Goal: Communication & Community: Answer question/provide support

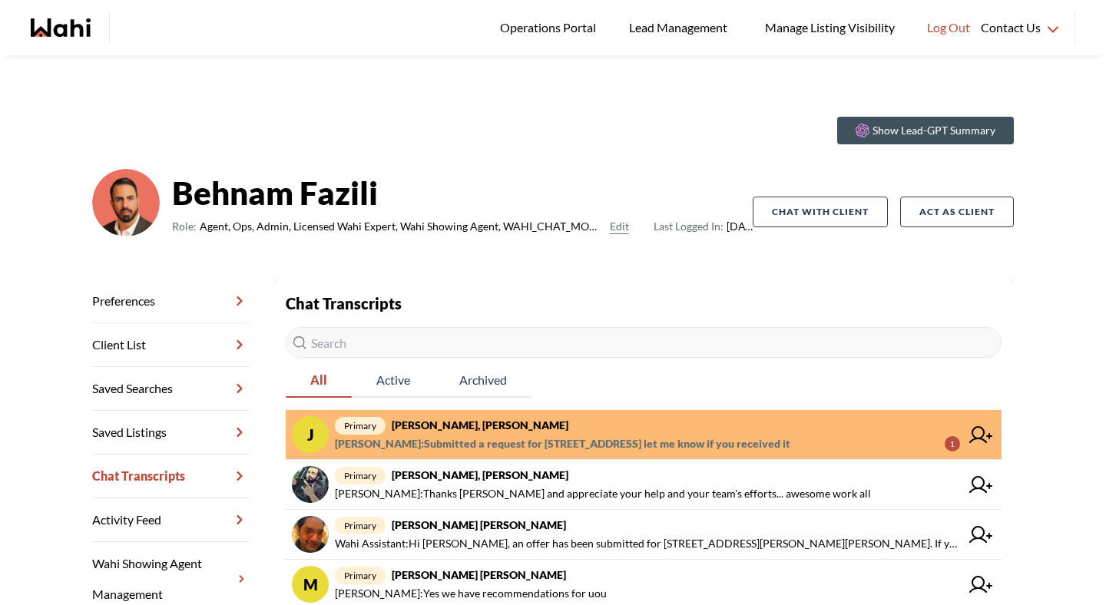
click at [572, 433] on span "primary Josh Hortaleza, Behnam" at bounding box center [647, 425] width 625 height 18
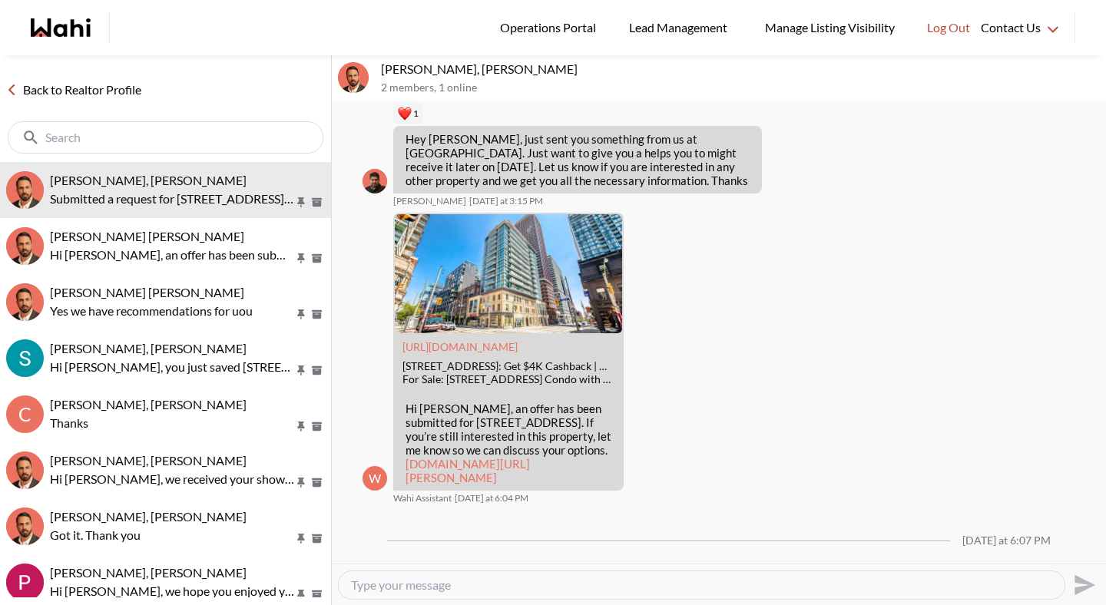
scroll to position [1642, 0]
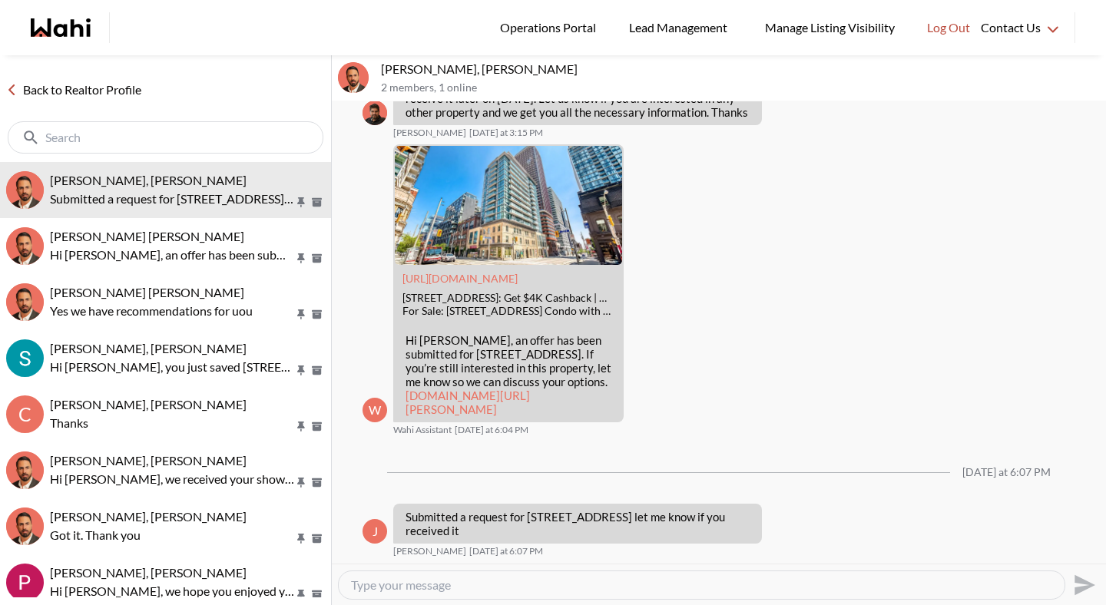
click at [394, 582] on textarea "Type your message" at bounding box center [701, 585] width 701 height 15
type textarea "Hi Josh, yes I see your request. Since you've been out on a couple of viewings …"
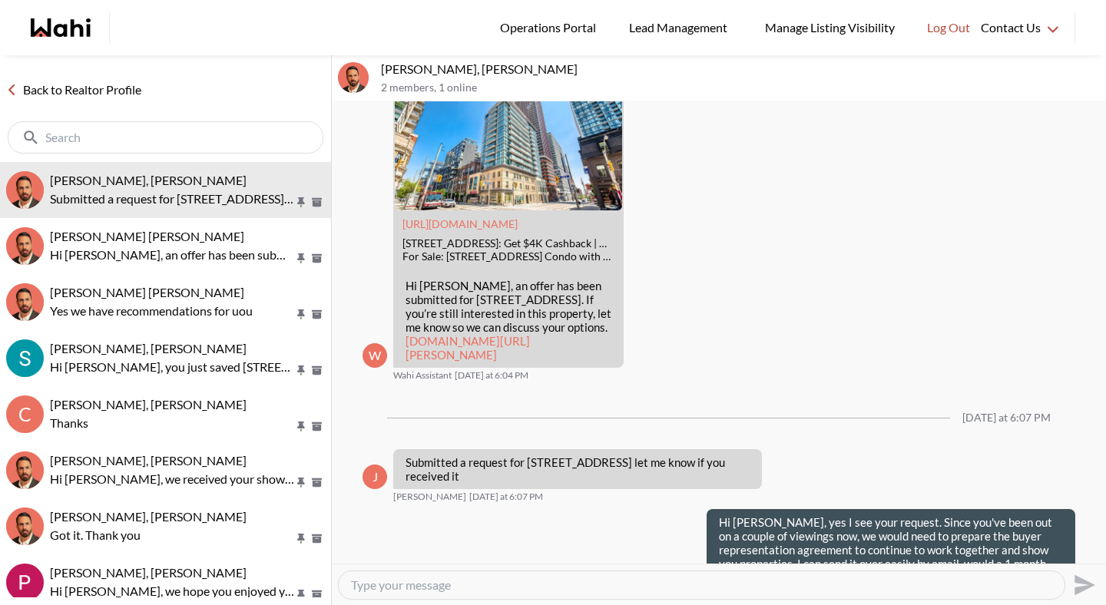
scroll to position [0, 0]
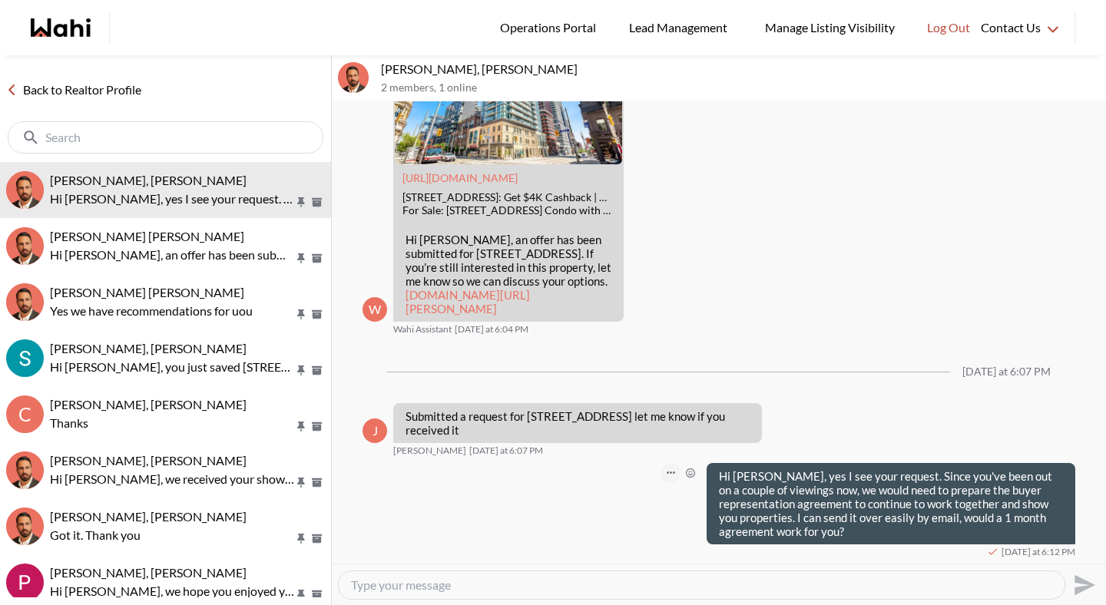
click at [667, 466] on button "Open Message Actions Menu" at bounding box center [671, 473] width 20 height 20
click at [655, 446] on button "Delete" at bounding box center [619, 450] width 123 height 28
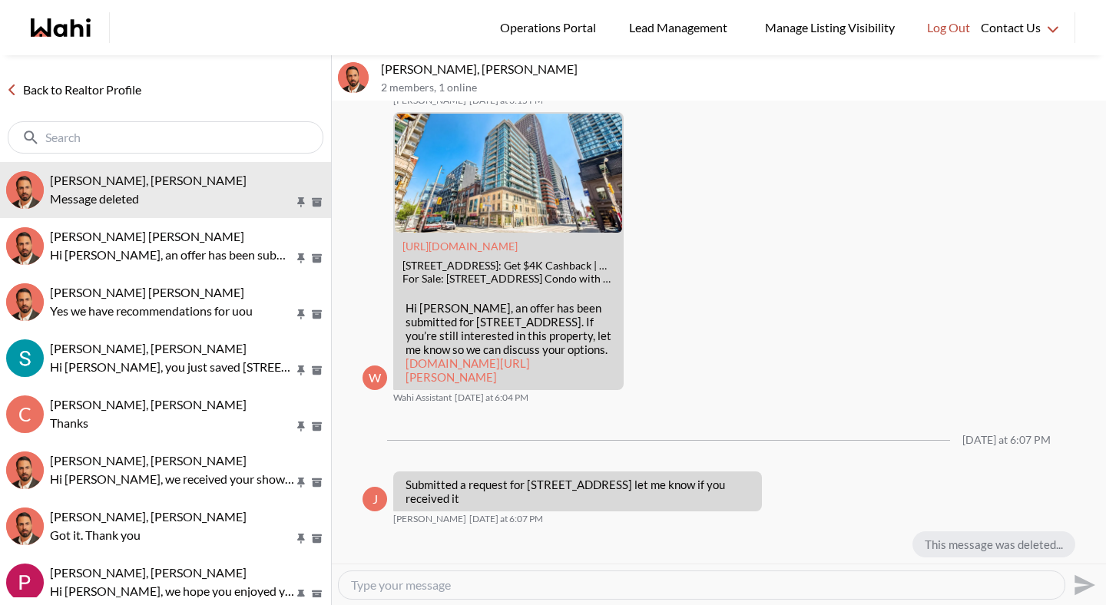
scroll to position [1675, 0]
click at [605, 579] on textarea "Type your message" at bounding box center [701, 585] width 701 height 15
type textarea "Hey [PERSON_NAME], yes we have received it."
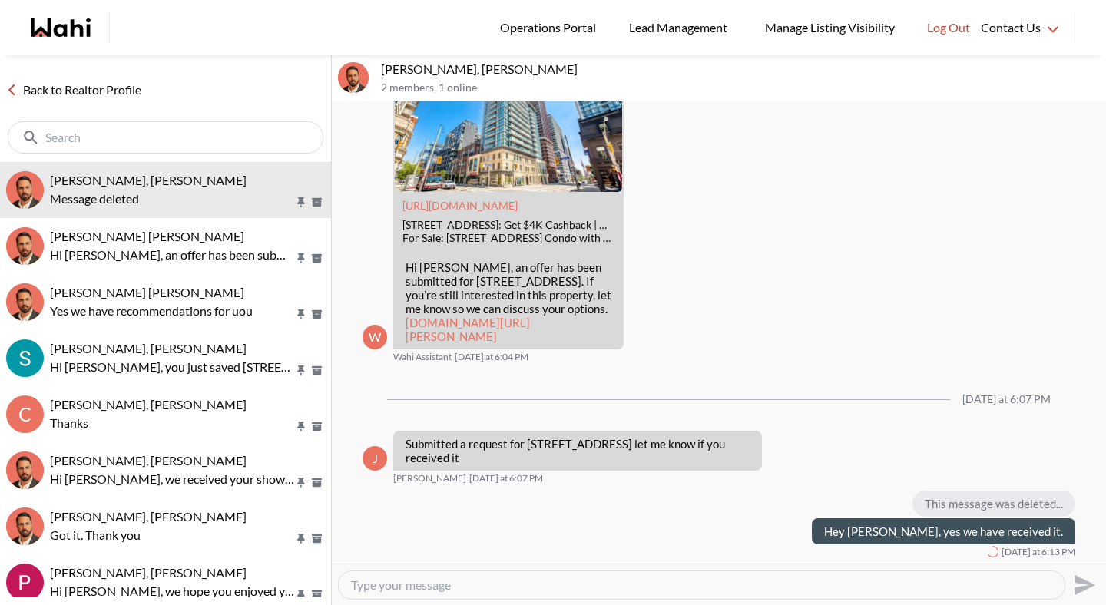
scroll to position [1716, 0]
click at [140, 90] on link "Back to Realtor Profile" at bounding box center [74, 90] width 148 height 20
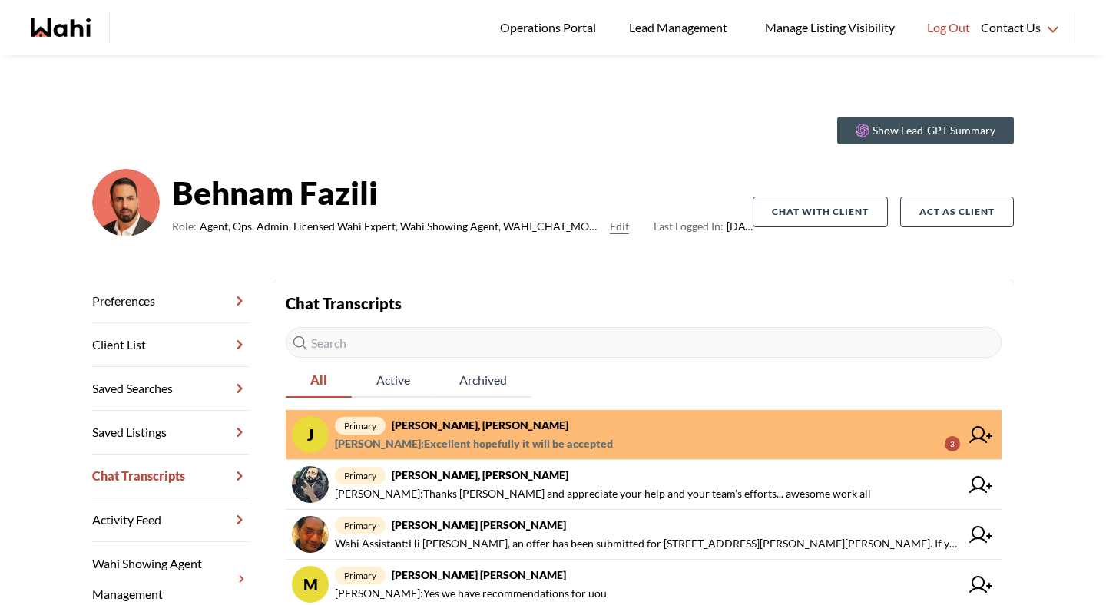
click at [509, 428] on strong "[PERSON_NAME], [PERSON_NAME]" at bounding box center [480, 425] width 177 height 13
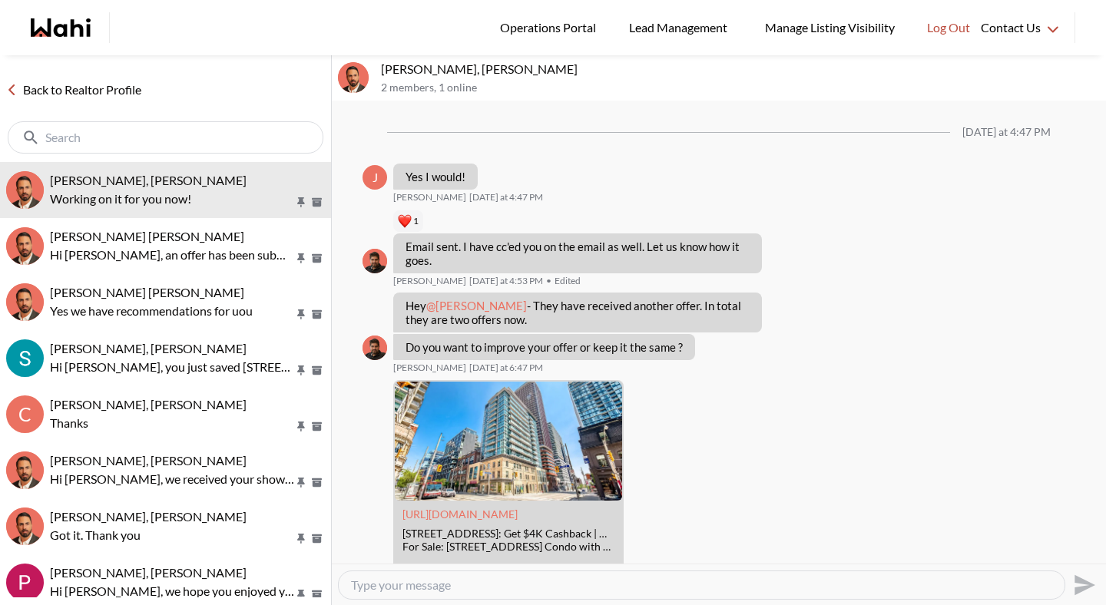
scroll to position [1541, 0]
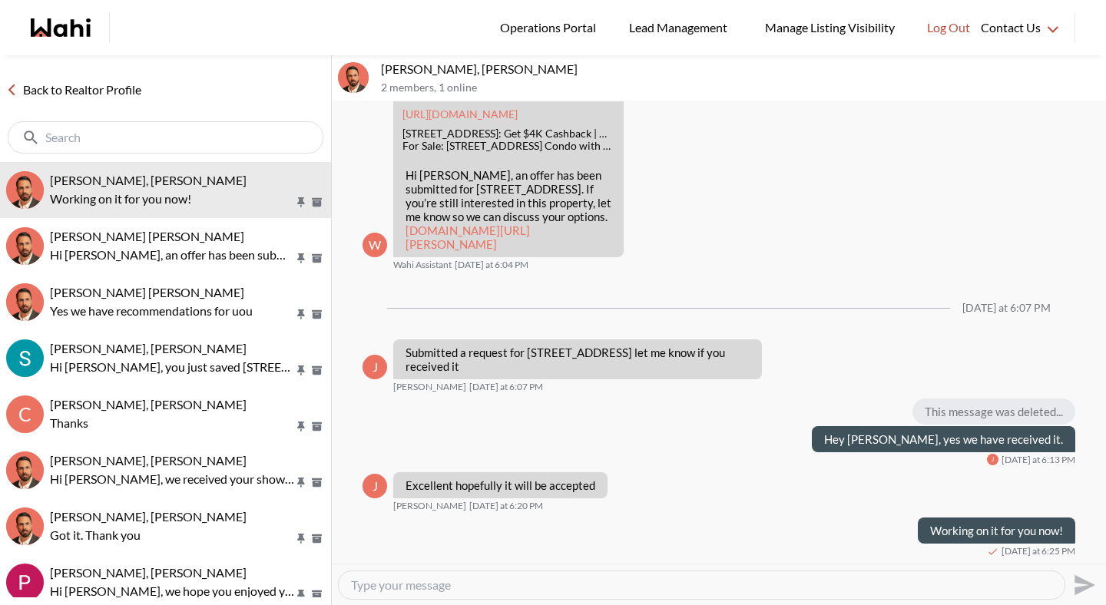
click at [118, 92] on link "Back to Realtor Profile" at bounding box center [74, 90] width 148 height 20
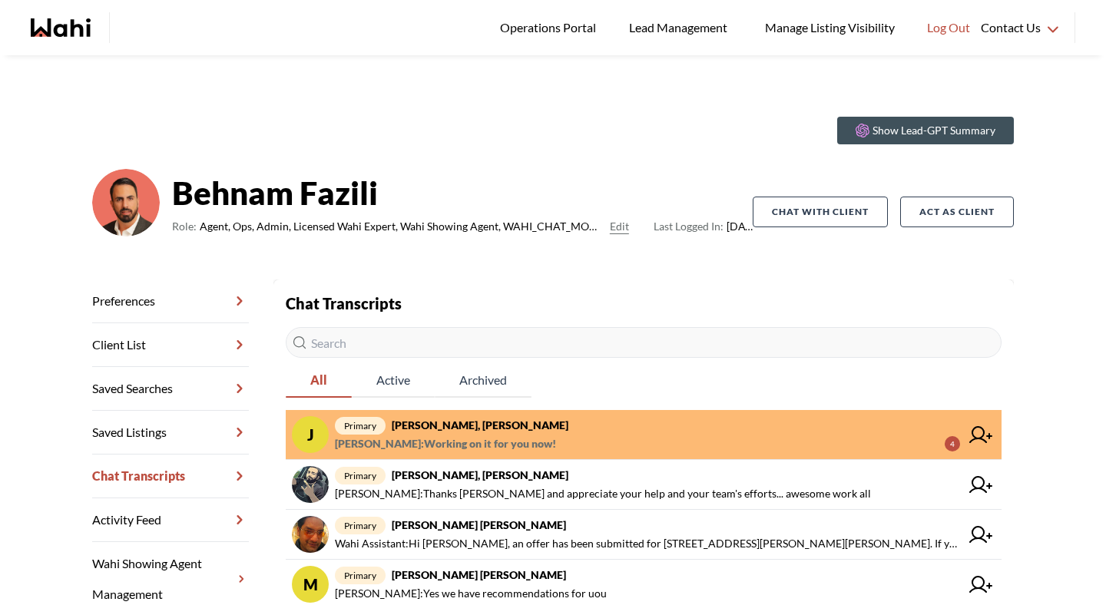
click at [519, 433] on span "primary Josh Hortaleza, Behnam" at bounding box center [647, 425] width 625 height 18
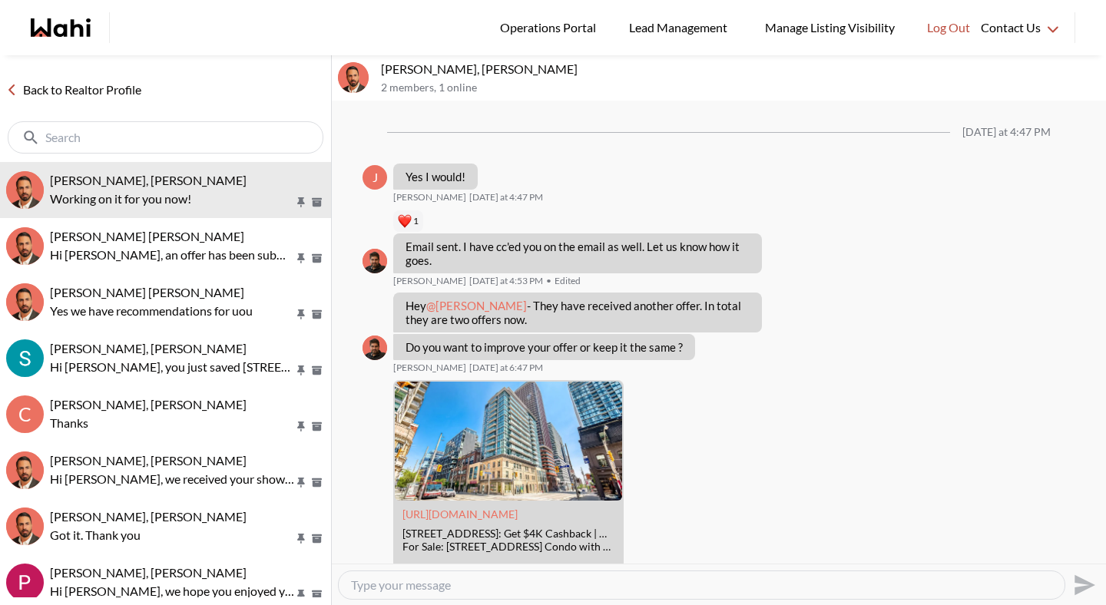
scroll to position [1541, 0]
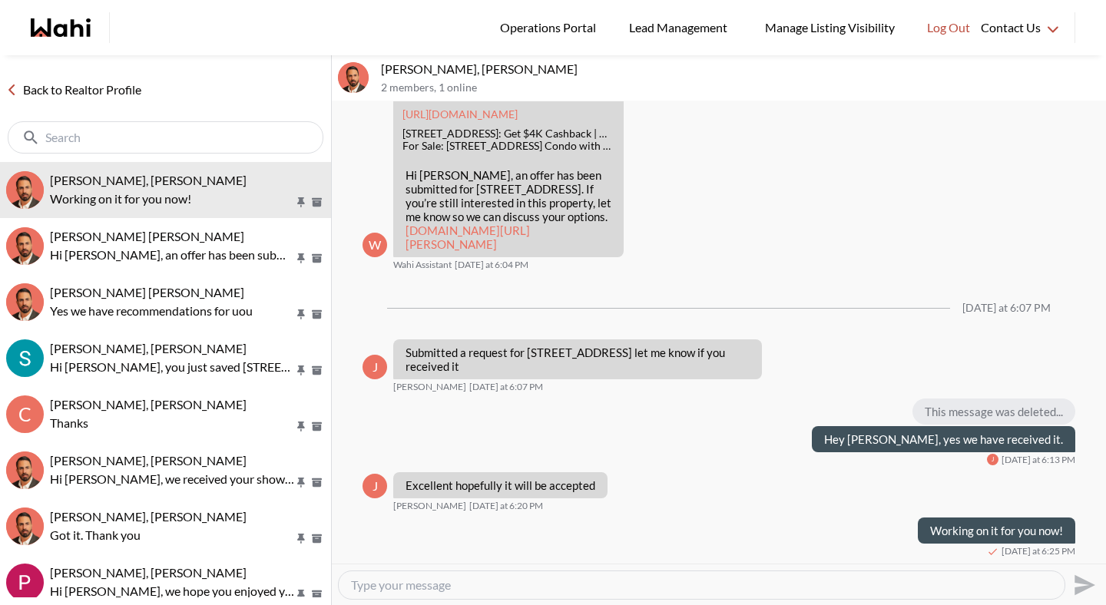
click at [475, 582] on textarea "Type your message" at bounding box center [701, 585] width 701 height 15
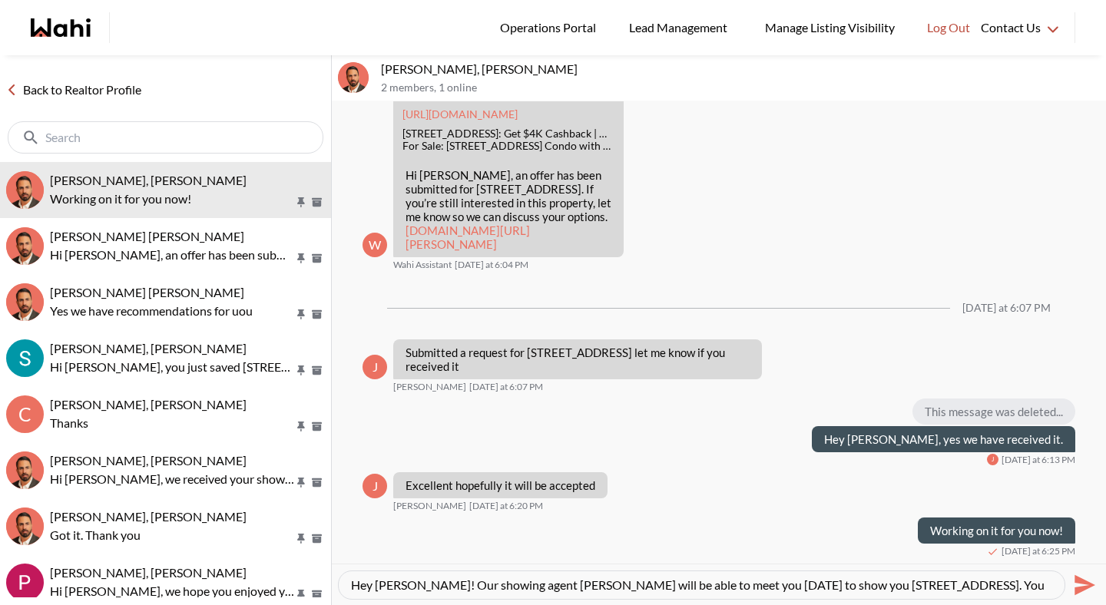
scroll to position [15, 0]
type textarea "Hey [PERSON_NAME]! Our showing agent [PERSON_NAME] will be able to meet you [DA…"
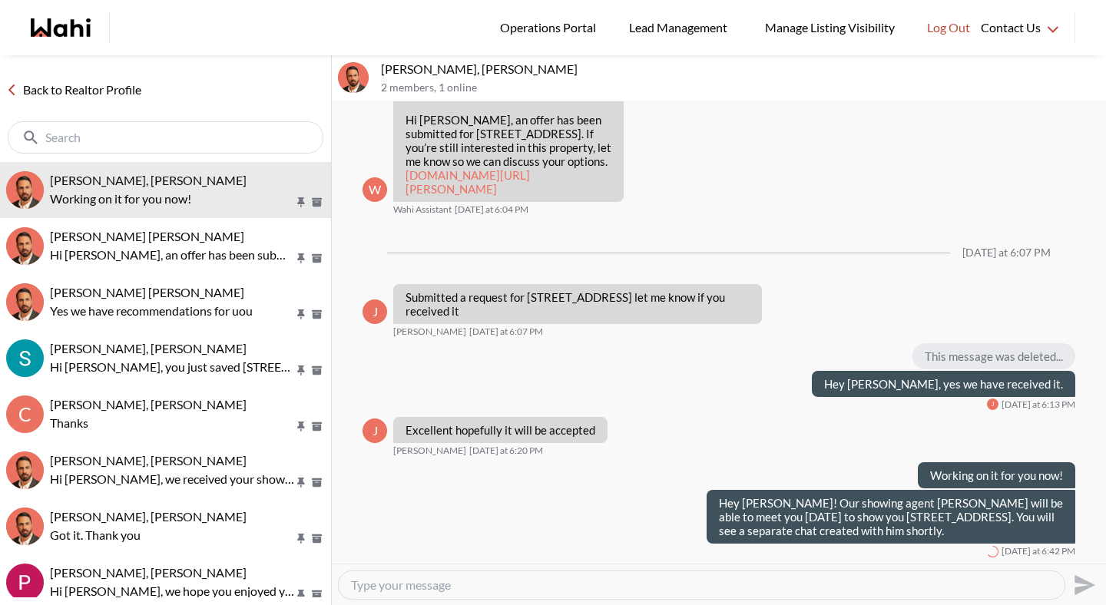
scroll to position [0, 0]
paste textarea "We will be sending a CoRep Document that you will need to sign prior to your ou…"
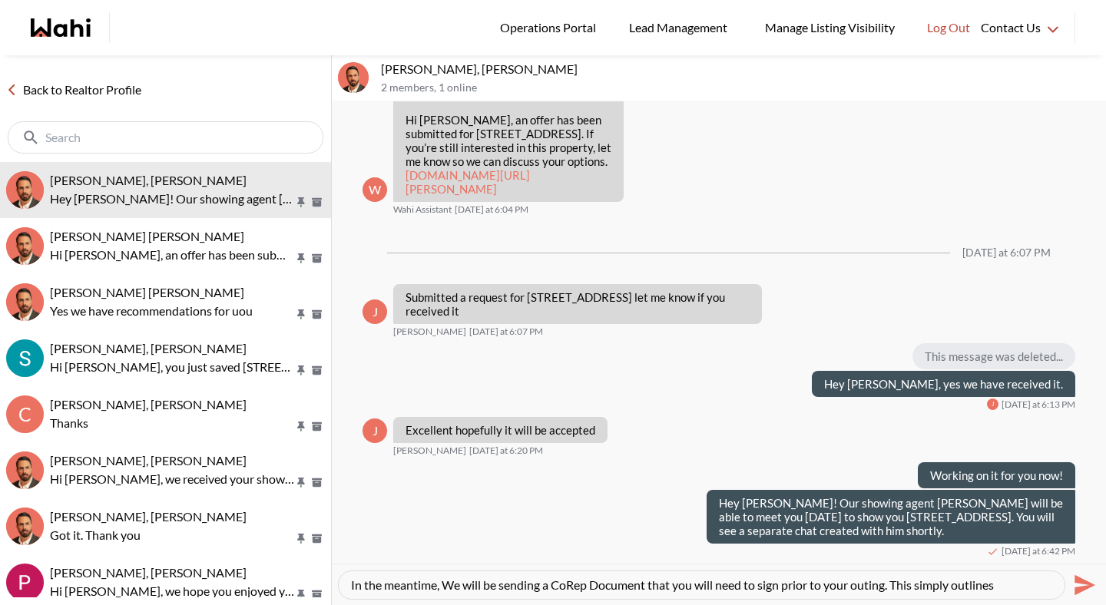
click at [460, 587] on textarea "In the meantime, We will be sending a CoRep Document that you will need to sign…" at bounding box center [701, 585] width 701 height 15
type textarea "In the meantime, I will be sending a CoRep Document that you will need to sign …"
click at [658, 576] on div "In the meantime, I will be sending a CoRep Document that you will need to sign …" at bounding box center [702, 586] width 726 height 28
click at [693, 590] on textarea "In the meantime, I will be sending a CoRep Document that you will need to sign …" at bounding box center [701, 585] width 701 height 15
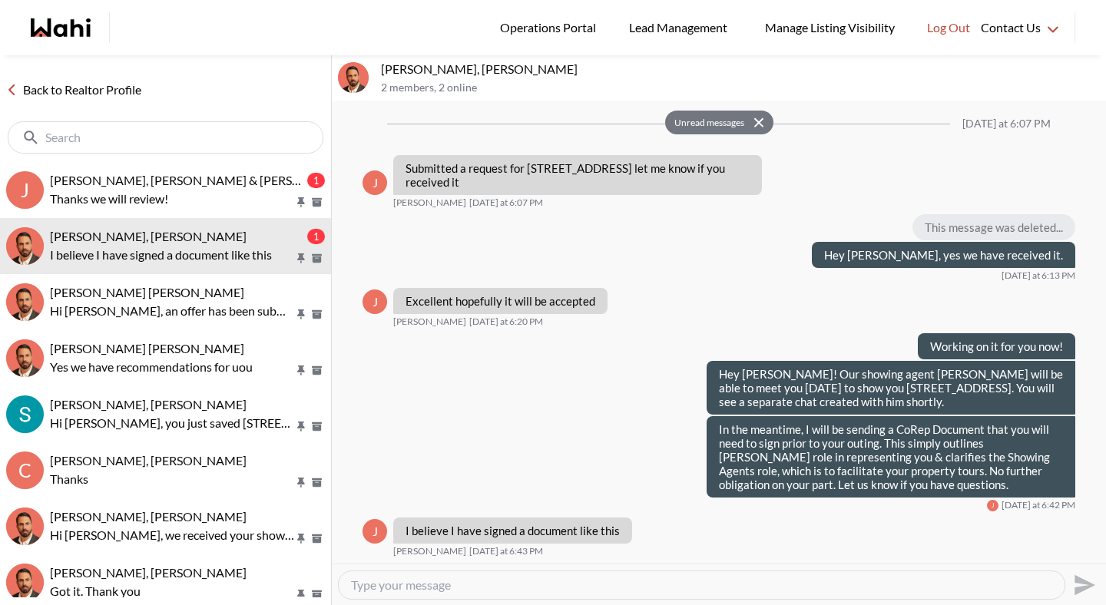
scroll to position [1726, 0]
click at [421, 587] on textarea "Type your message" at bounding box center [701, 585] width 701 height 15
drag, startPoint x: 697, startPoint y: 588, endPoint x: 941, endPoint y: 579, distance: 244.5
click at [940, 581] on textarea "You have signed the buyer agreement. This is a corep agreement as you are viewi…" at bounding box center [701, 585] width 701 height 15
type textarea "You have signed the buyer agreement. This is a corep agreement."
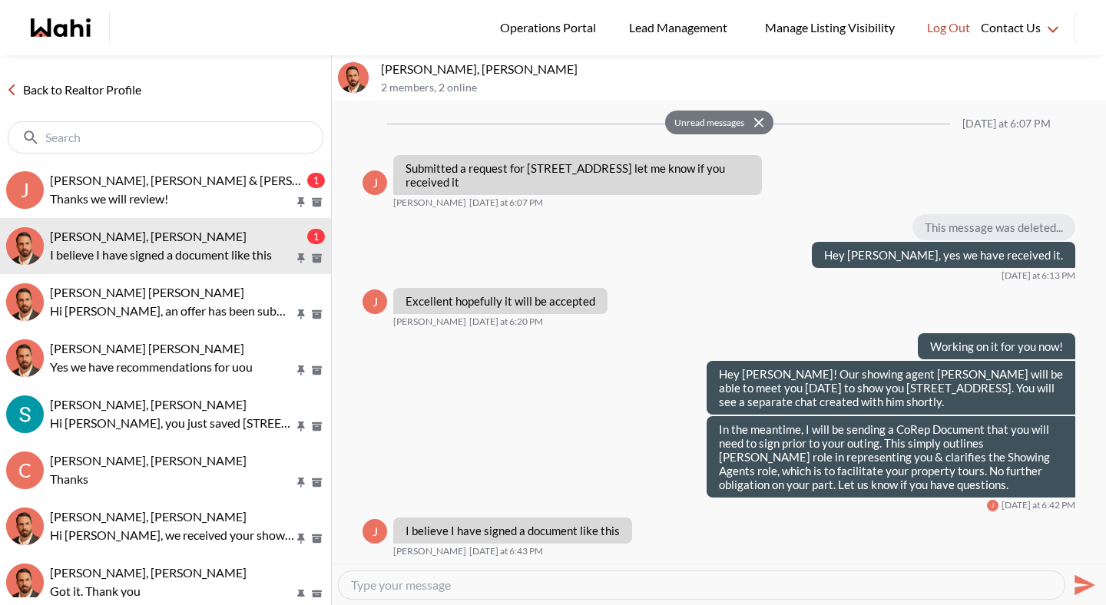
scroll to position [1771, 0]
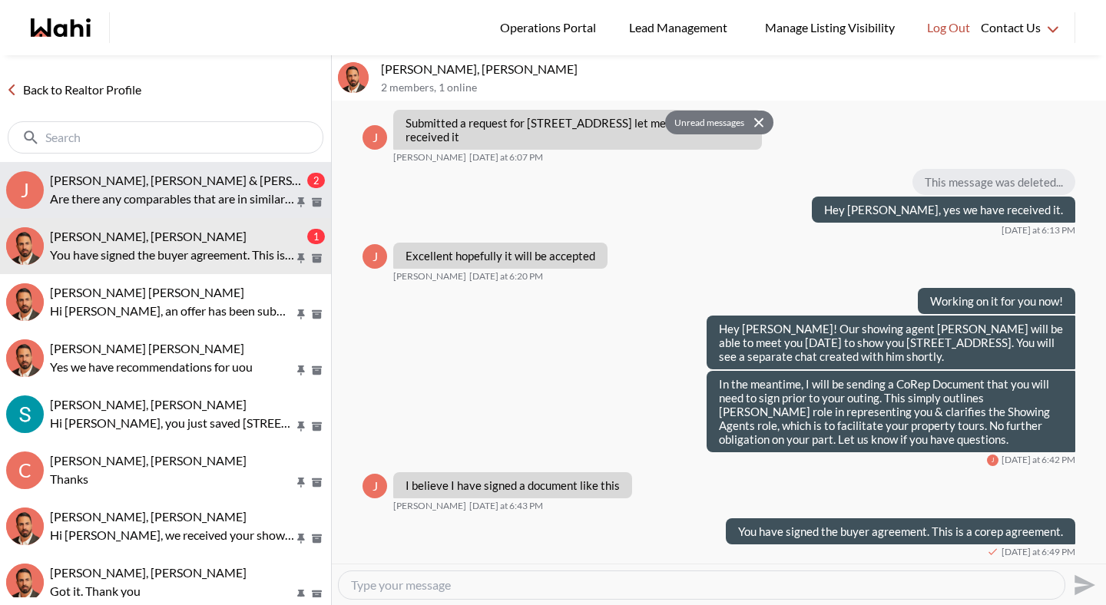
click at [255, 212] on button "J Jason Brown, Jason & Lauryn Vaz-Brown, Michelle 2 Are there any comparables t…" at bounding box center [165, 190] width 331 height 56
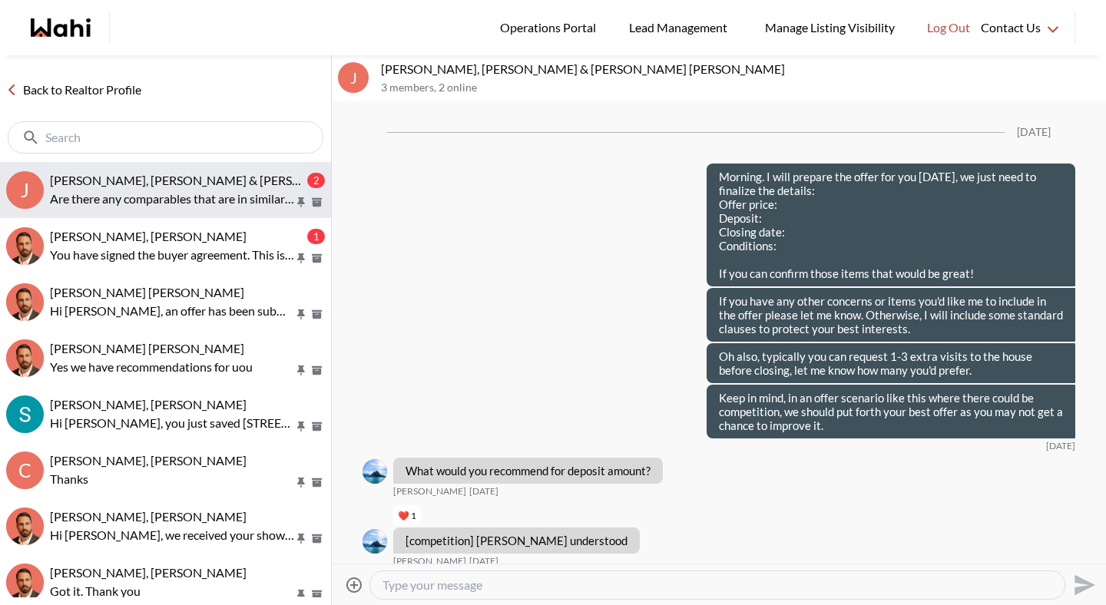
scroll to position [8026, 0]
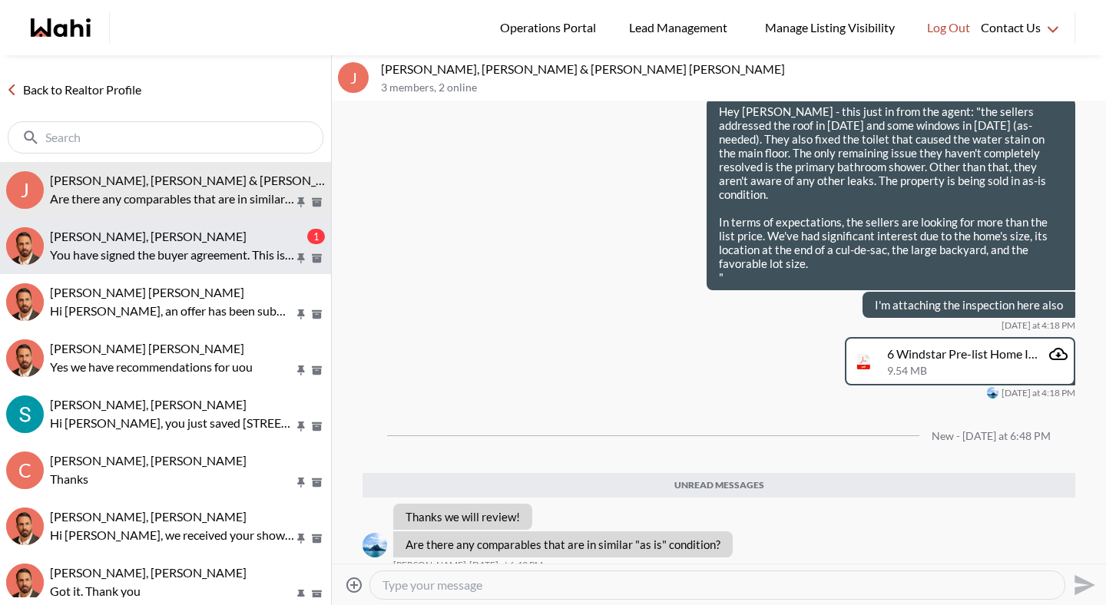
click at [225, 233] on div "[PERSON_NAME], [PERSON_NAME]" at bounding box center [177, 236] width 254 height 15
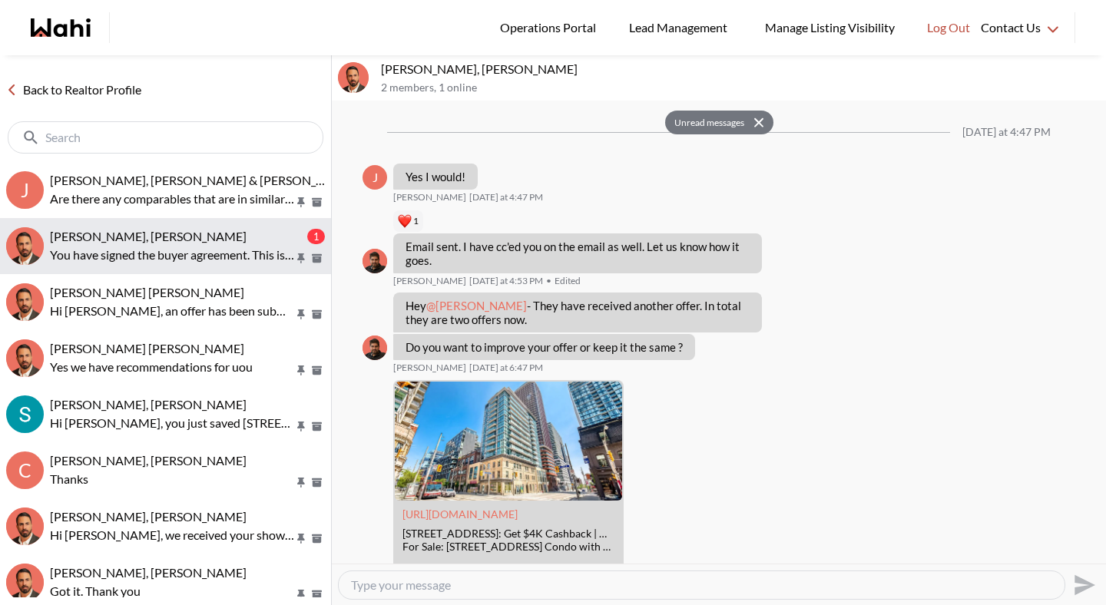
scroll to position [1771, 0]
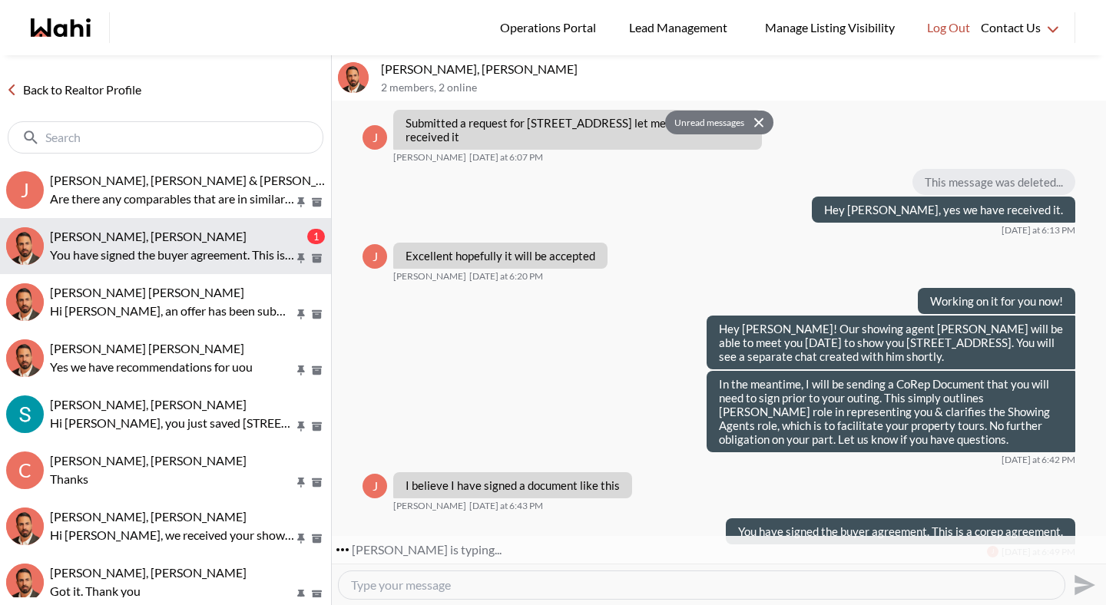
click at [184, 254] on p "You have signed the buyer agreement. This is a corep agreement." at bounding box center [172, 255] width 244 height 18
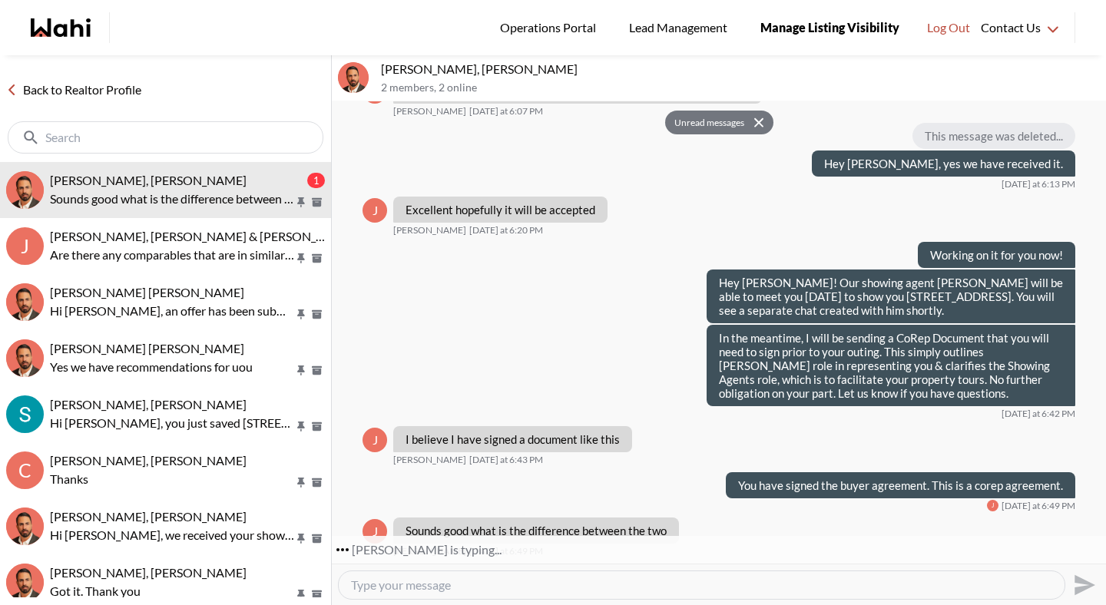
scroll to position [1817, 0]
click at [436, 585] on textarea "Type your message" at bounding box center [701, 585] width 701 height 15
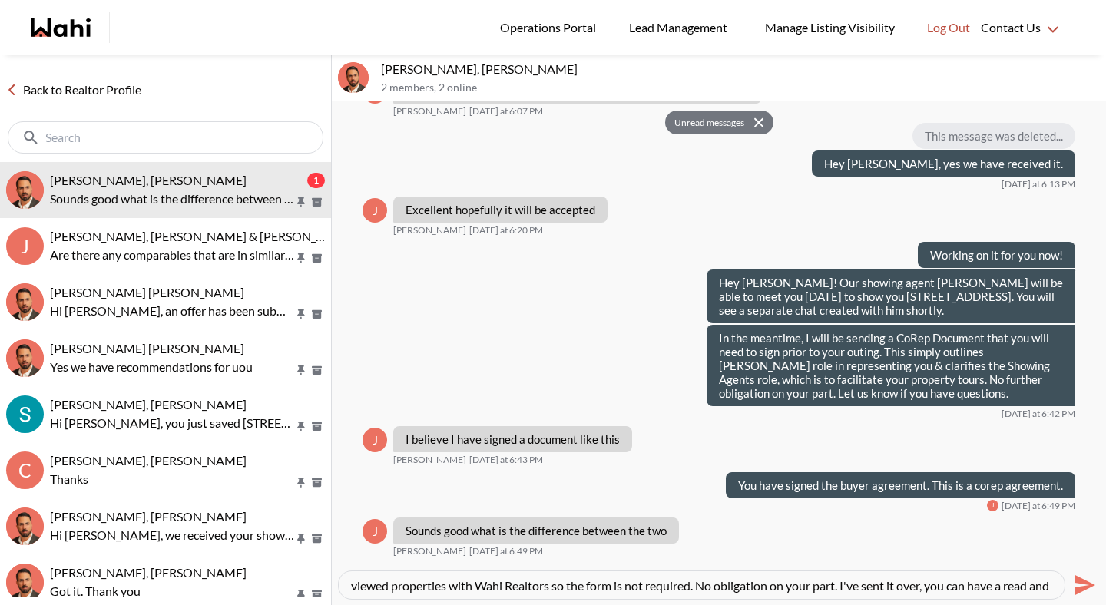
scroll to position [45, 0]
type textarea "This form just outlines that [PERSON_NAME]'s only role is to show you the prope…"
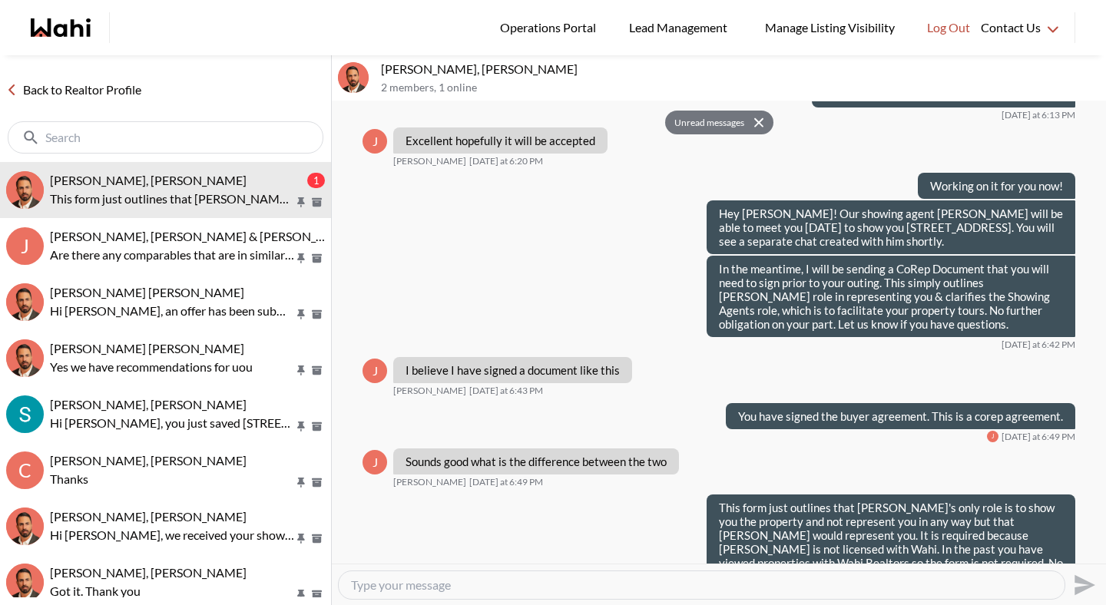
scroll to position [0, 0]
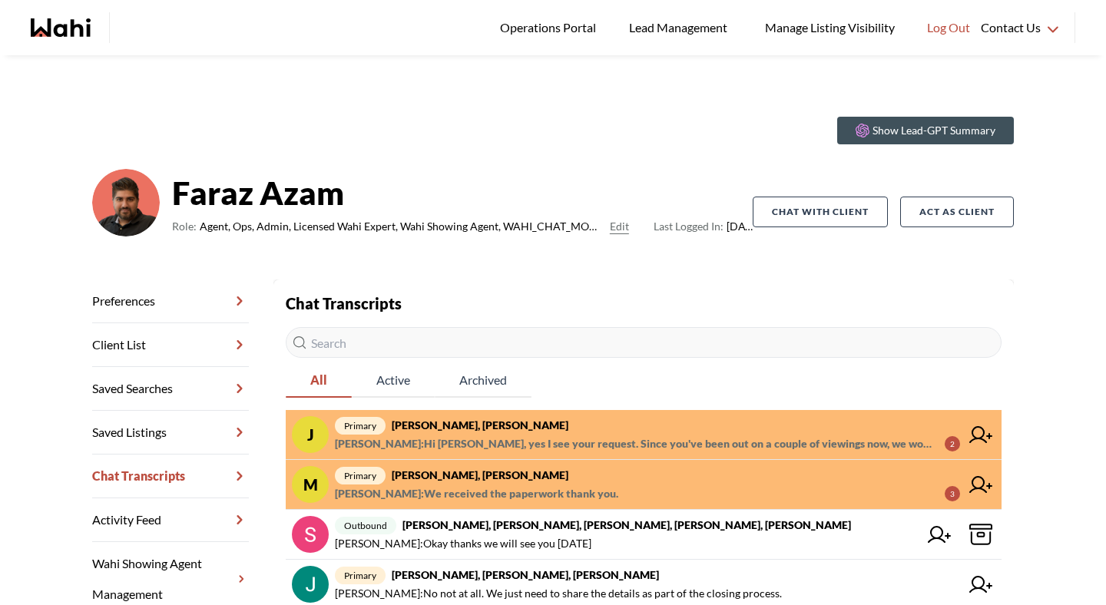
click at [446, 492] on span "Mahad Ahmed : We received the paperwork thank you." at bounding box center [477, 494] width 284 height 18
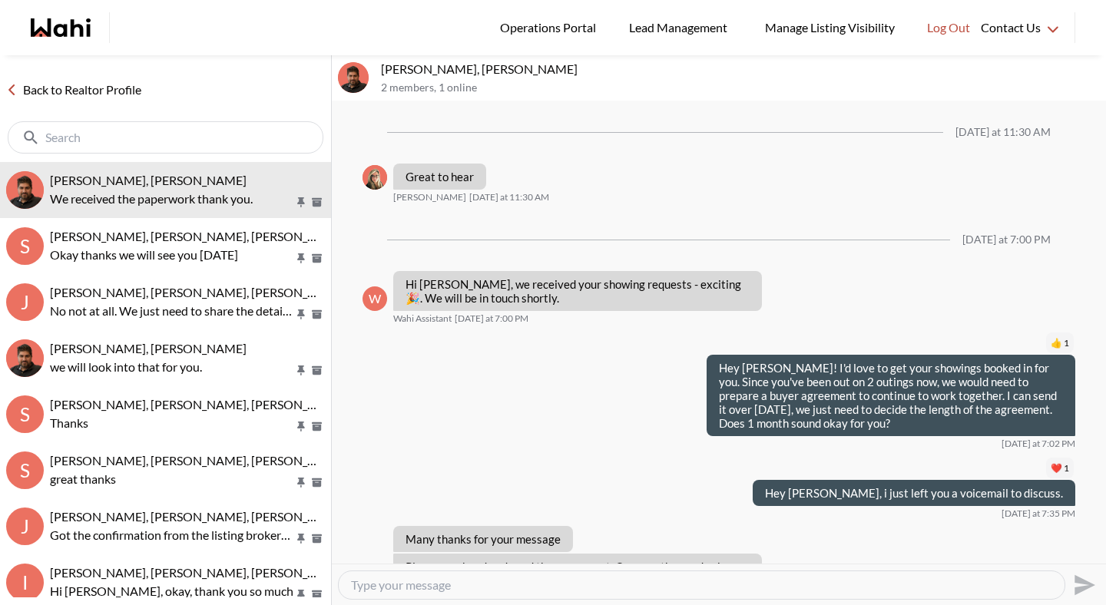
scroll to position [1162, 0]
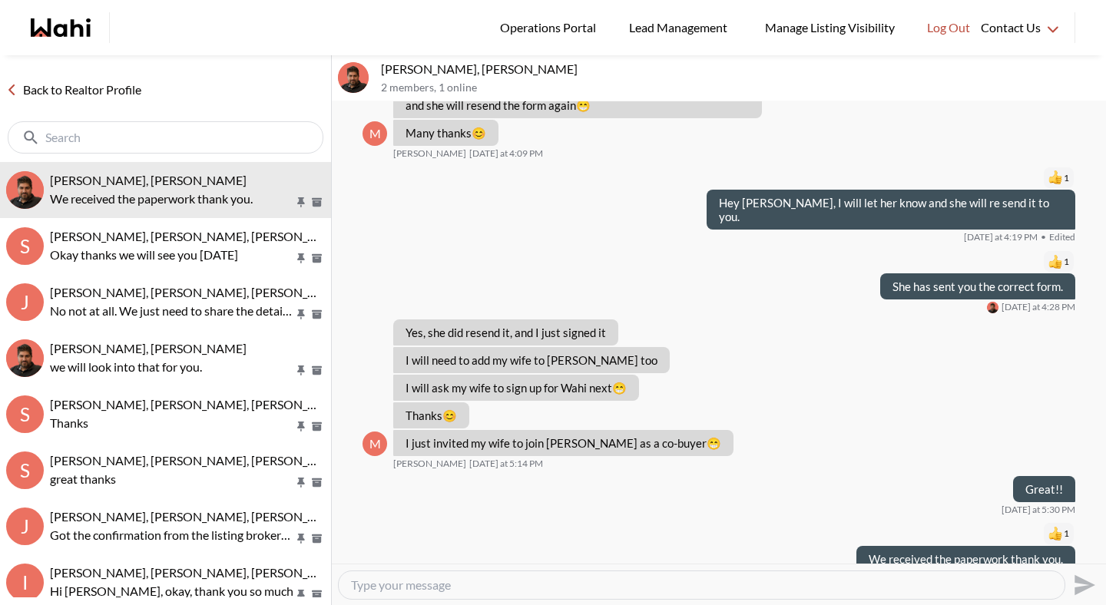
click at [126, 98] on link "Back to Realtor Profile" at bounding box center [74, 90] width 148 height 20
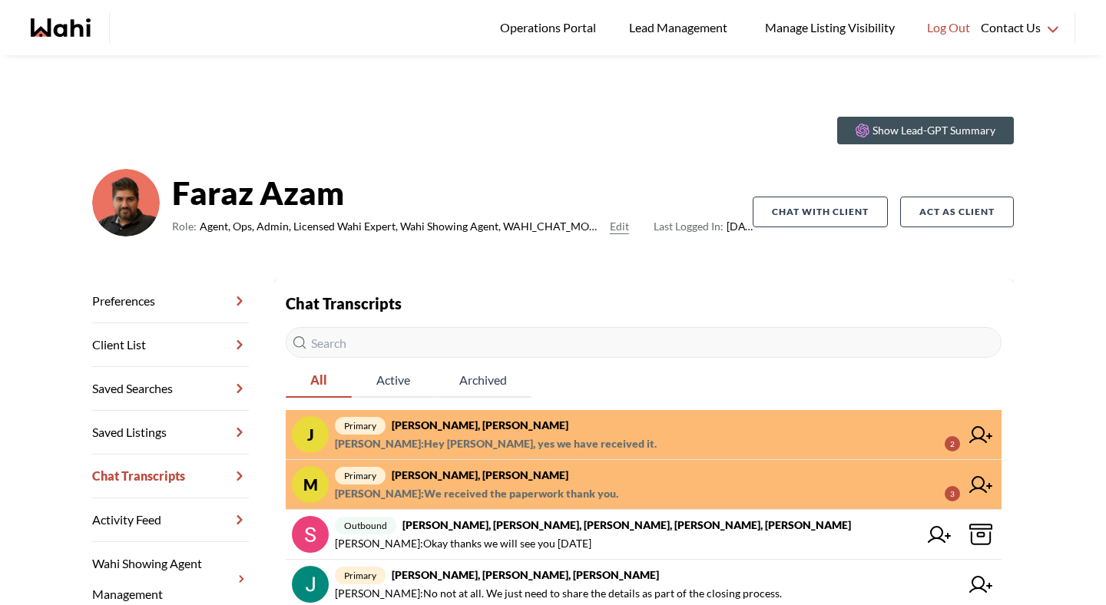
click at [496, 431] on strong "[PERSON_NAME], [PERSON_NAME]" at bounding box center [480, 425] width 177 height 13
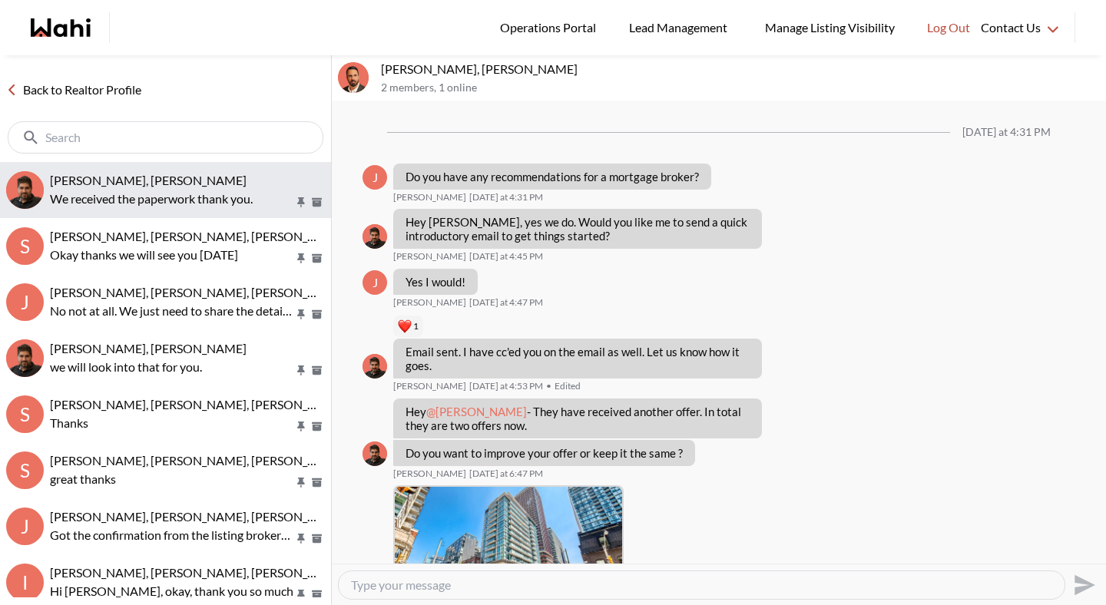
scroll to position [1555, 0]
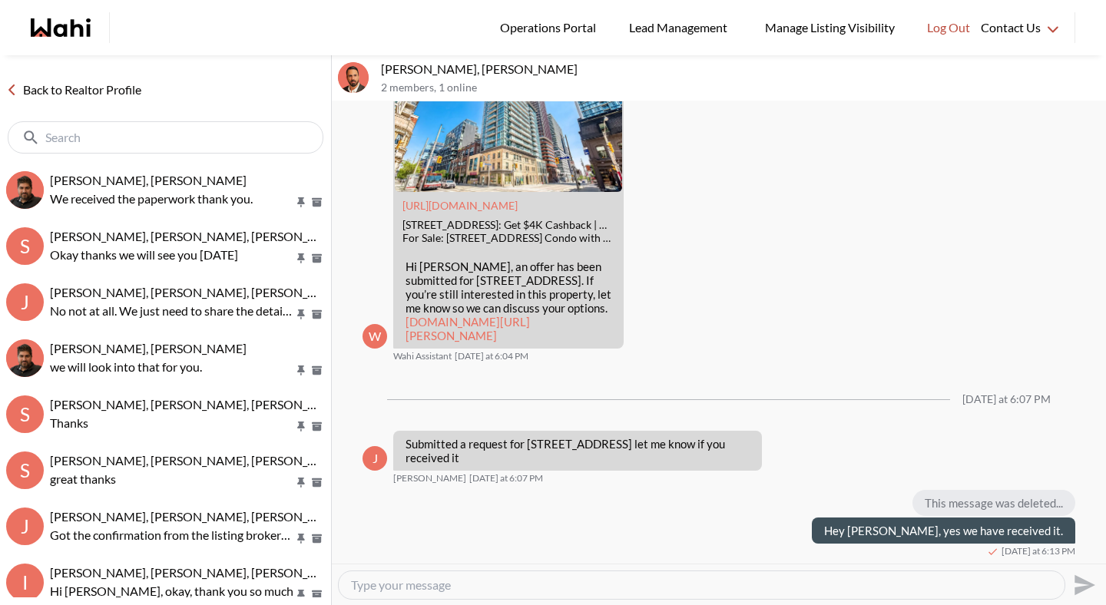
click at [124, 87] on link "Back to Realtor Profile" at bounding box center [74, 90] width 148 height 20
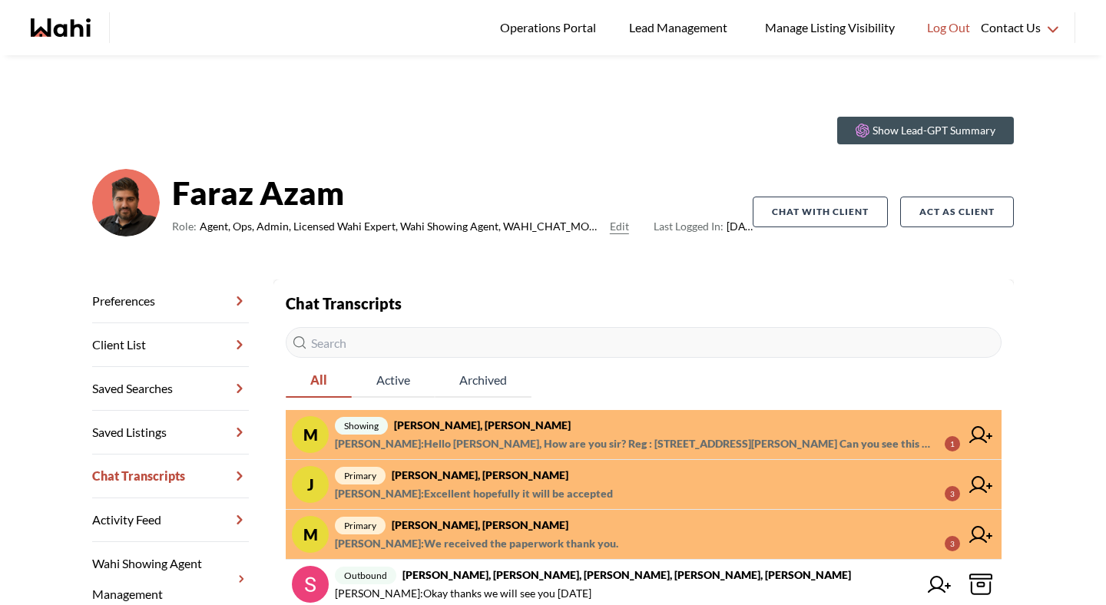
click at [507, 493] on span "Josh Hortaleza : Excellent hopefully it will be accepted" at bounding box center [474, 494] width 278 height 18
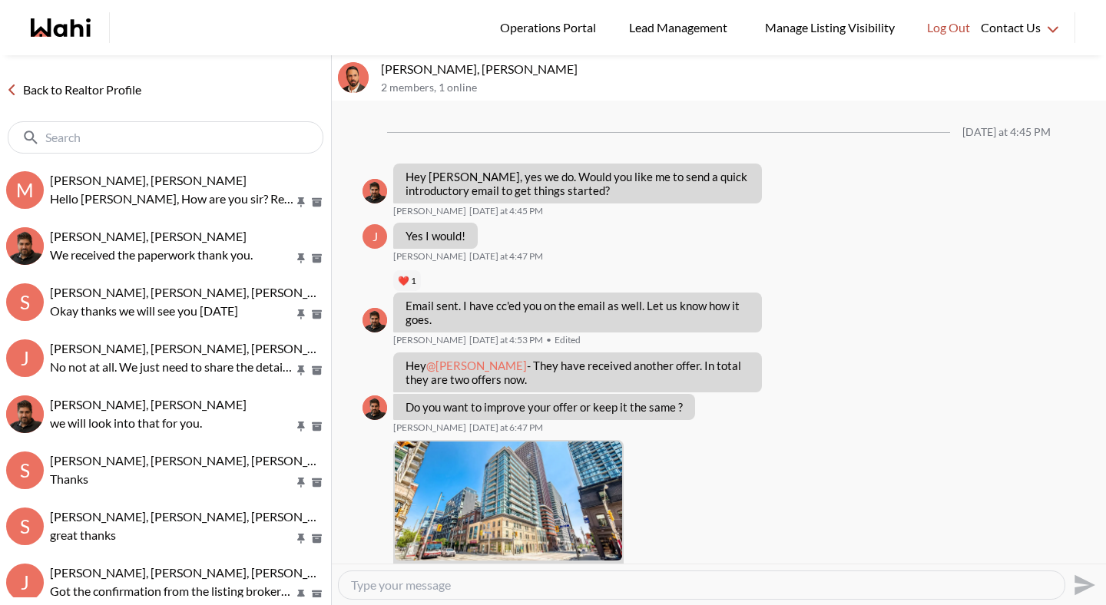
scroll to position [1555, 0]
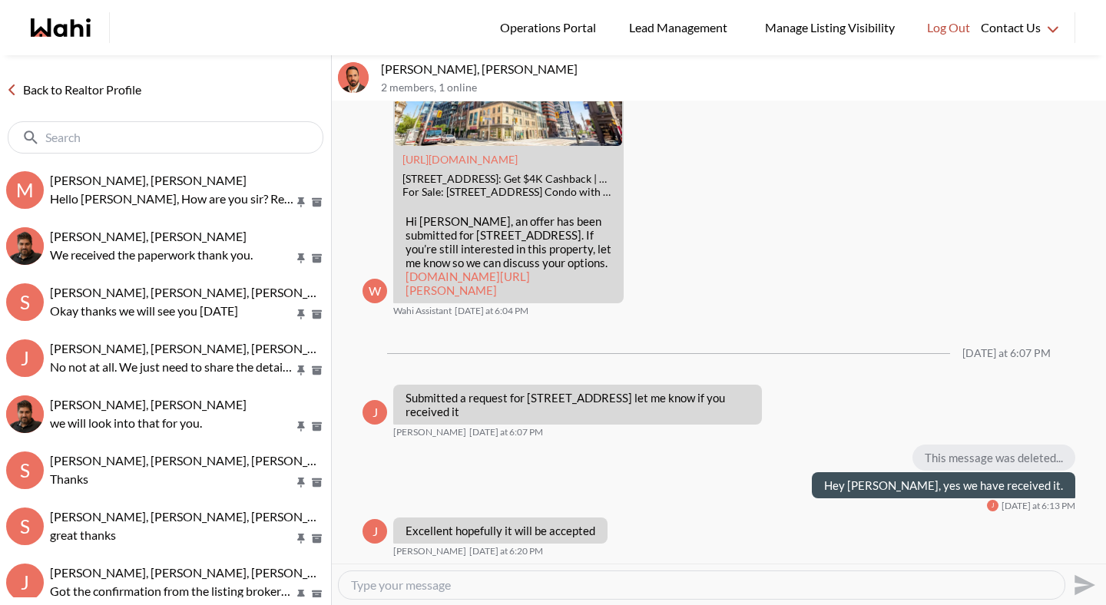
click at [454, 589] on textarea "Type your message" at bounding box center [701, 585] width 701 height 15
type textarea "Working on it for you now!"
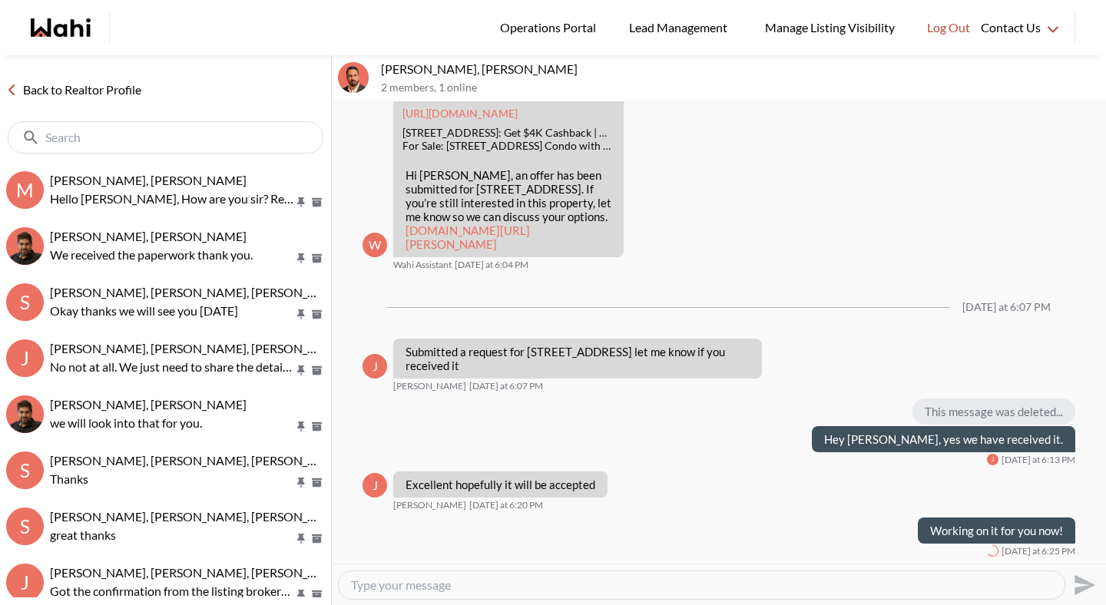
scroll to position [1601, 0]
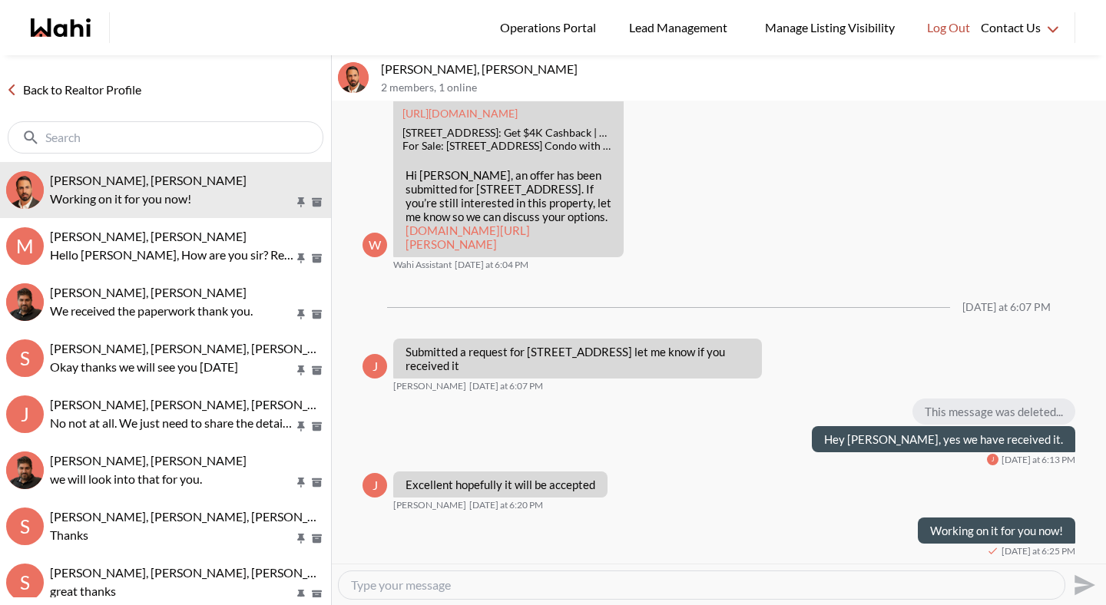
click at [111, 85] on link "Back to Realtor Profile" at bounding box center [74, 90] width 148 height 20
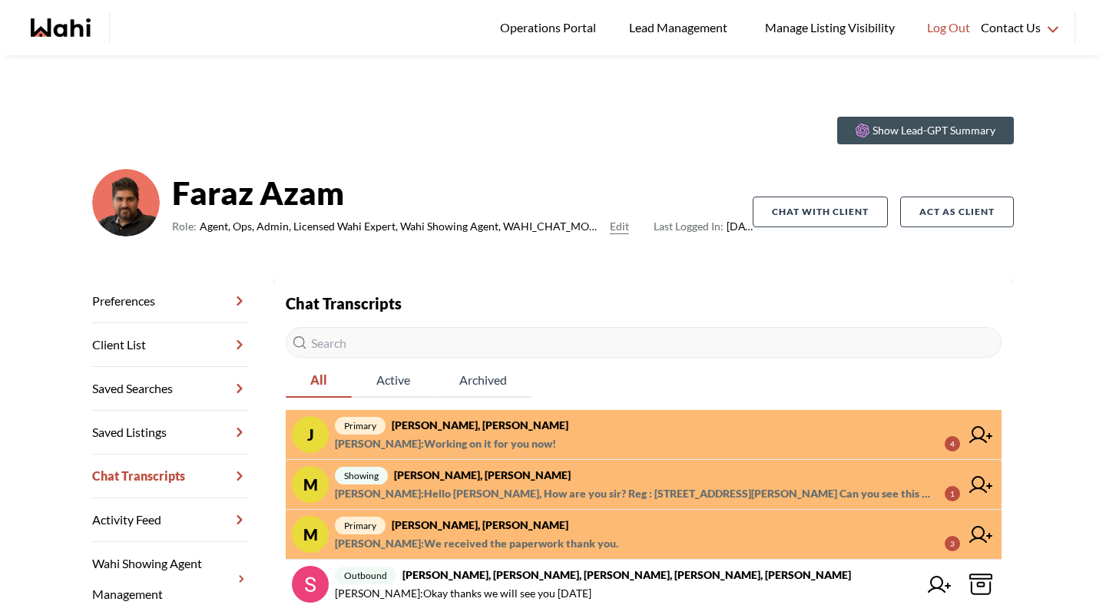
click at [461, 536] on span "Mahad Ahmed : We received the paperwork thank you." at bounding box center [477, 544] width 284 height 18
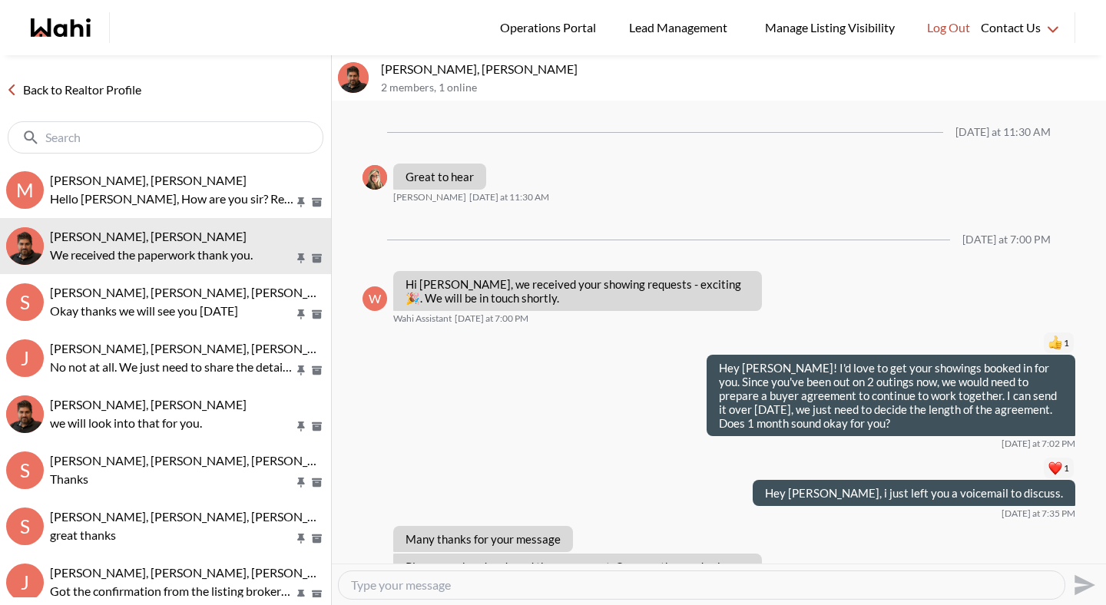
scroll to position [1162, 0]
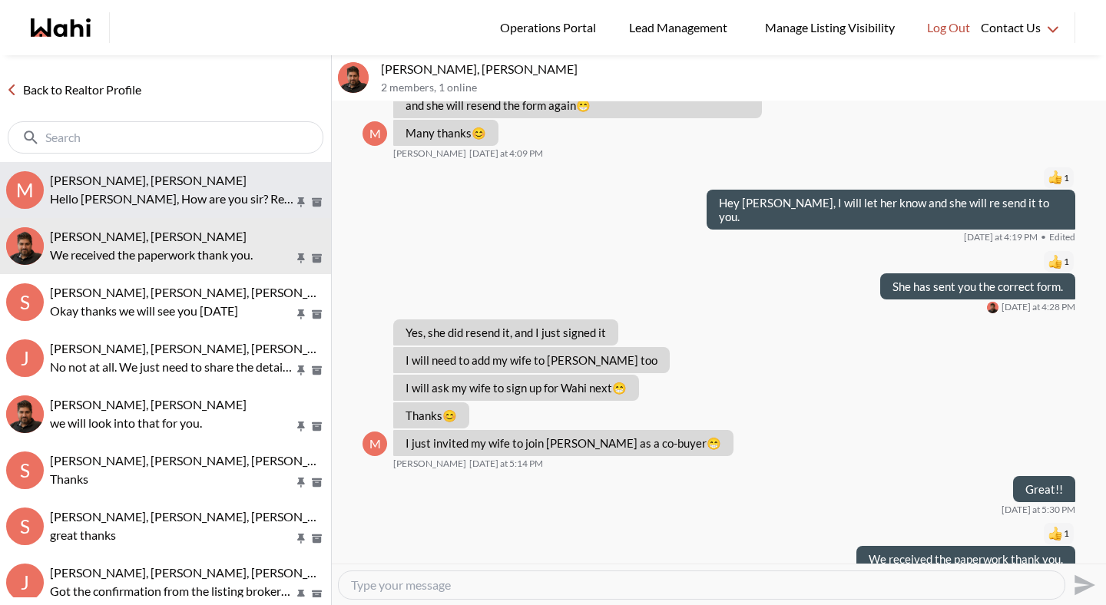
click at [187, 201] on p "Hello Mahad, How are you sir? Reg : 113 Fred Young Dr, Toronto Can you see this…" at bounding box center [172, 199] width 244 height 18
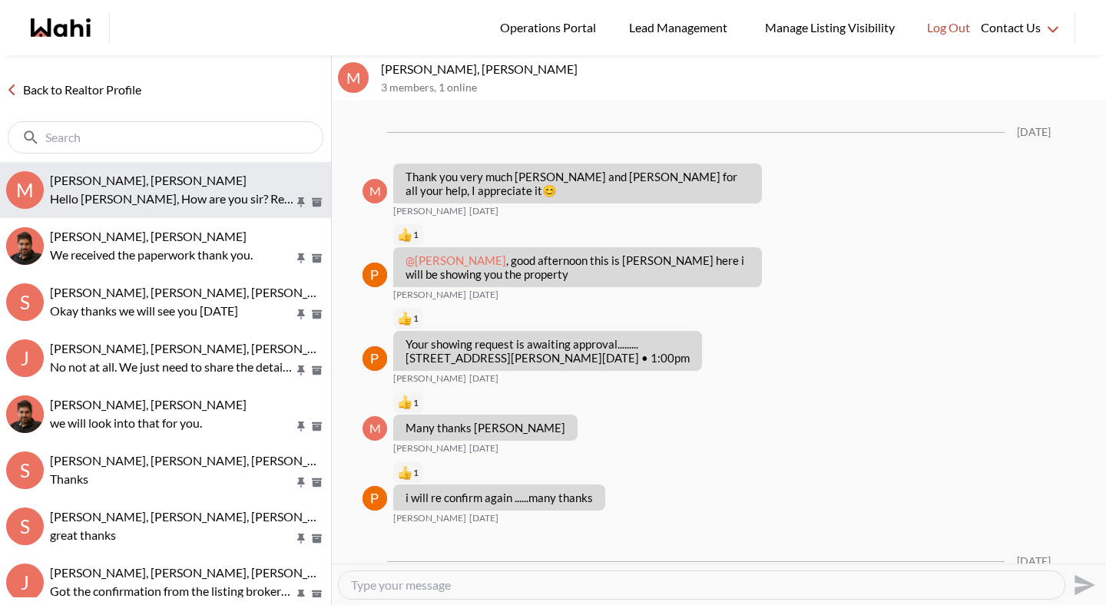
scroll to position [1953, 0]
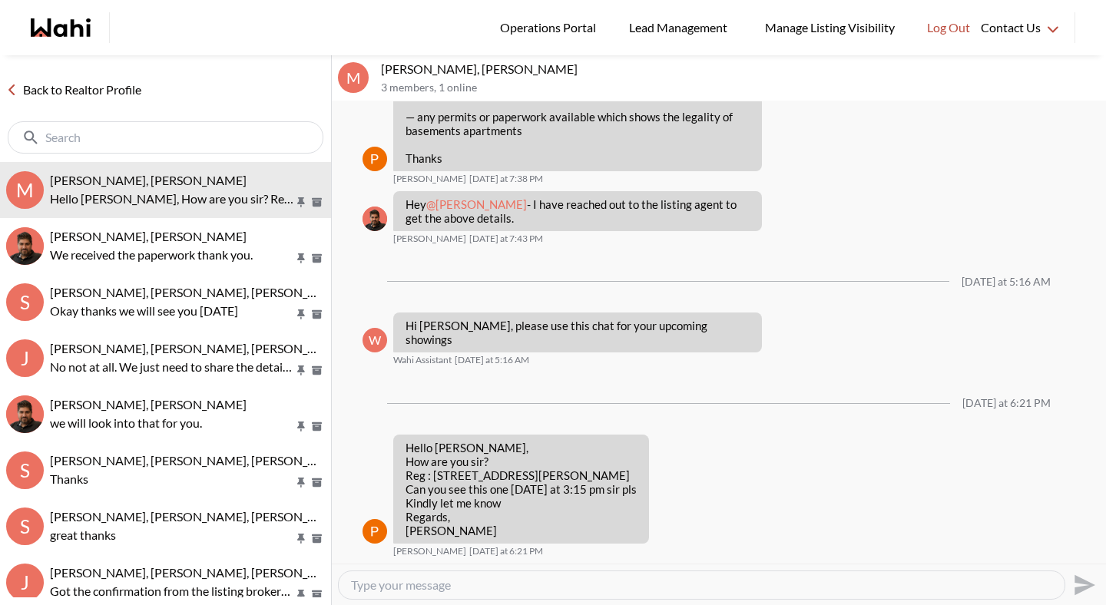
click at [110, 86] on link "Back to Realtor Profile" at bounding box center [74, 90] width 148 height 20
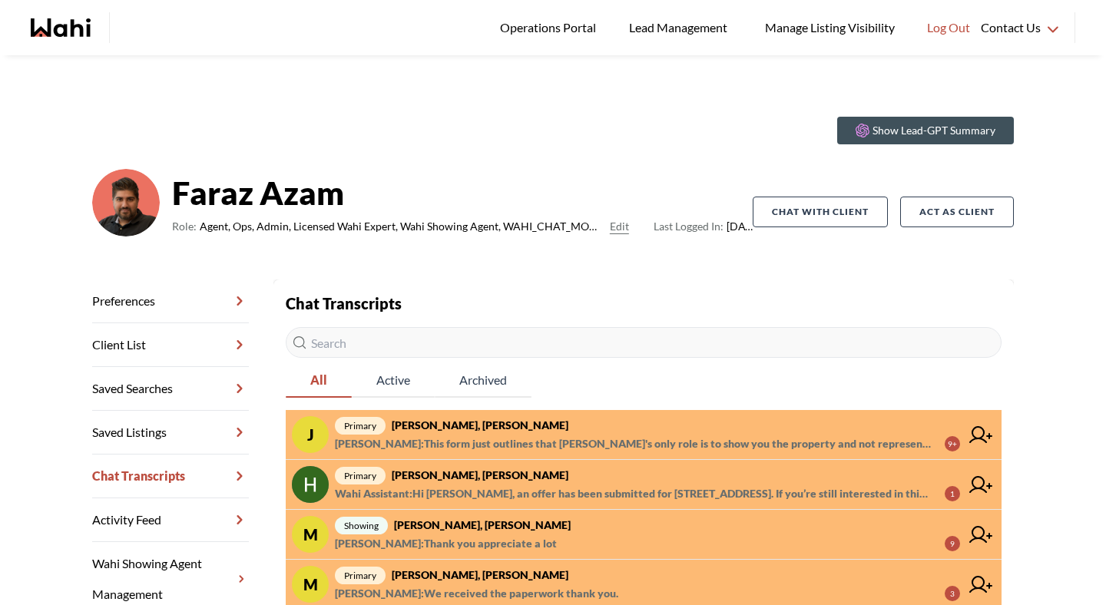
click at [526, 424] on span "primary Josh Hortaleza, Behnam" at bounding box center [647, 425] width 625 height 18
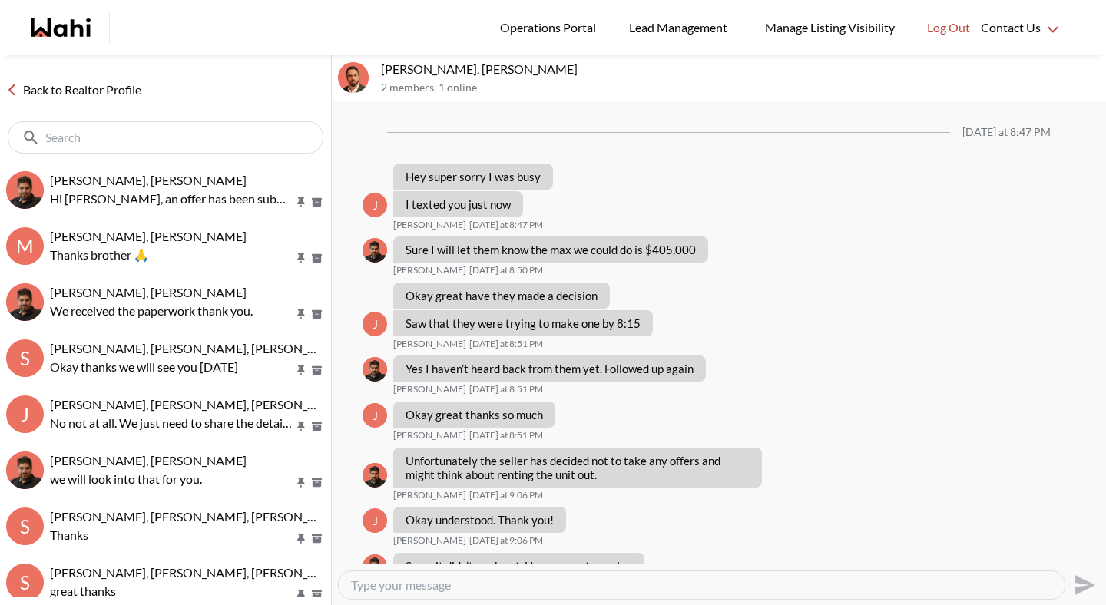
scroll to position [1330, 0]
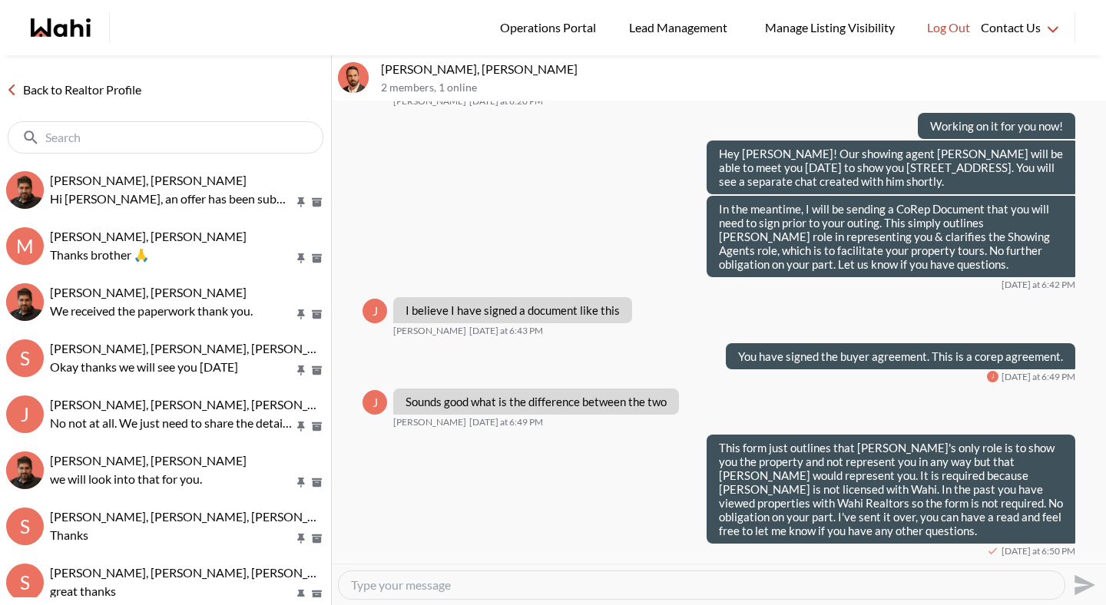
click at [123, 95] on link "Back to Realtor Profile" at bounding box center [74, 90] width 148 height 20
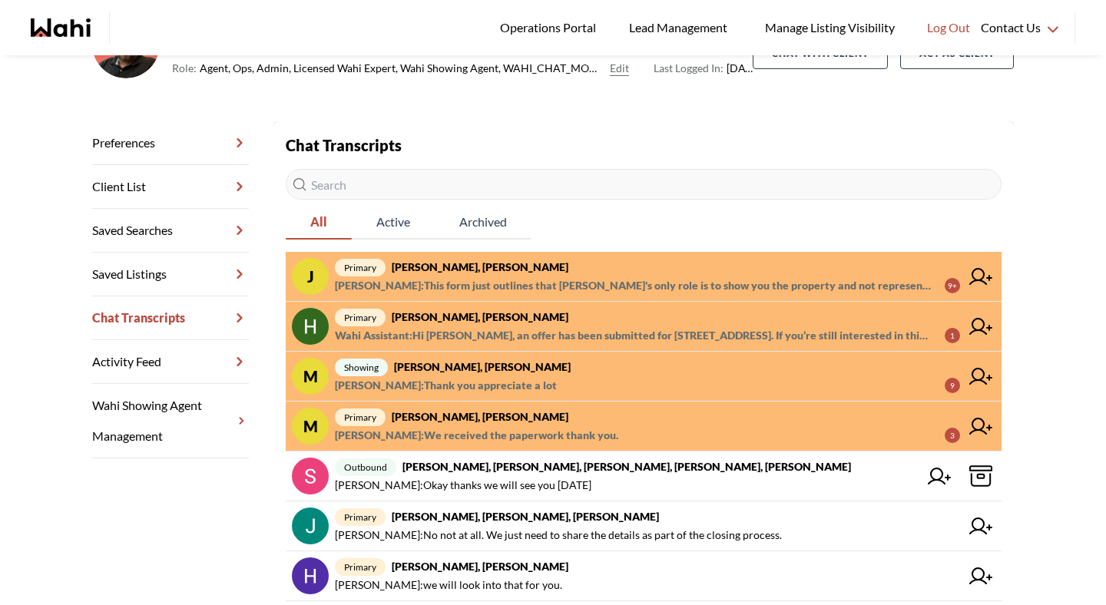
scroll to position [160, 0]
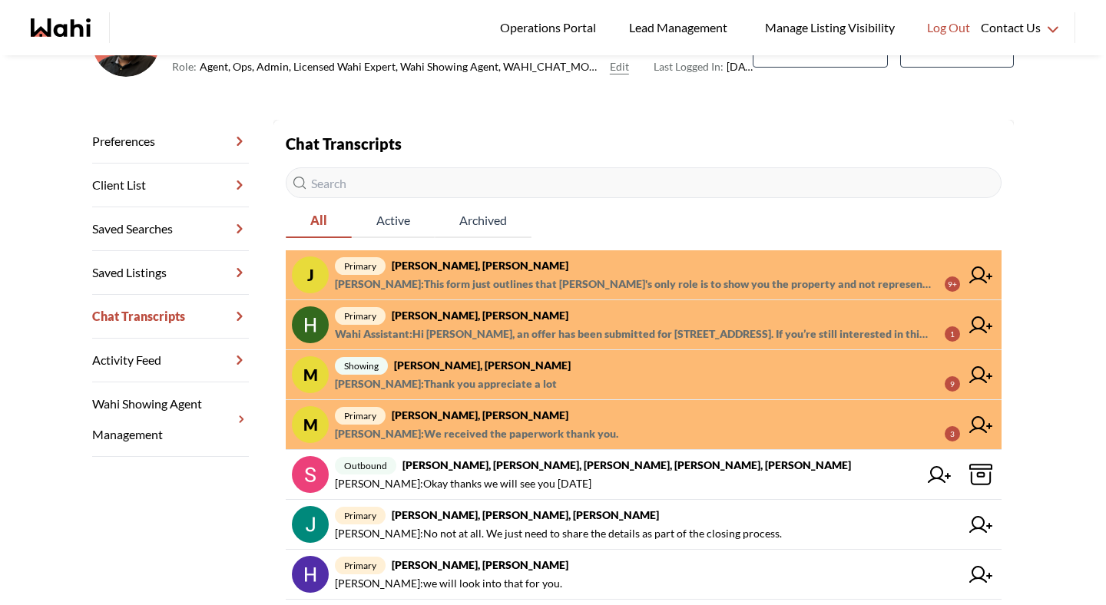
click at [449, 433] on span "Mahad Ahmed : We received the paperwork thank you." at bounding box center [477, 434] width 284 height 18
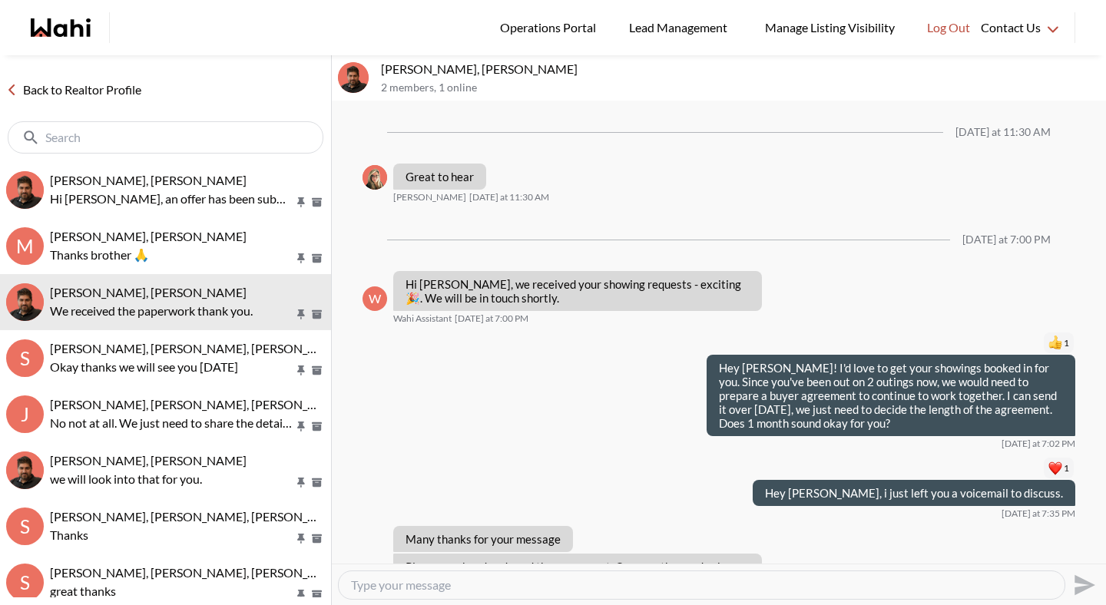
scroll to position [1162, 0]
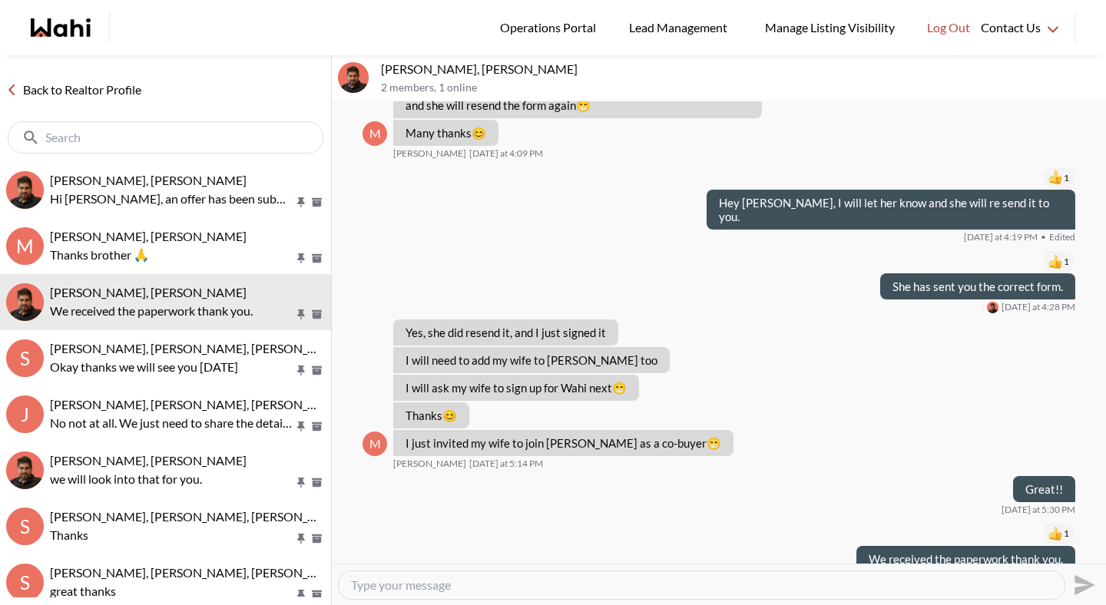
click at [131, 88] on link "Back to Realtor Profile" at bounding box center [74, 90] width 148 height 20
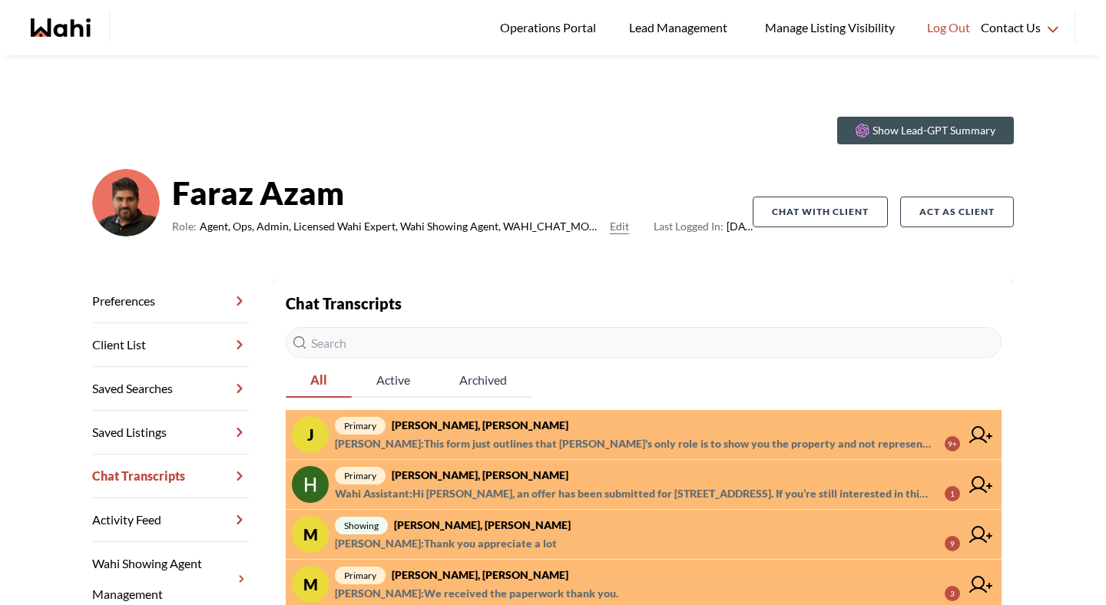
click at [450, 545] on span "Mahad Ahmed : Thank you appreciate a lot" at bounding box center [446, 544] width 222 height 18
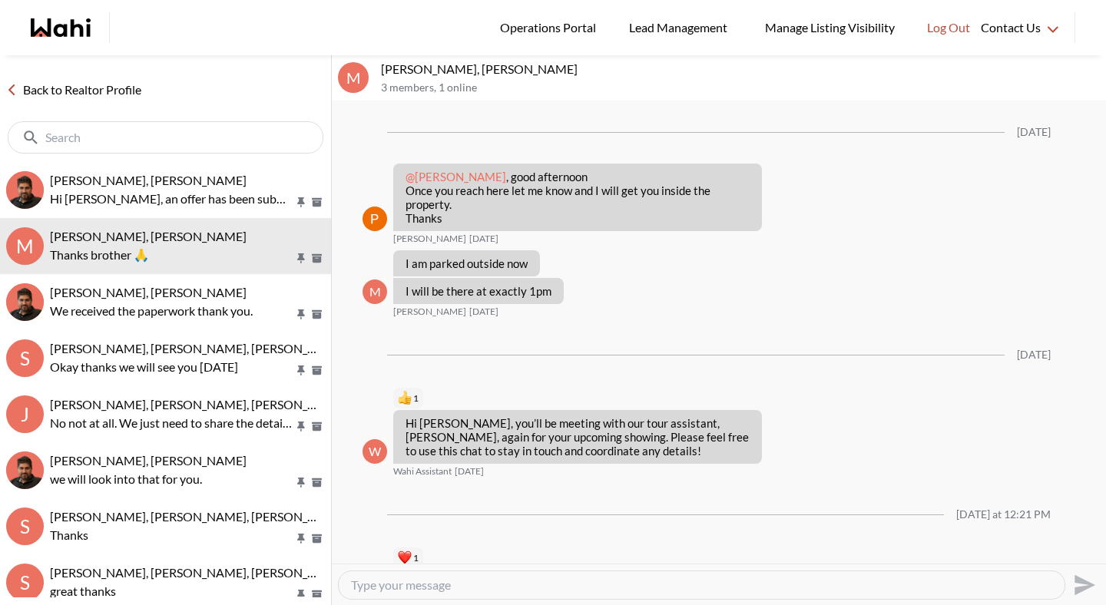
scroll to position [1653, 0]
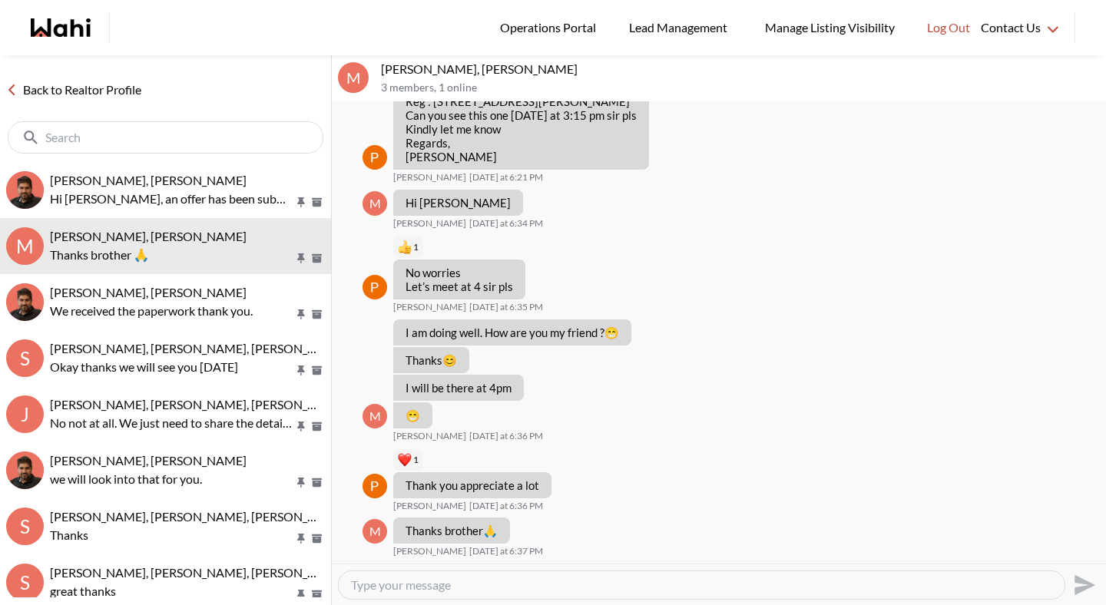
click at [106, 85] on link "Back to Realtor Profile" at bounding box center [74, 90] width 148 height 20
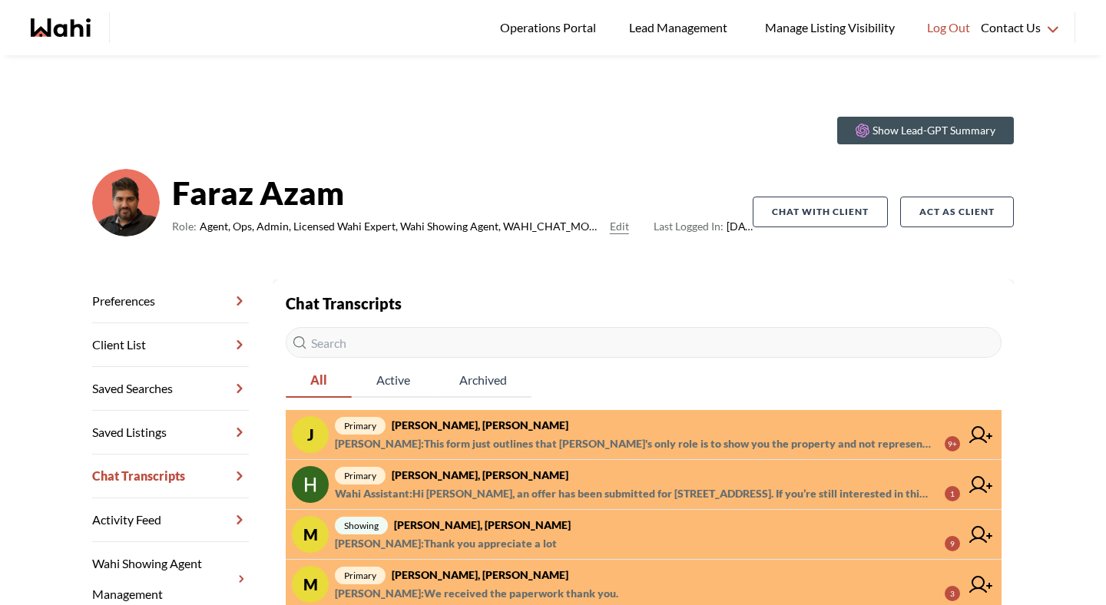
click at [437, 489] on span "Wahi Assistant : Hi Heidy, an offer has been submitted for 22 Maple Ridge Rd, C…" at bounding box center [634, 494] width 598 height 18
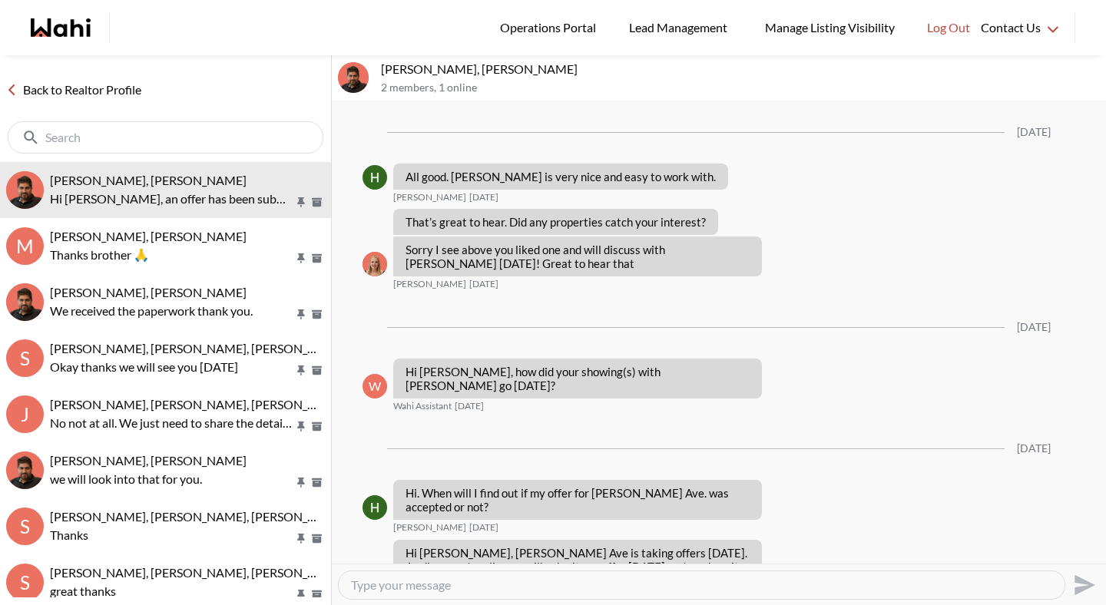
scroll to position [2184, 0]
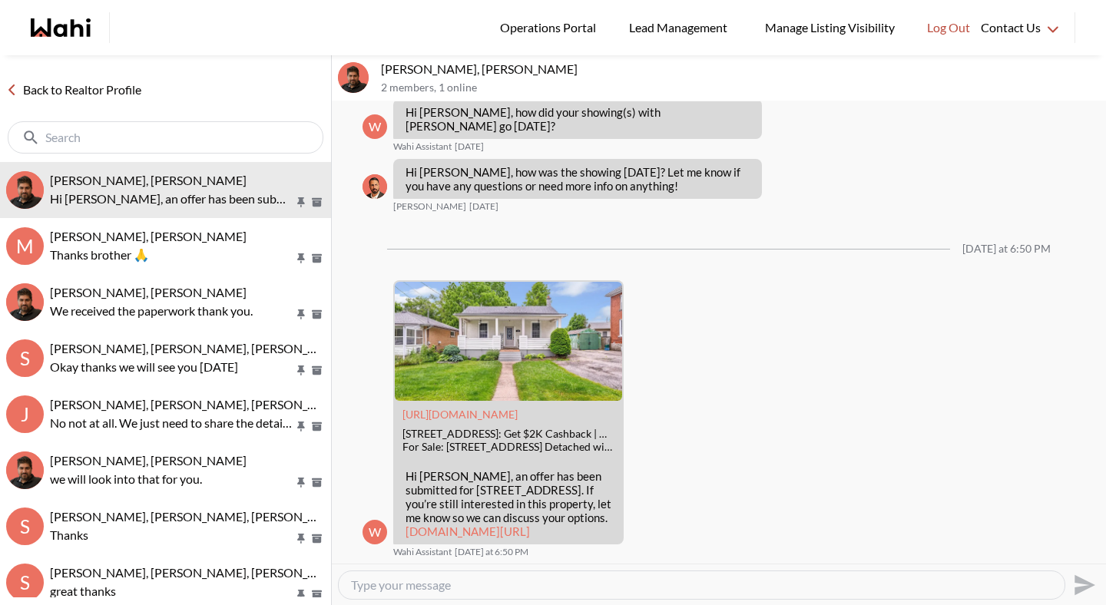
click at [128, 88] on link "Back to Realtor Profile" at bounding box center [74, 90] width 148 height 20
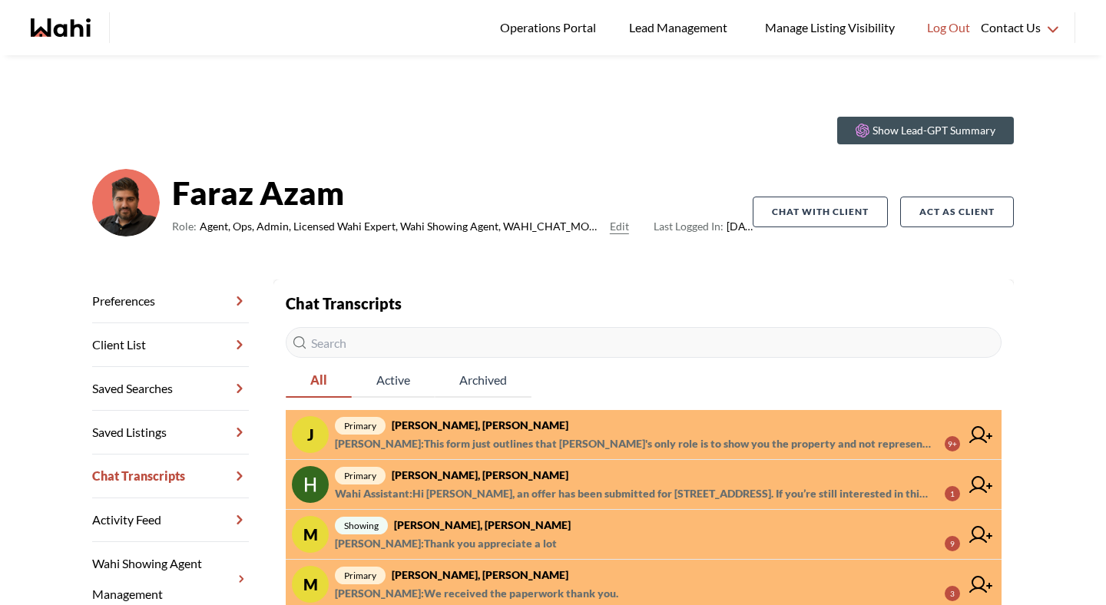
click at [446, 426] on strong "[PERSON_NAME], [PERSON_NAME]" at bounding box center [480, 425] width 177 height 13
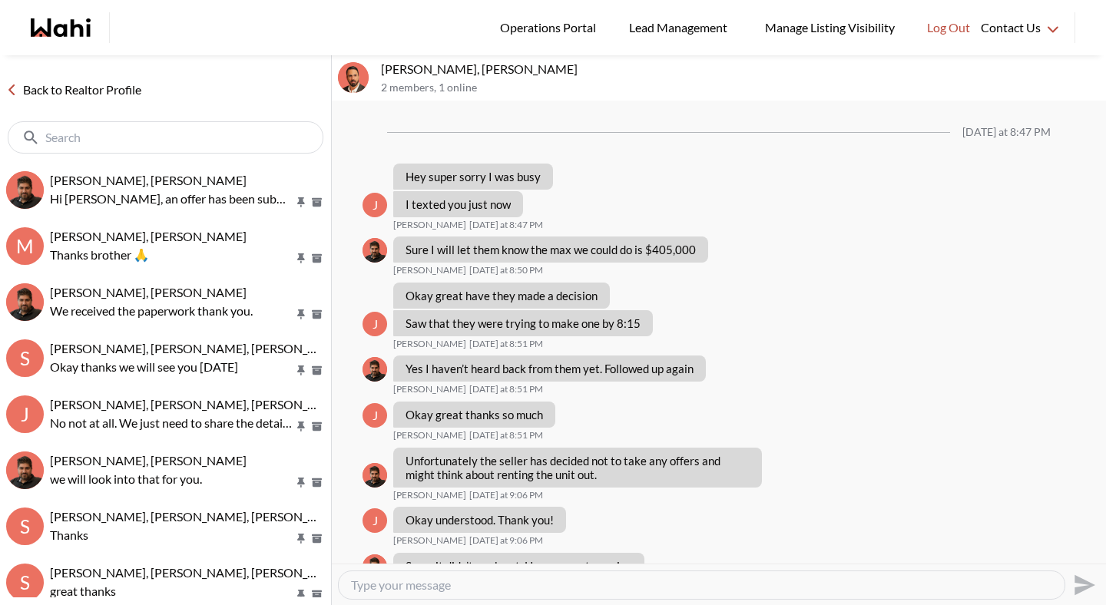
scroll to position [1330, 0]
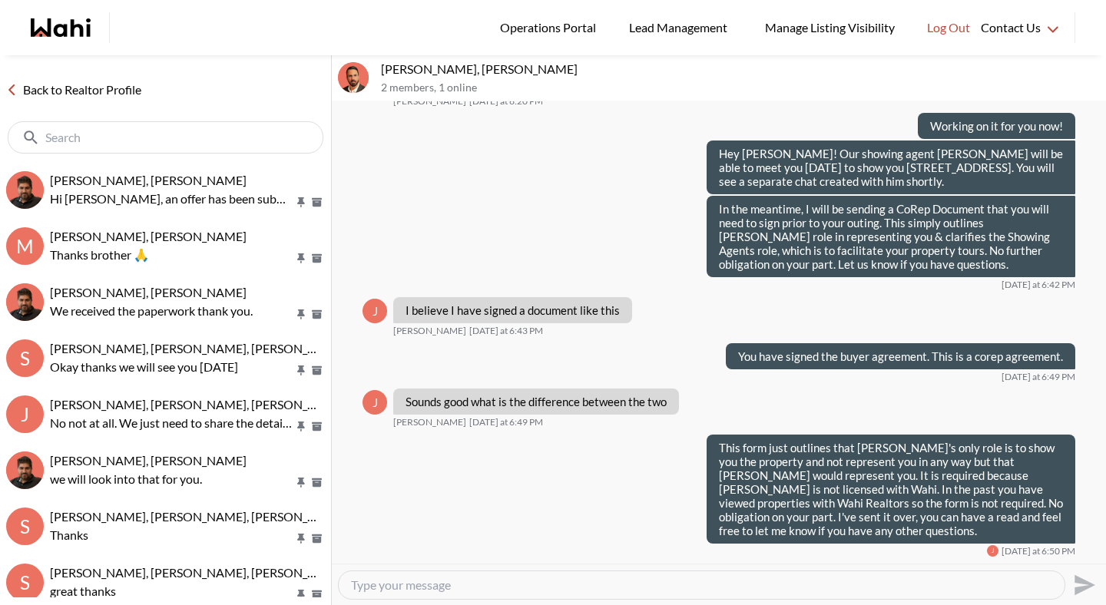
click at [101, 91] on link "Back to Realtor Profile" at bounding box center [74, 90] width 148 height 20
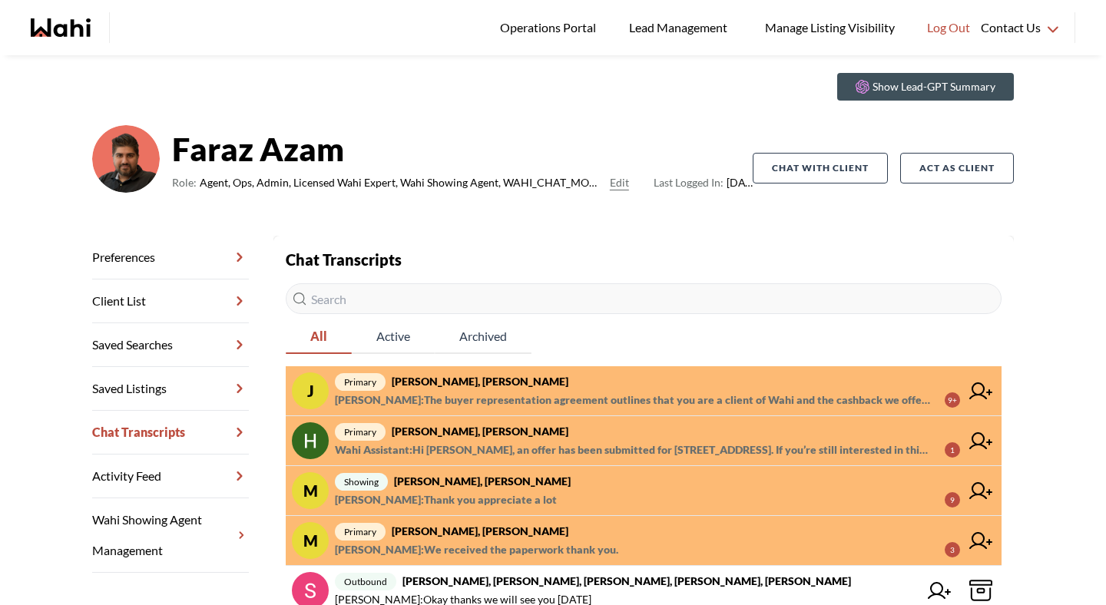
scroll to position [57, 0]
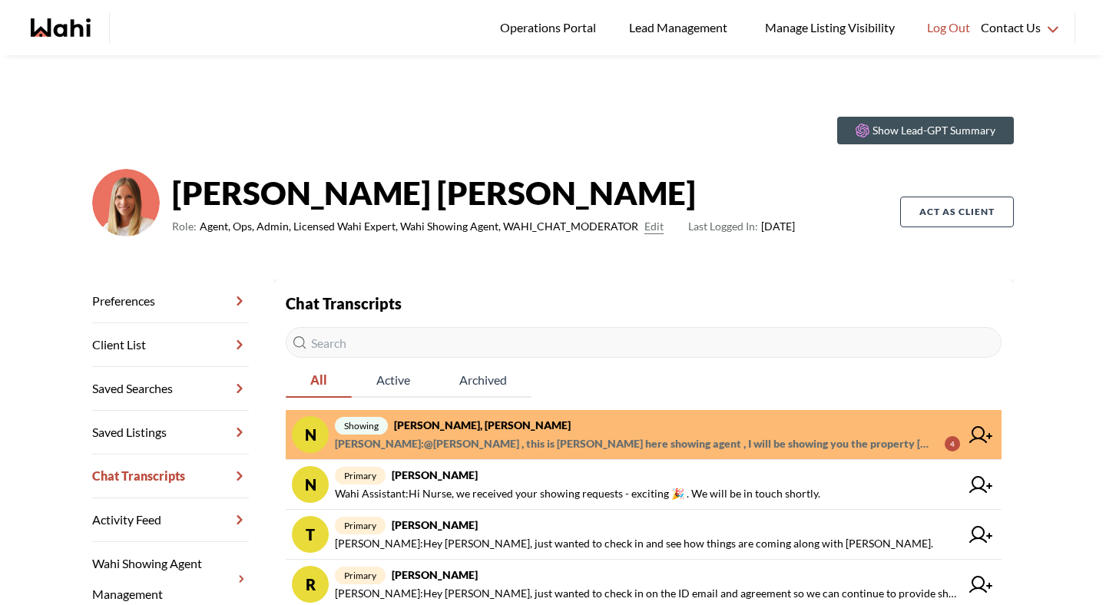
click at [471, 435] on span "Paul Sharma : @Nurse Noelz , this is Paul here showing agent , I will be showin…" at bounding box center [634, 444] width 598 height 18
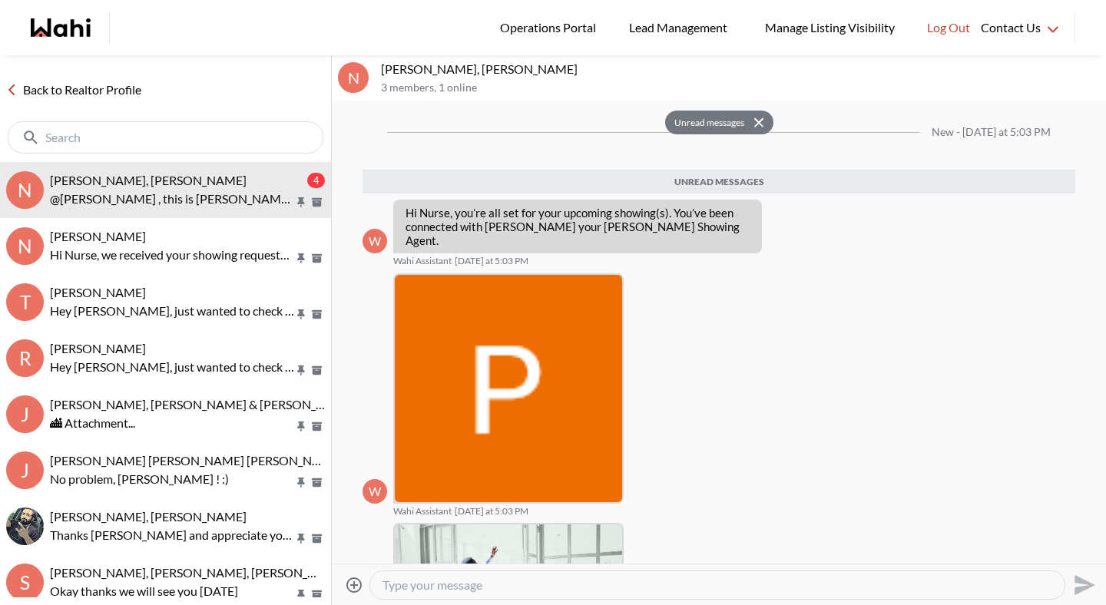
scroll to position [317, 0]
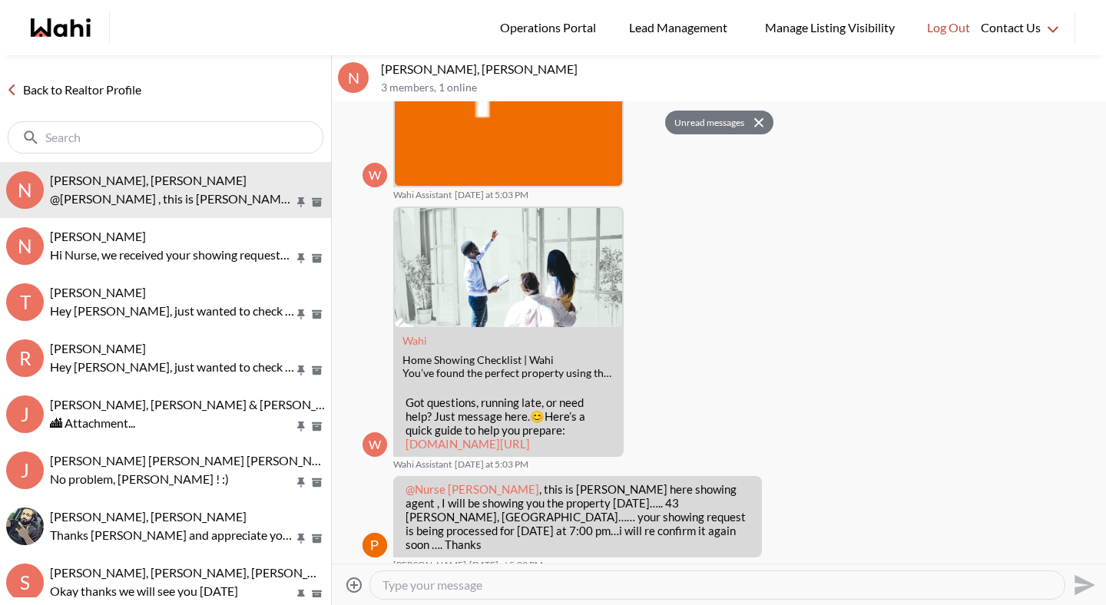
click at [96, 91] on link "Back to Realtor Profile" at bounding box center [74, 90] width 148 height 20
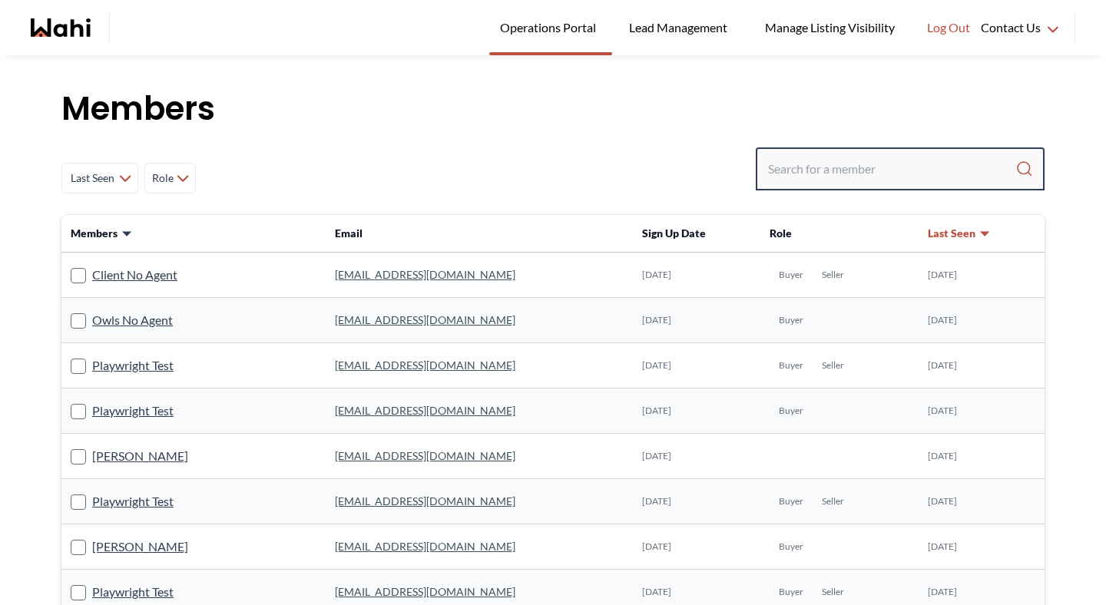
click at [815, 159] on input "Search input" at bounding box center [891, 169] width 247 height 28
paste input "kennethortaleza@gmail.com"
type input "kennethortaleza@gmail.com"
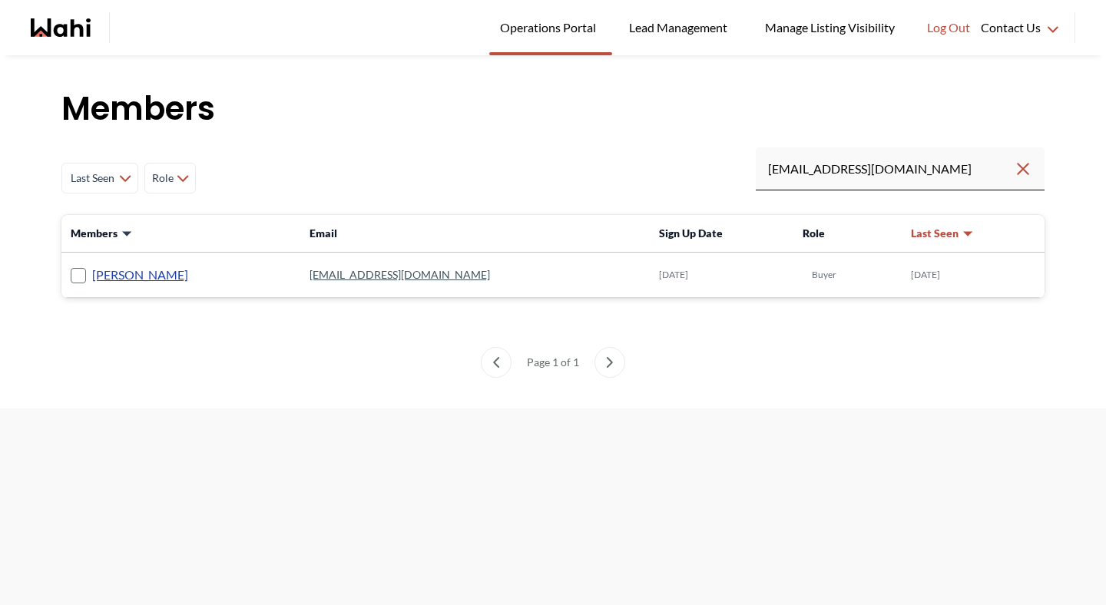
click at [148, 273] on link "[PERSON_NAME]" at bounding box center [140, 275] width 96 height 20
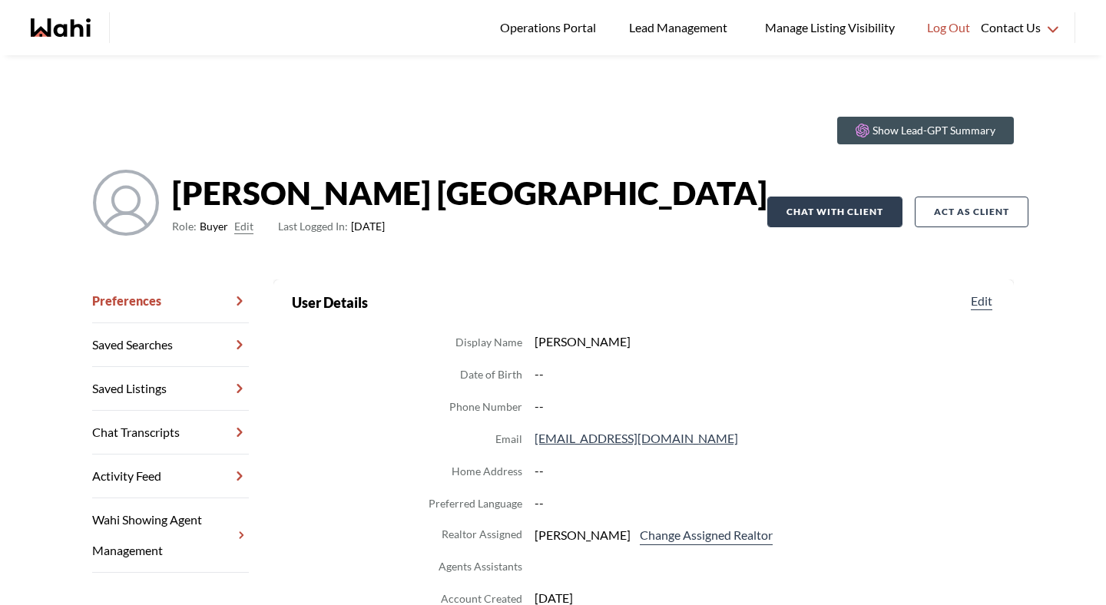
click at [860, 212] on button "Chat with client" at bounding box center [835, 212] width 135 height 31
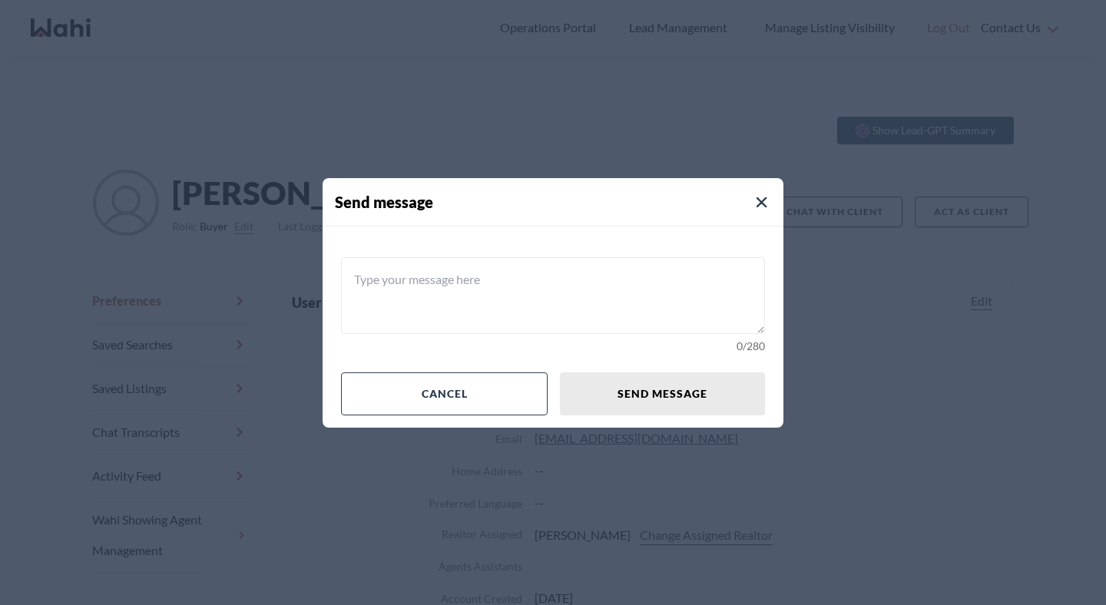
click at [565, 296] on textarea at bounding box center [553, 295] width 424 height 77
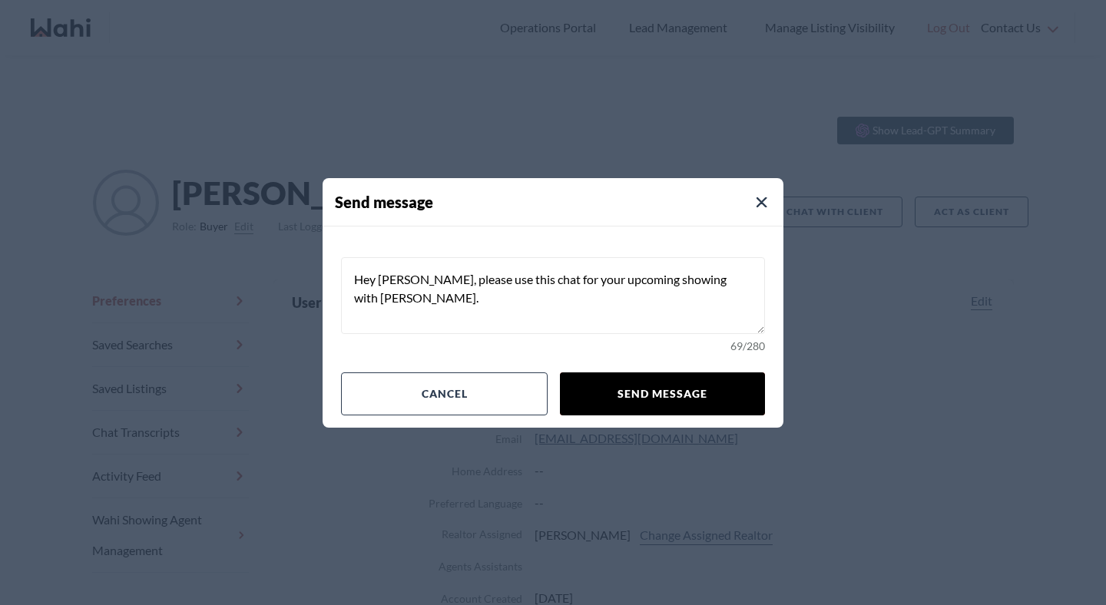
type textarea "Hey [PERSON_NAME], please use this chat for your upcoming showing with [PERSON_…"
click at [692, 388] on button "Send message" at bounding box center [662, 394] width 205 height 43
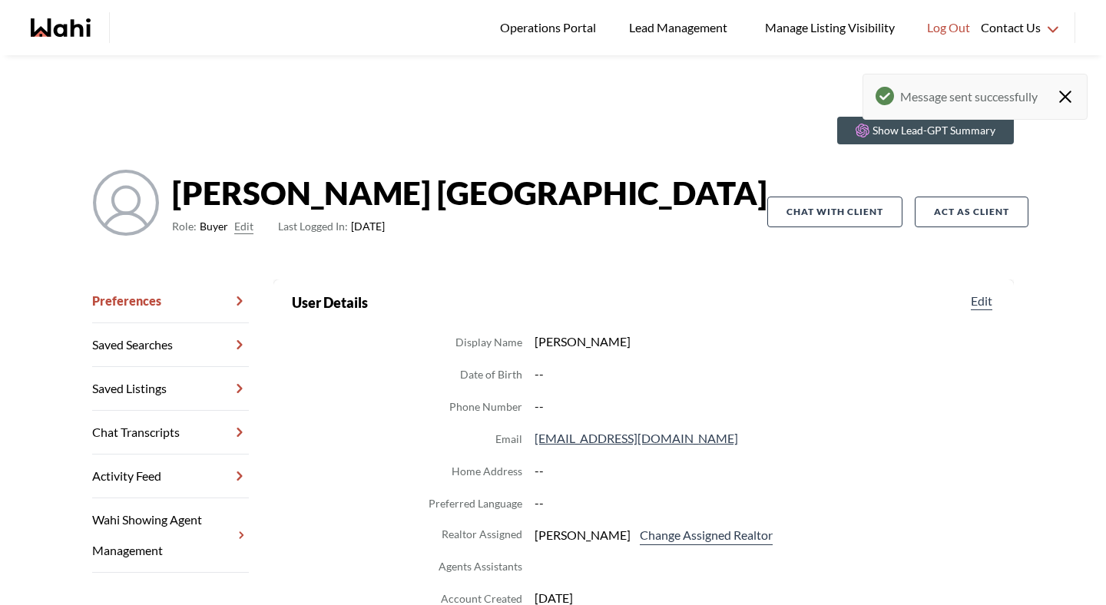
click at [214, 429] on link "Chat Transcripts" at bounding box center [170, 433] width 157 height 44
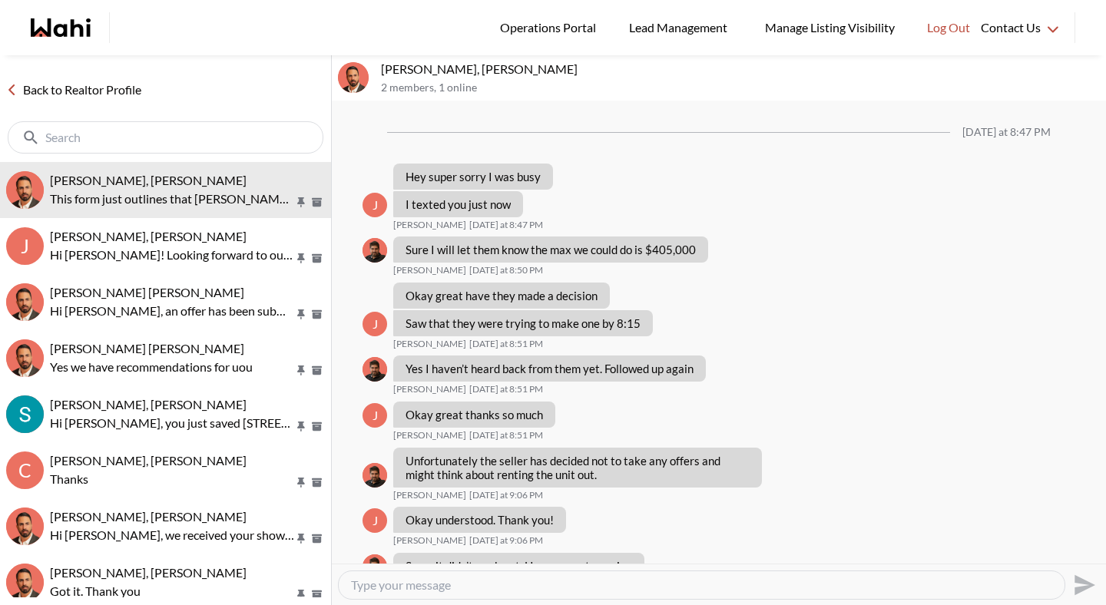
scroll to position [1330, 0]
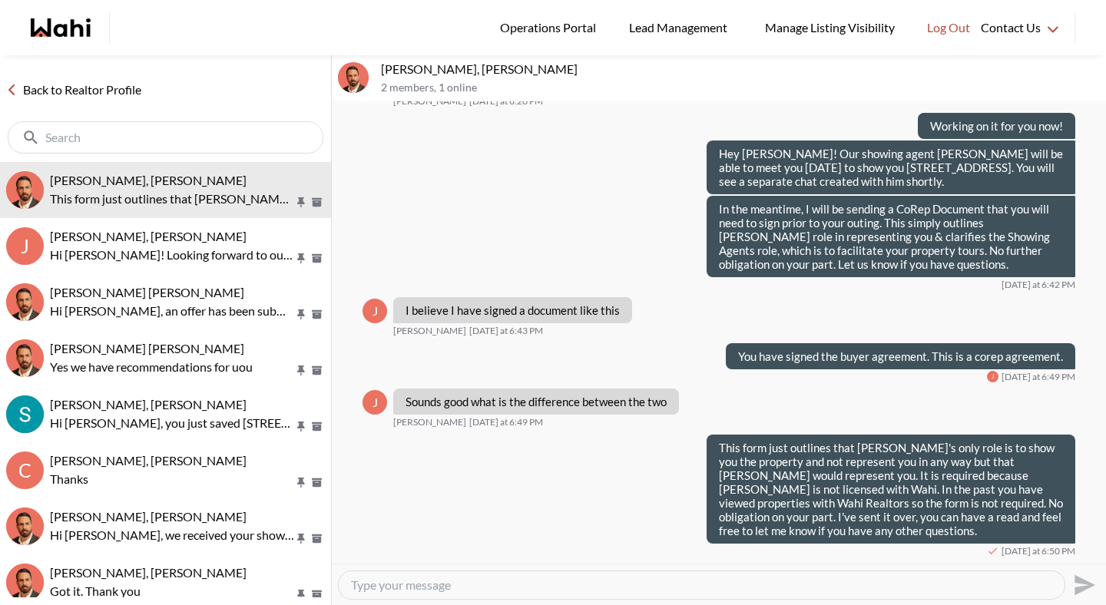
click at [95, 88] on link "Back to Realtor Profile" at bounding box center [74, 90] width 148 height 20
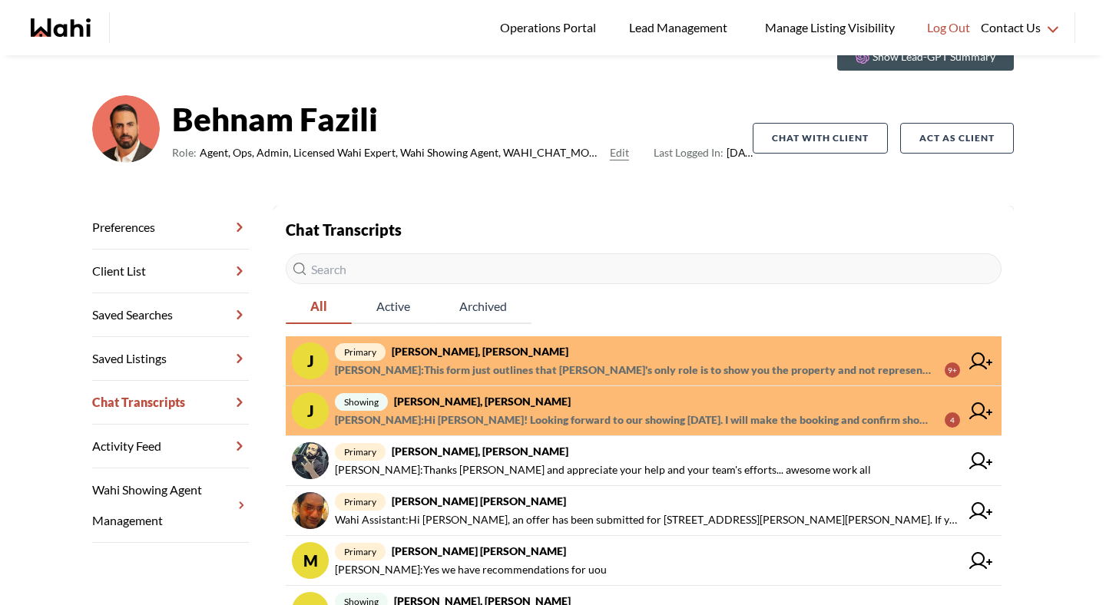
scroll to position [75, 0]
click at [472, 419] on span "[PERSON_NAME] : Hi [PERSON_NAME]! Looking forward to our showing [DATE]. I will…" at bounding box center [634, 419] width 598 height 18
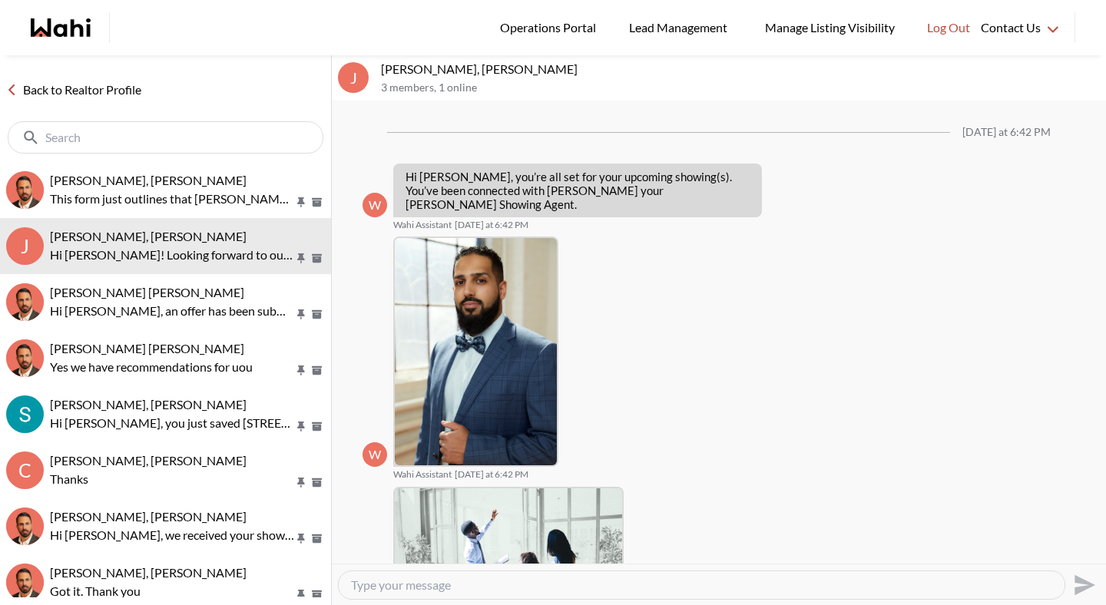
scroll to position [277, 0]
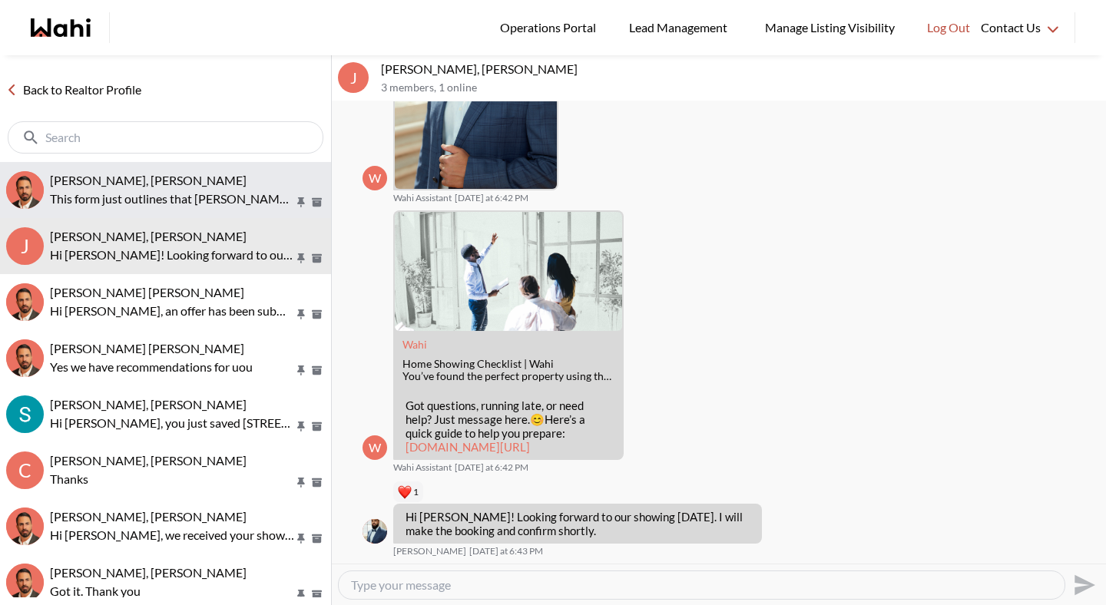
click at [155, 169] on button "[PERSON_NAME], [PERSON_NAME] This form just outlines that [PERSON_NAME]'s only …" at bounding box center [165, 190] width 331 height 56
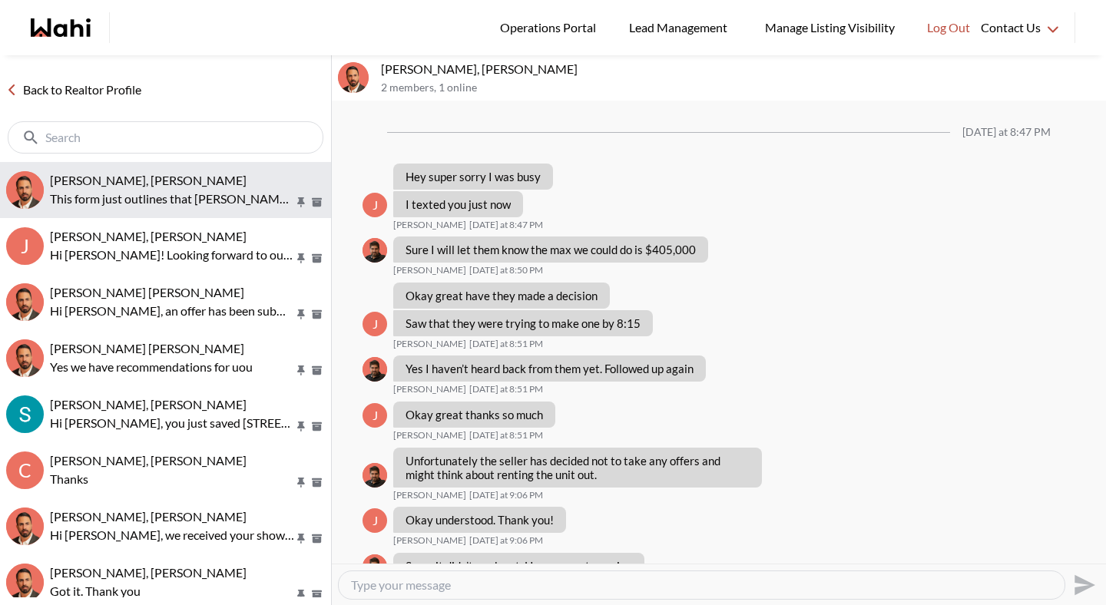
scroll to position [1330, 0]
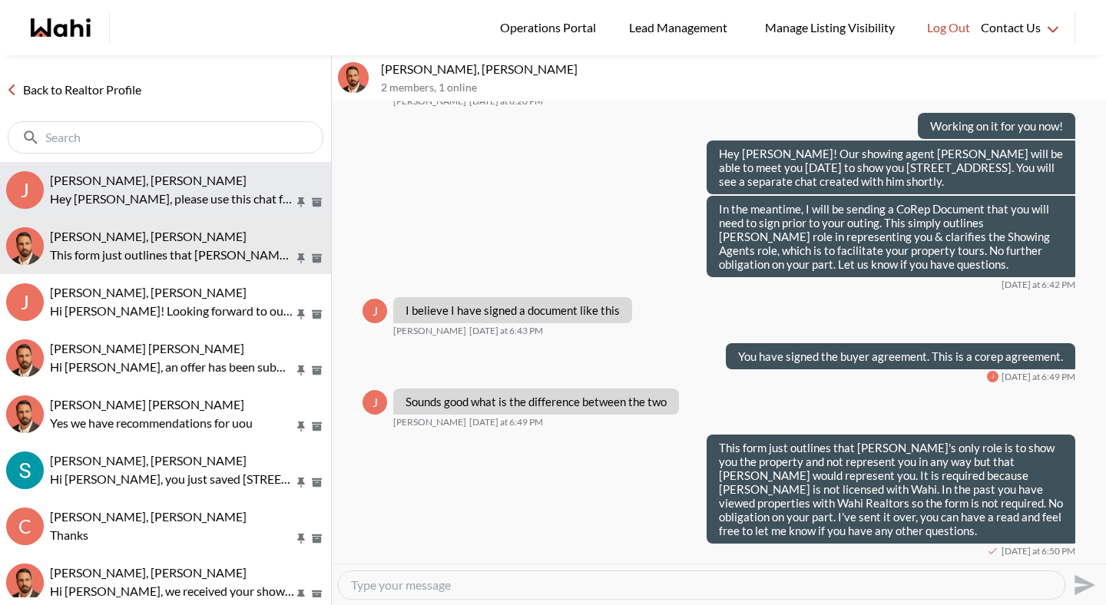
click at [170, 183] on span "[PERSON_NAME], [PERSON_NAME]" at bounding box center [148, 180] width 197 height 15
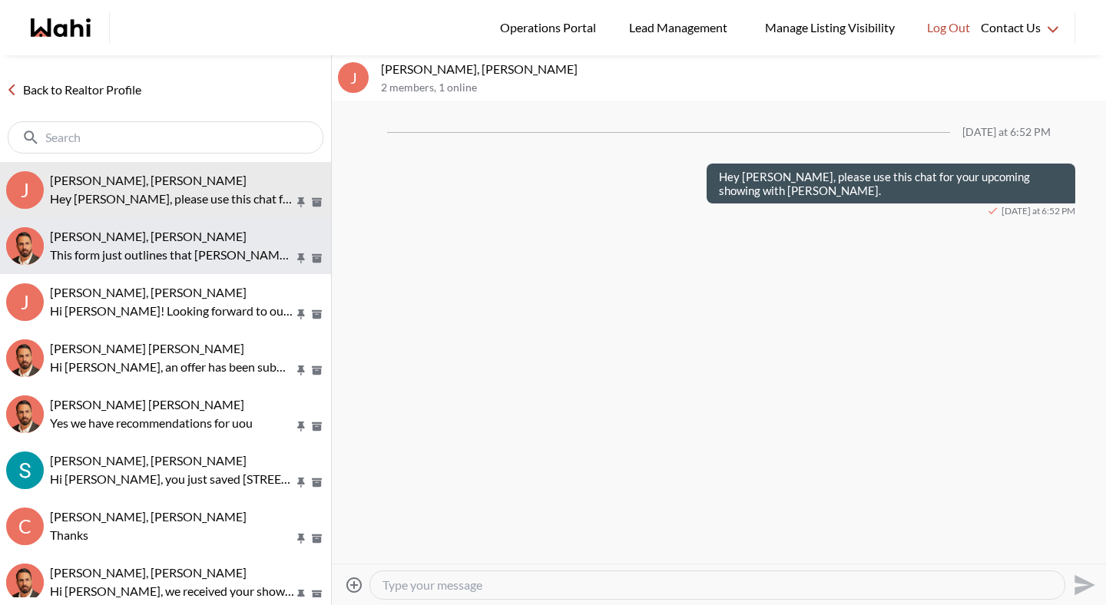
click at [157, 240] on span "[PERSON_NAME], [PERSON_NAME]" at bounding box center [148, 236] width 197 height 15
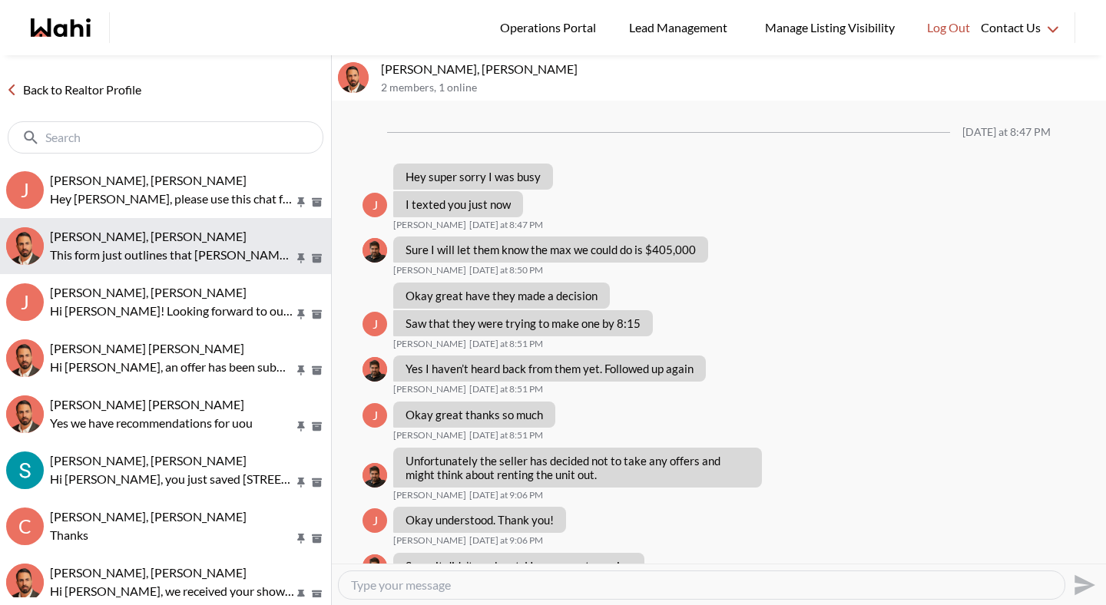
scroll to position [1330, 0]
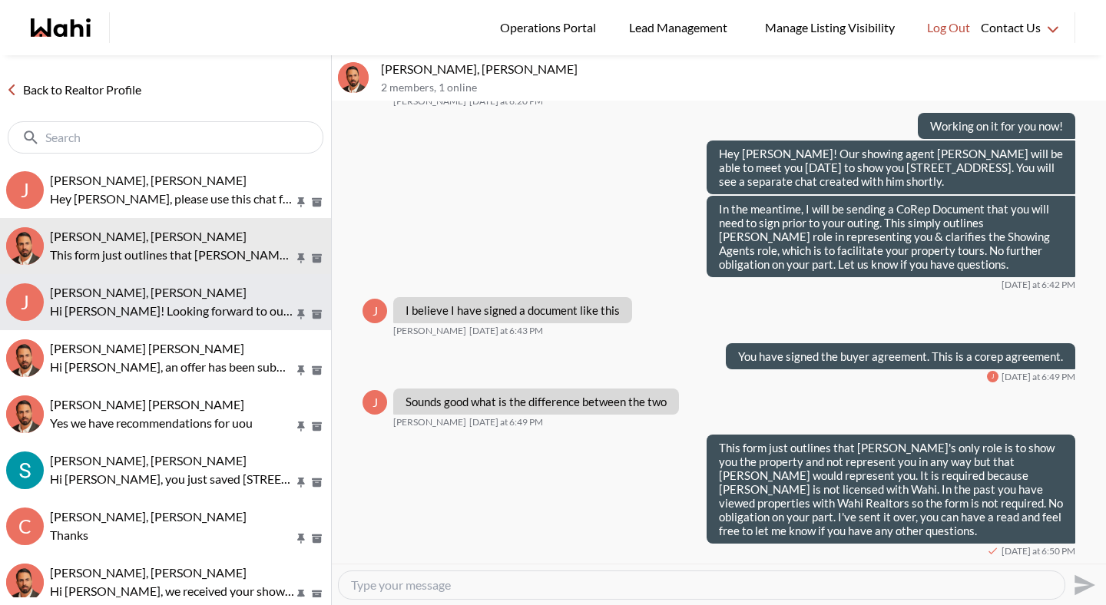
click at [154, 290] on span "[PERSON_NAME], [PERSON_NAME]" at bounding box center [148, 292] width 197 height 15
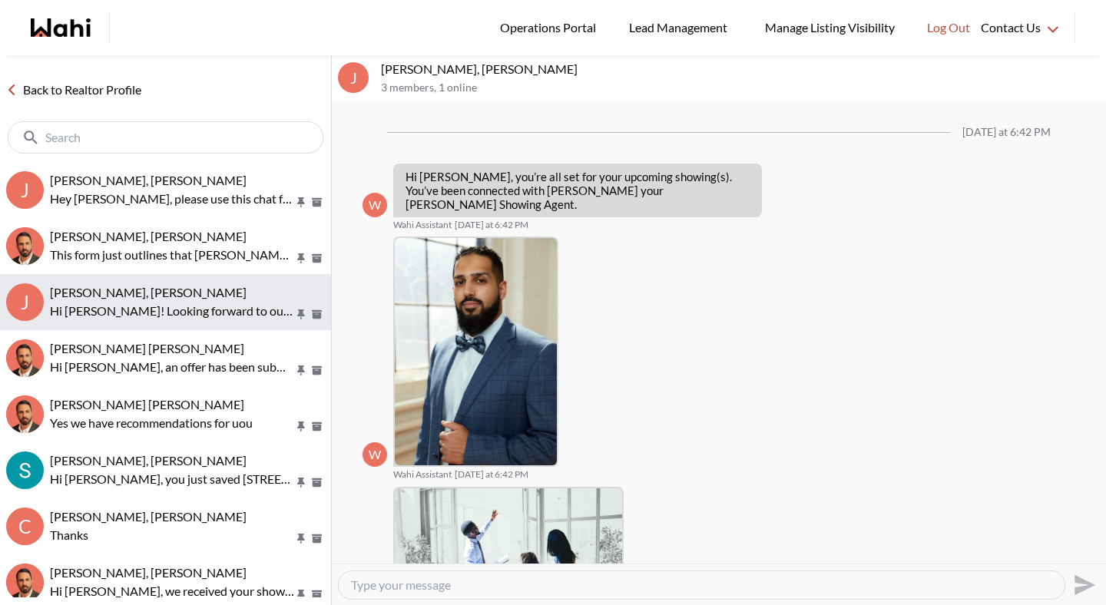
scroll to position [277, 0]
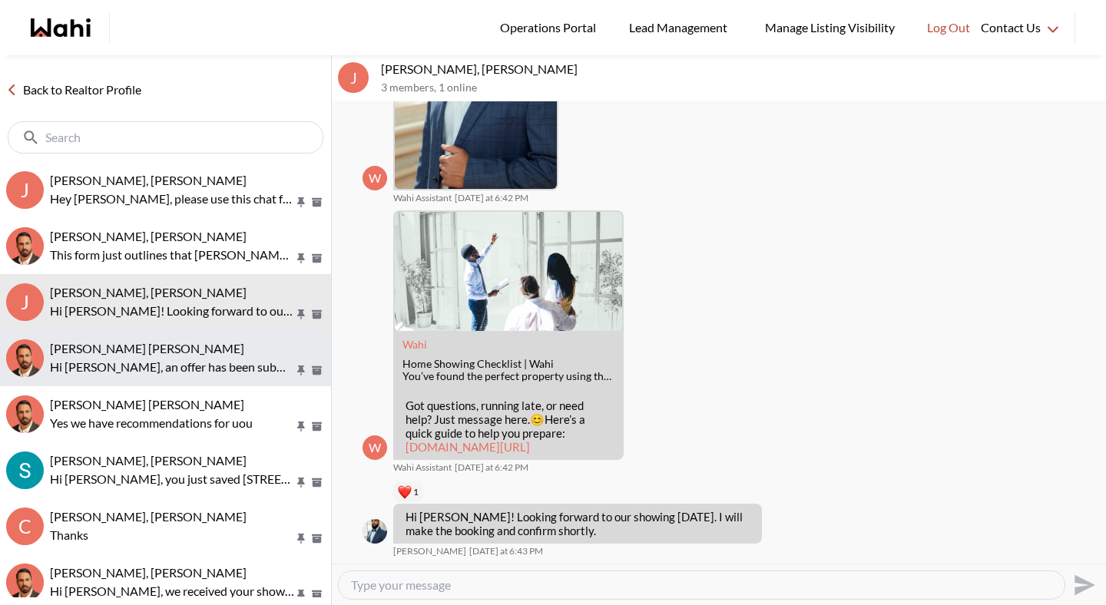
click at [153, 355] on span "[PERSON_NAME] [PERSON_NAME]" at bounding box center [147, 348] width 194 height 15
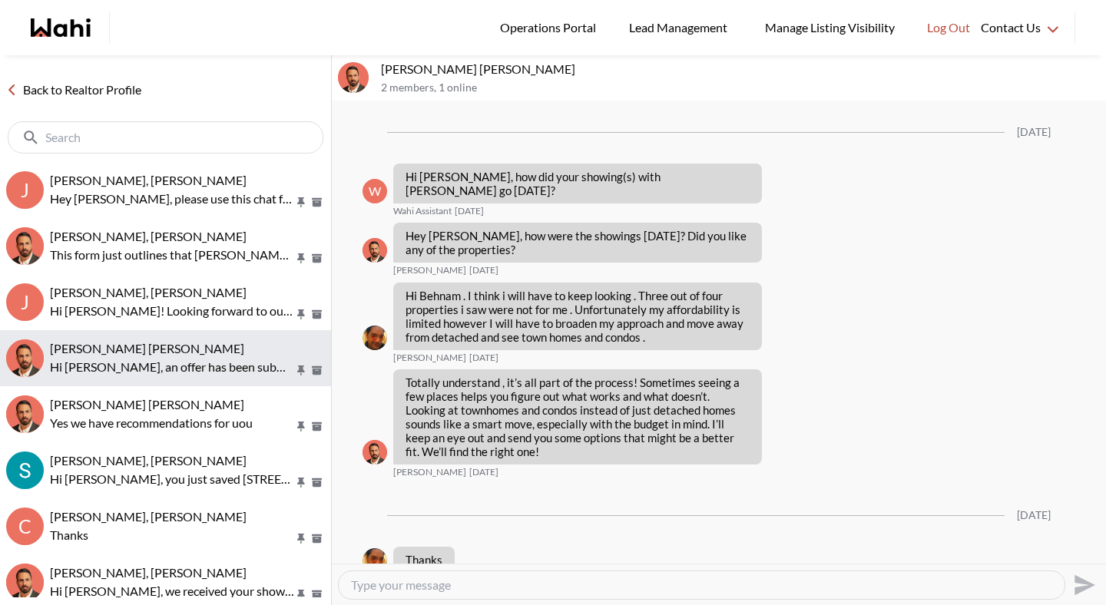
scroll to position [1971, 0]
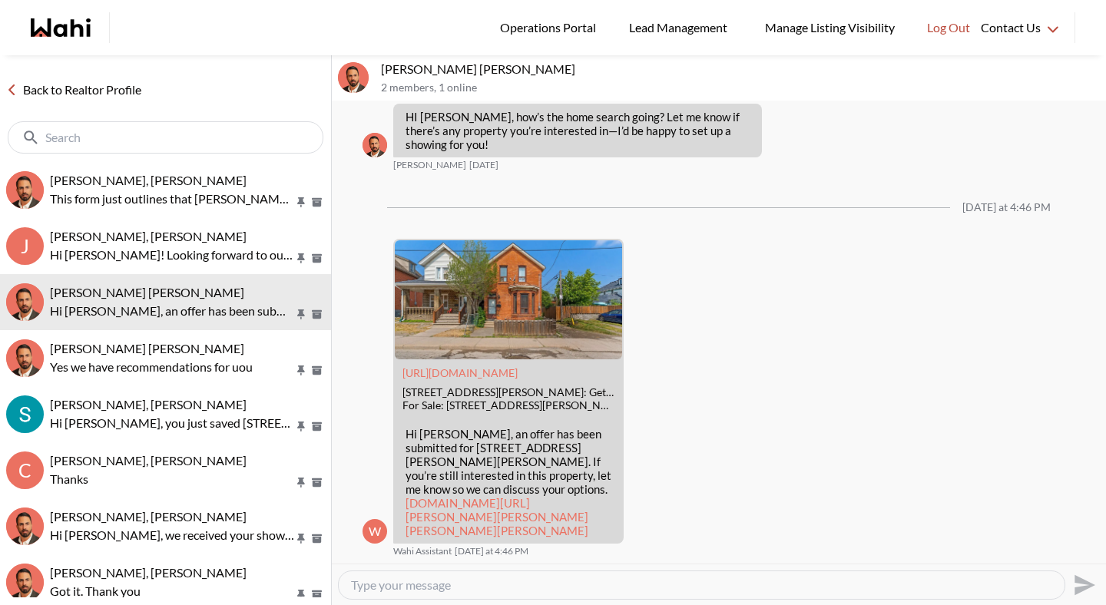
click at [127, 97] on link "Back to Realtor Profile" at bounding box center [74, 90] width 148 height 20
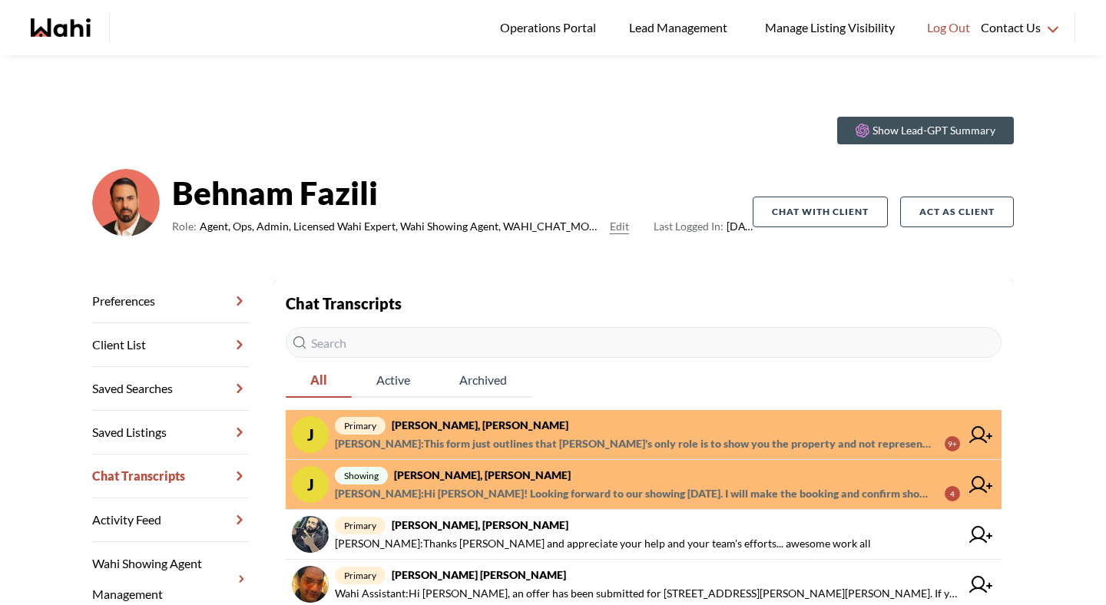
click at [463, 485] on span "[PERSON_NAME] : Hi [PERSON_NAME]! Looking forward to our showing [DATE]. I will…" at bounding box center [634, 494] width 598 height 18
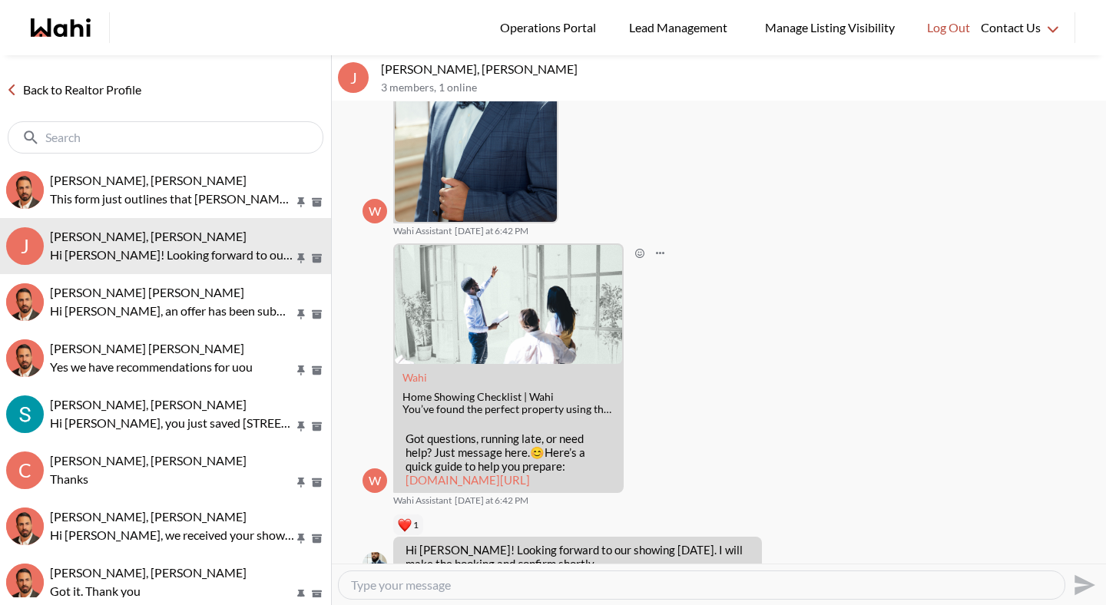
scroll to position [277, 0]
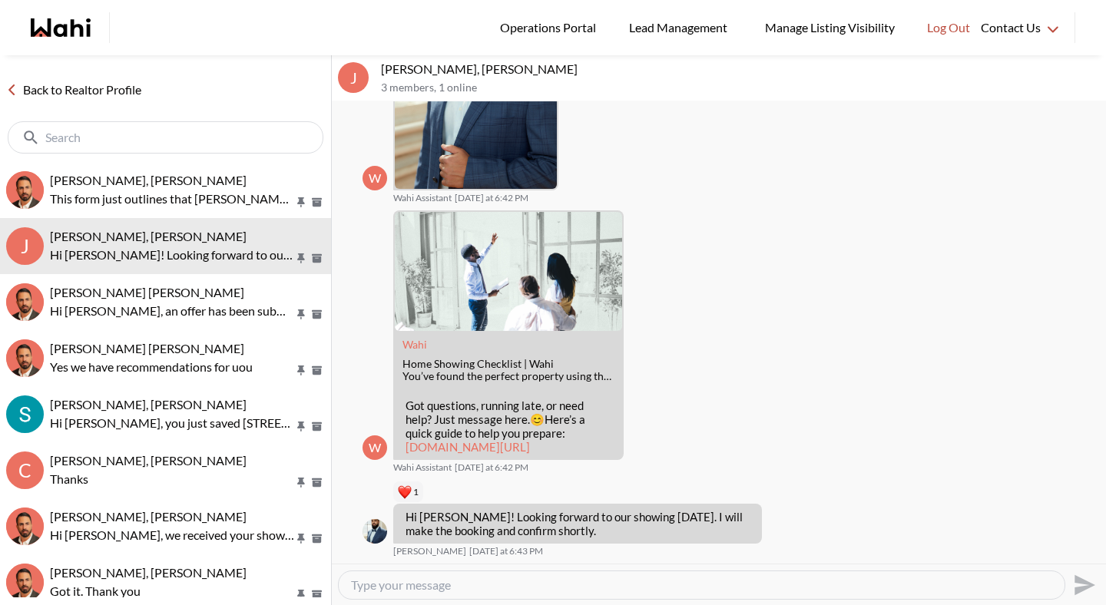
click at [52, 85] on link "Back to Realtor Profile" at bounding box center [74, 90] width 148 height 20
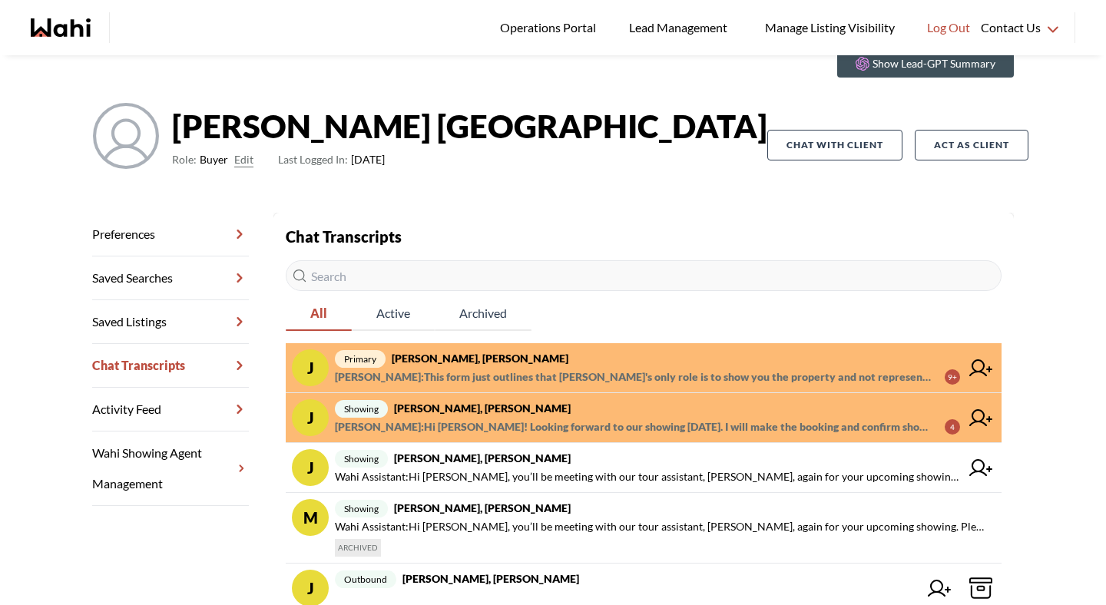
scroll to position [68, 0]
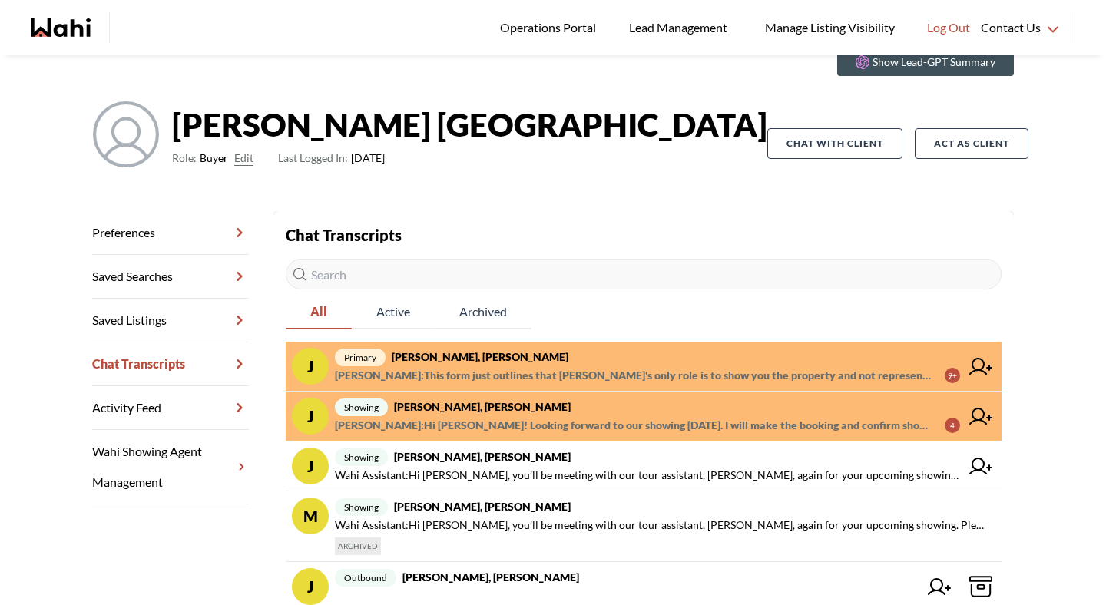
click at [598, 419] on span "[PERSON_NAME] : Hi [PERSON_NAME]! Looking forward to our showing [DATE]. I will…" at bounding box center [634, 425] width 598 height 18
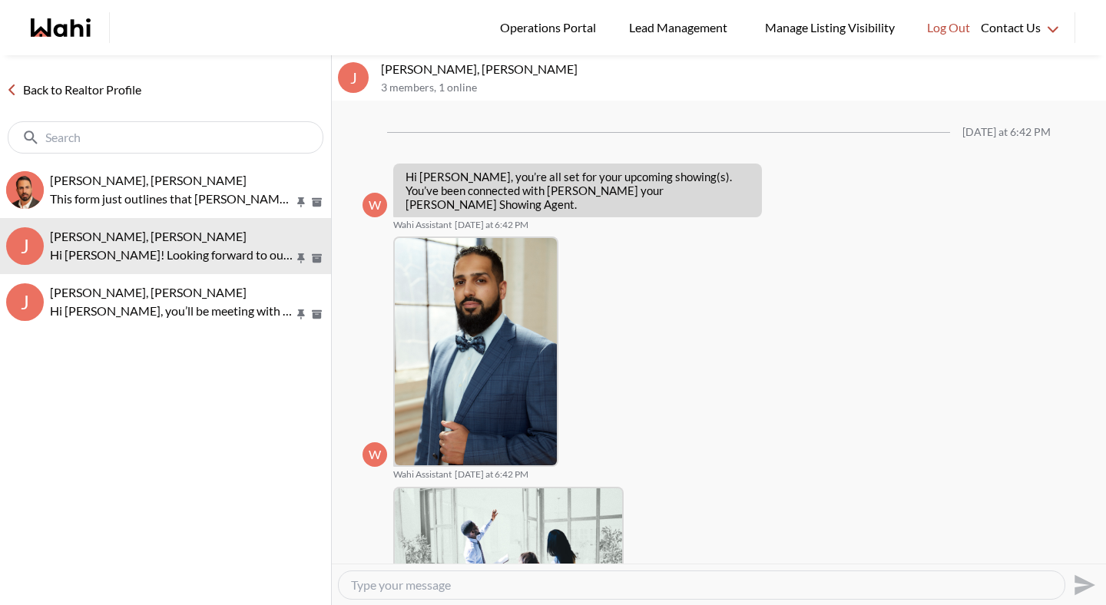
scroll to position [277, 0]
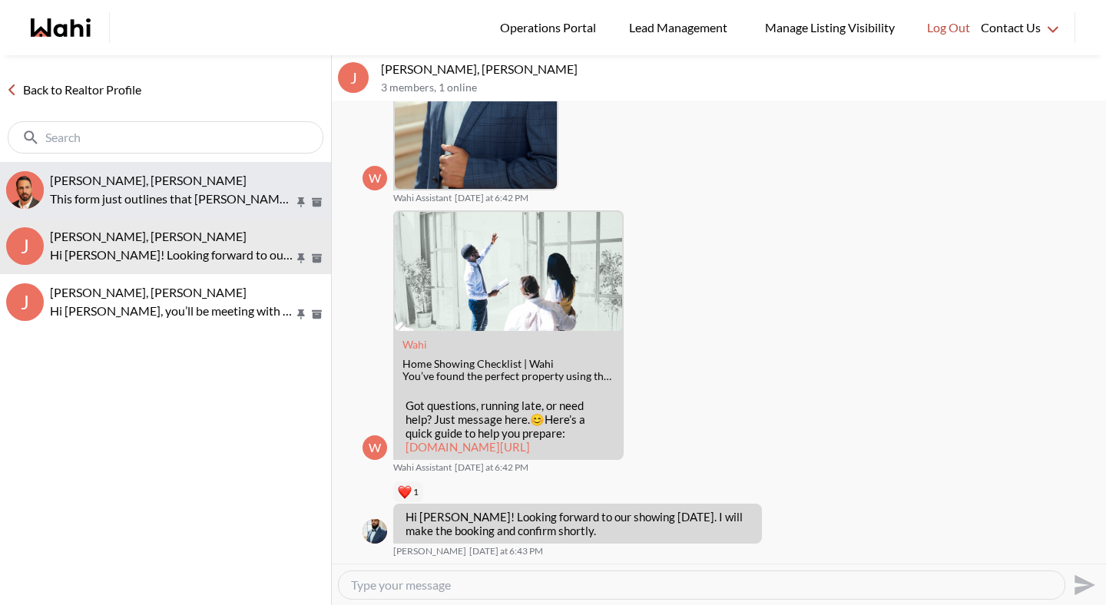
click at [152, 171] on button "Josh Hortaleza, Behnam This form just outlines that Khalid's only role is to sh…" at bounding box center [165, 190] width 331 height 56
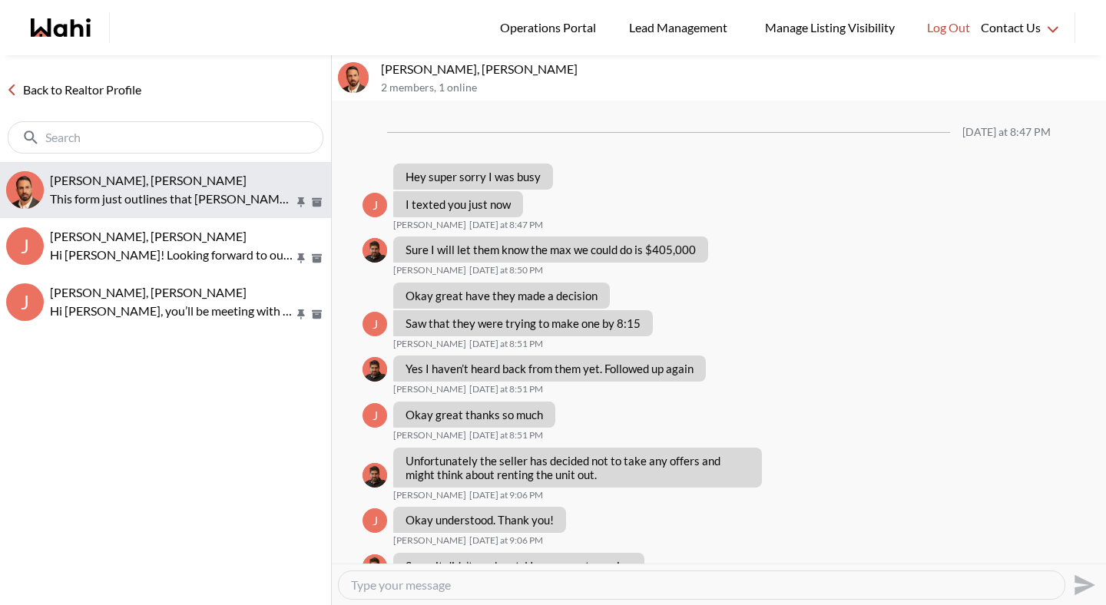
scroll to position [1330, 0]
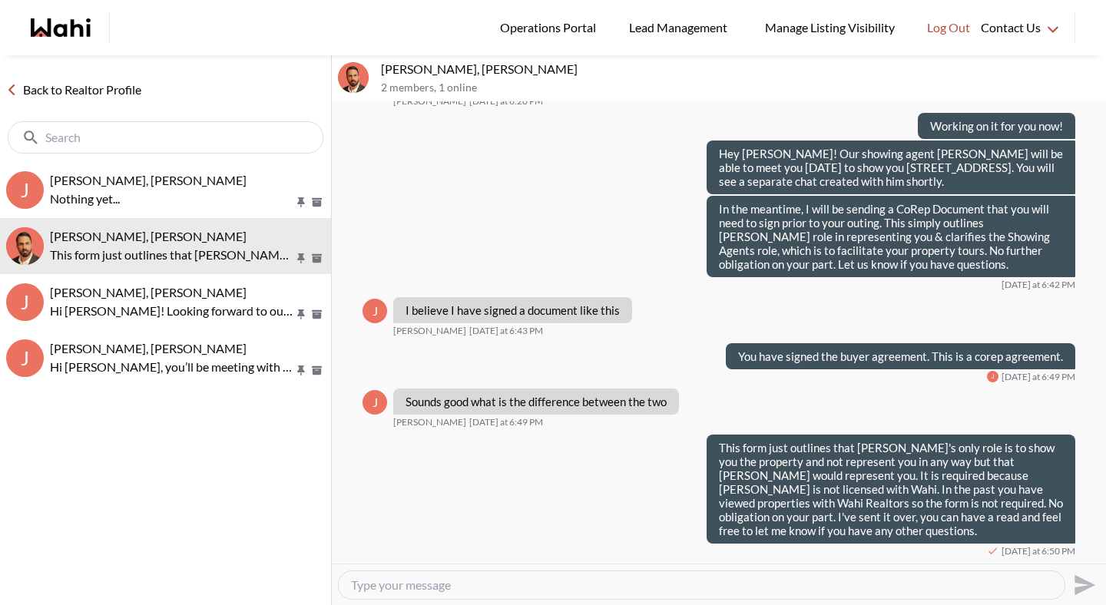
click at [73, 80] on link "Back to Realtor Profile" at bounding box center [74, 90] width 148 height 20
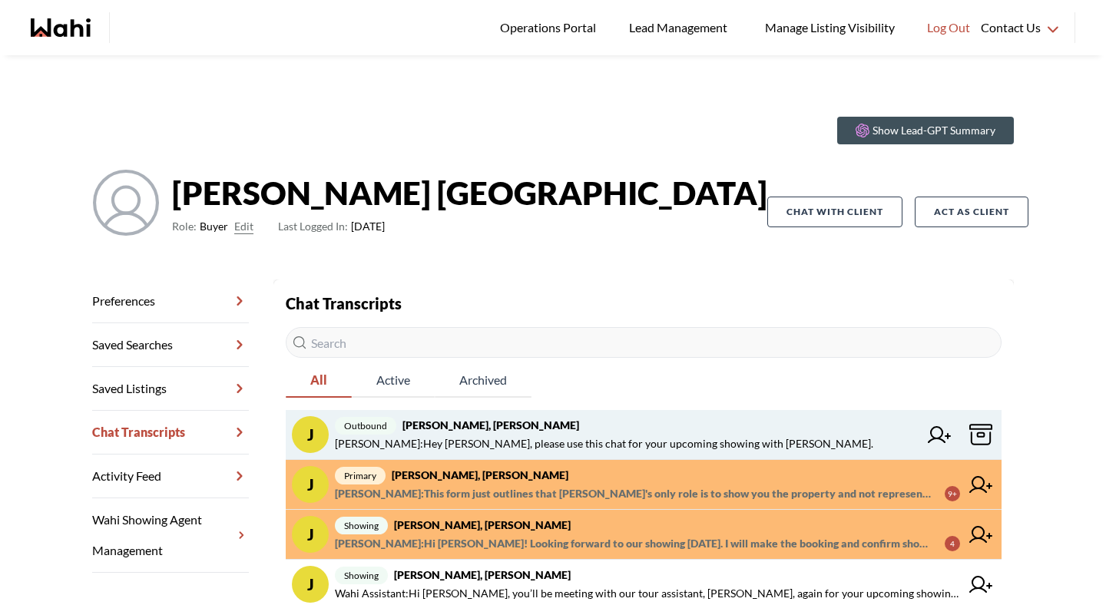
click at [977, 435] on icon at bounding box center [981, 434] width 23 height 23
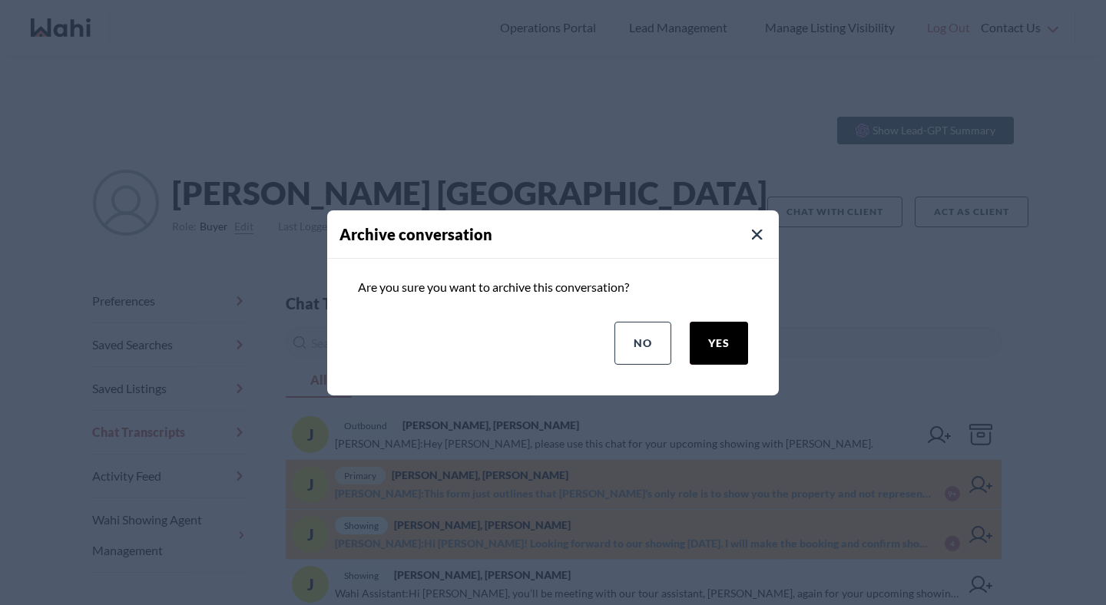
click at [729, 353] on button "yes" at bounding box center [719, 343] width 58 height 43
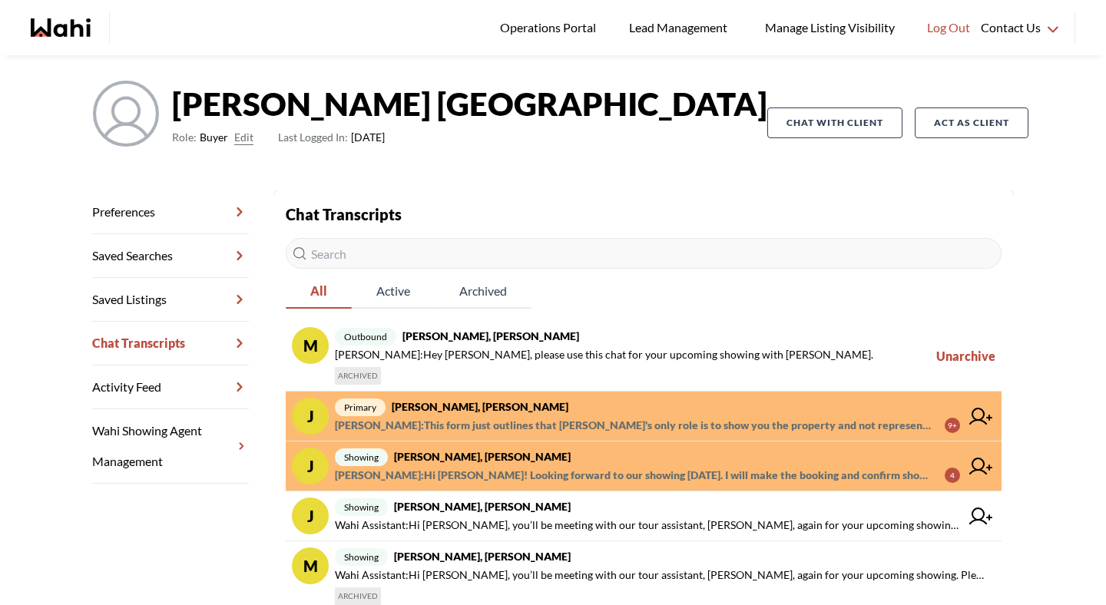
scroll to position [92, 0]
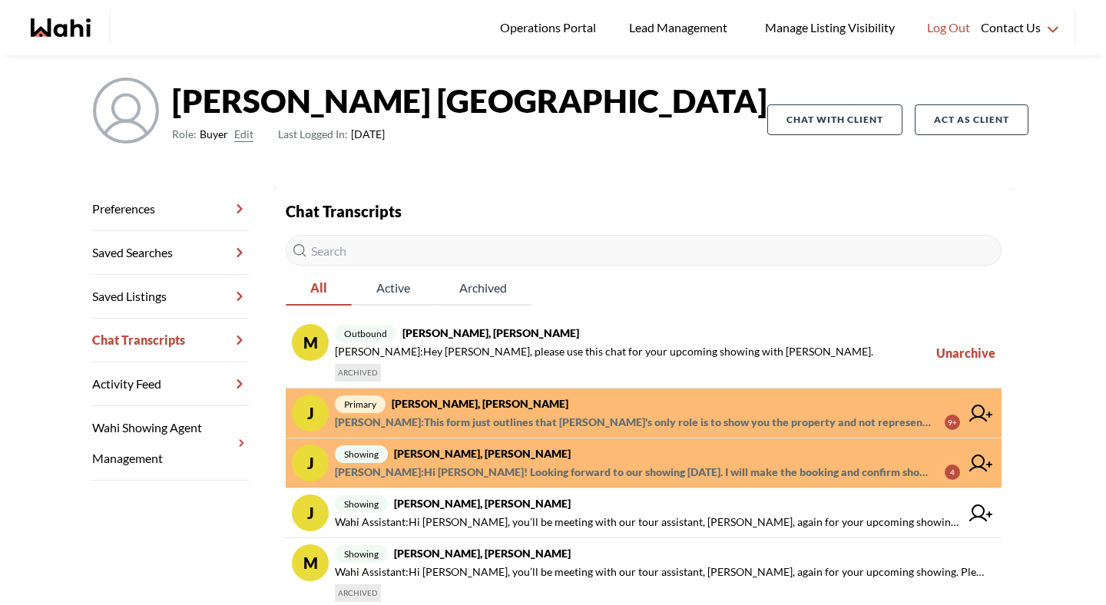
click at [504, 418] on span "[PERSON_NAME] : This form just outlines that [PERSON_NAME]'s only role is to sh…" at bounding box center [634, 422] width 598 height 18
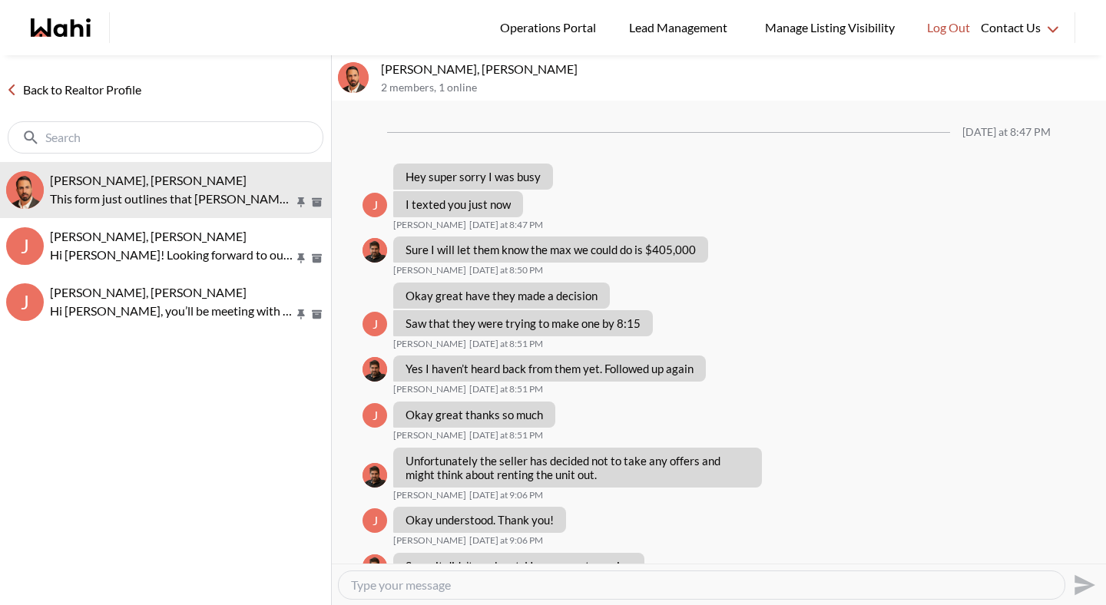
scroll to position [1330, 0]
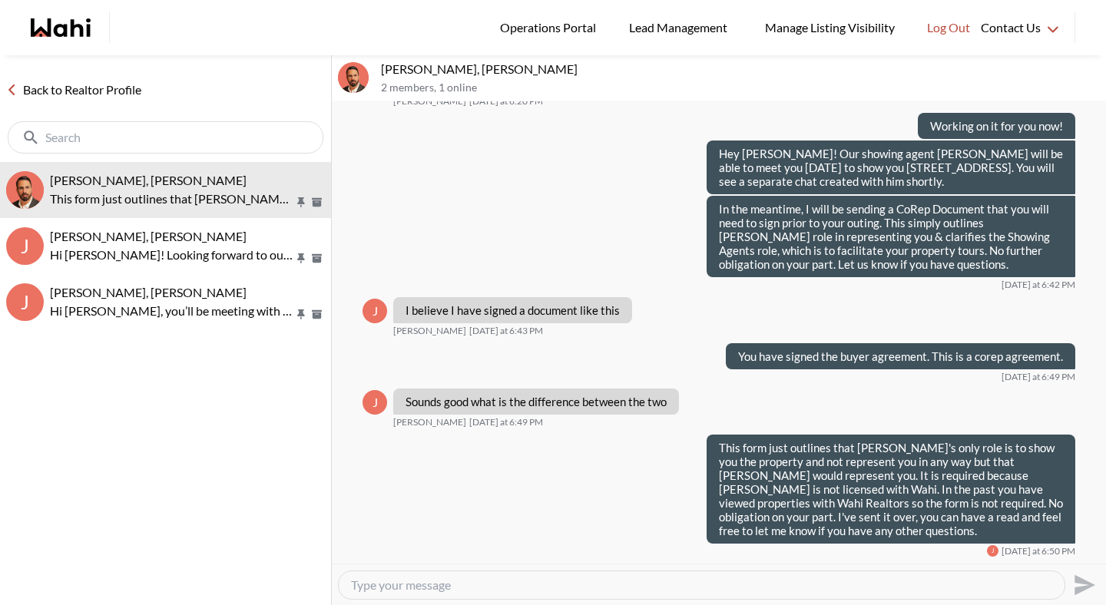
click at [494, 585] on textarea "Type your message" at bounding box center [701, 585] width 701 height 15
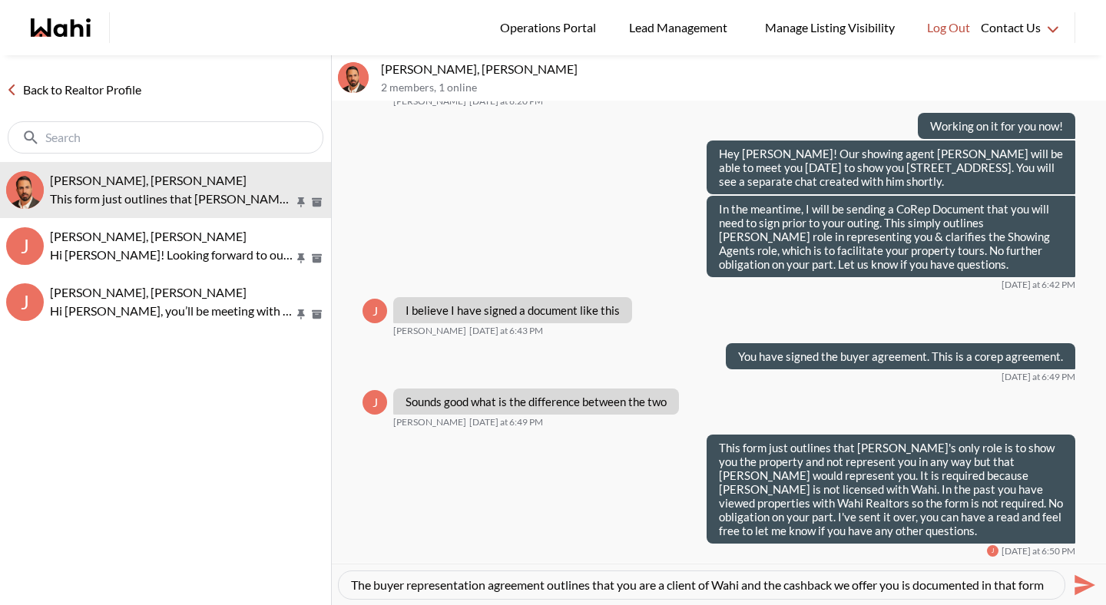
scroll to position [15, 0]
type textarea "The buyer representation agreement outlines that you are a client of Wahi and t…"
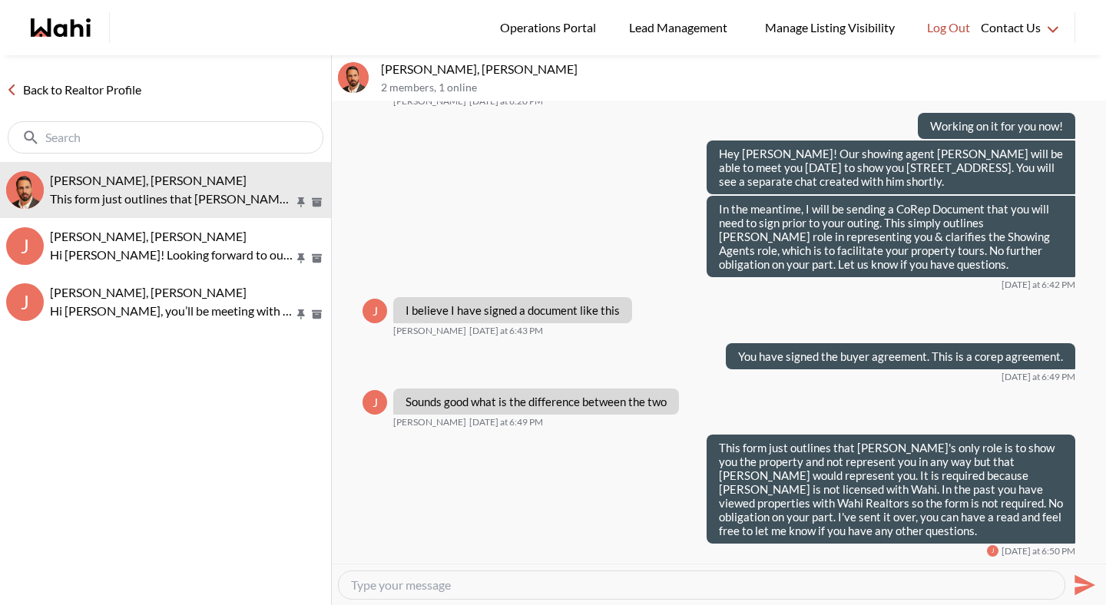
scroll to position [0, 0]
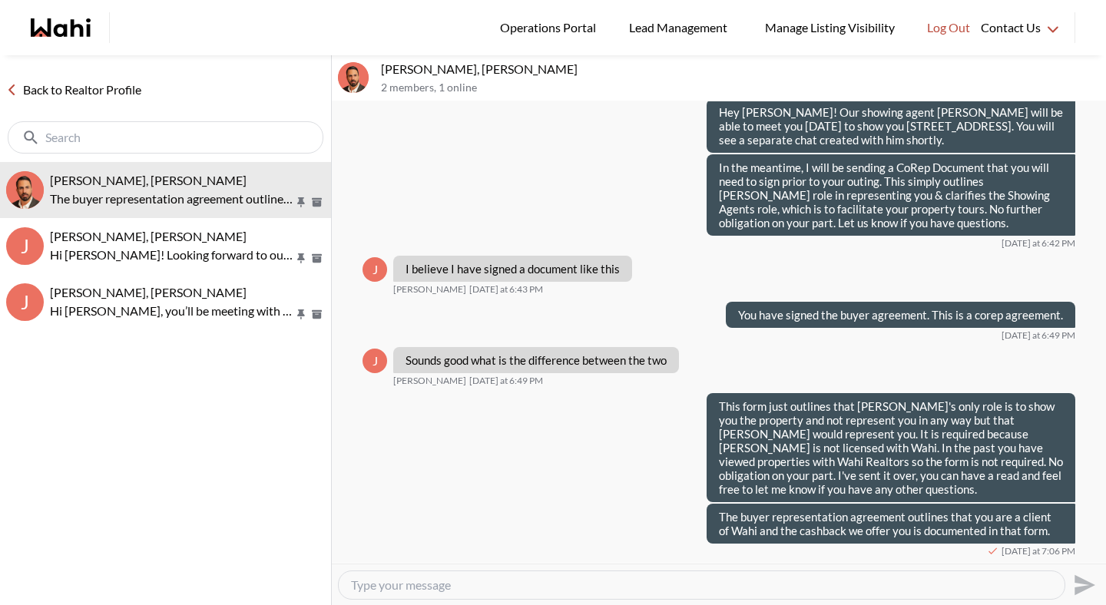
click at [118, 92] on link "Back to Realtor Profile" at bounding box center [74, 90] width 148 height 20
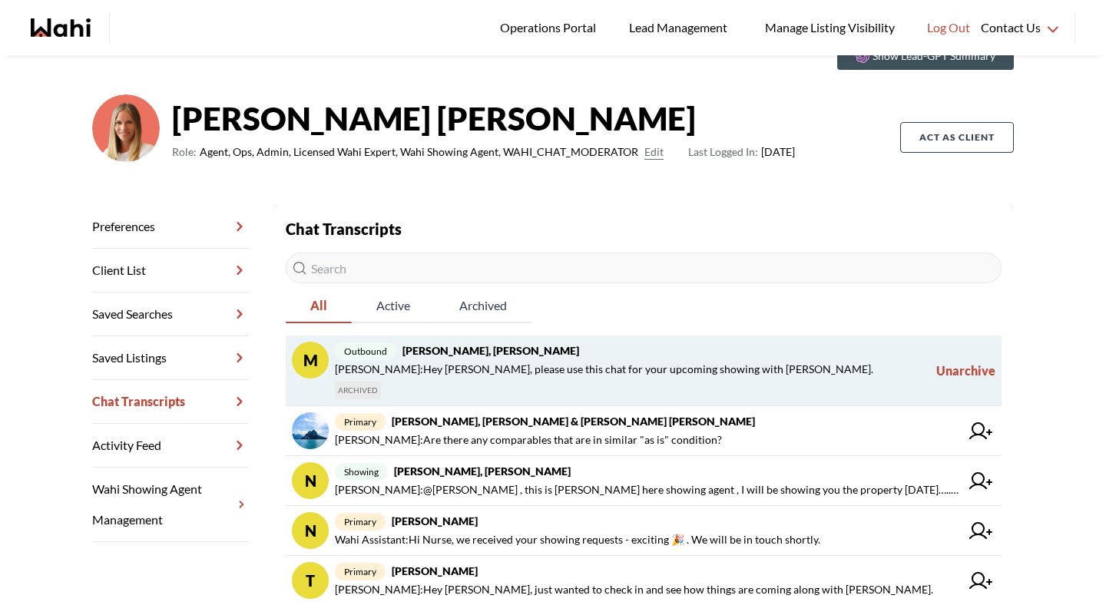
scroll to position [77, 0]
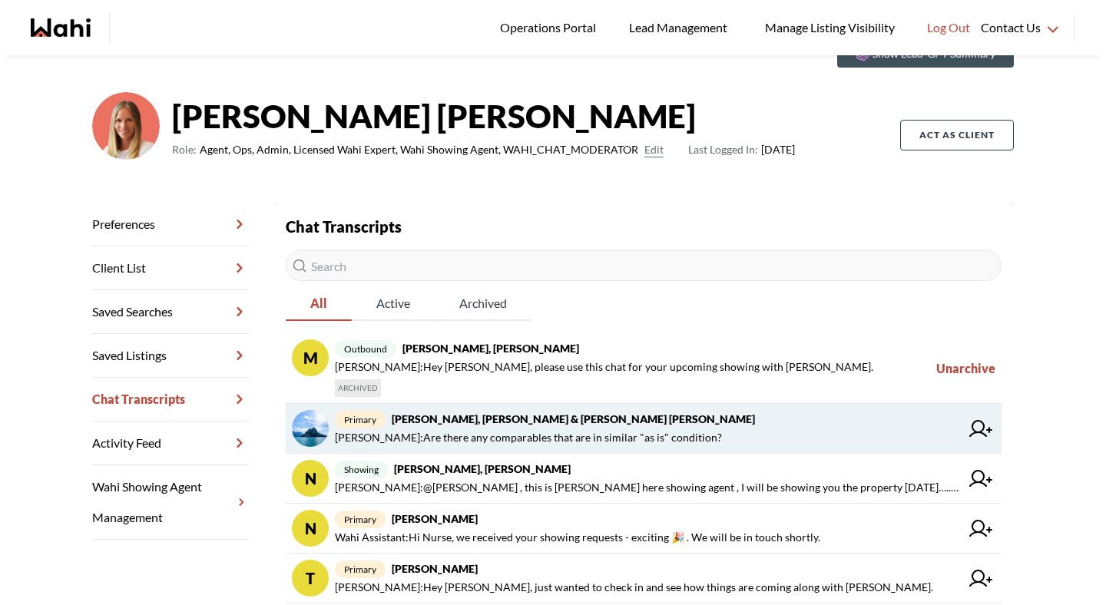
click at [486, 440] on span "Jason Brown : Are there any comparables that are in similar "as is" condition?" at bounding box center [528, 438] width 387 height 18
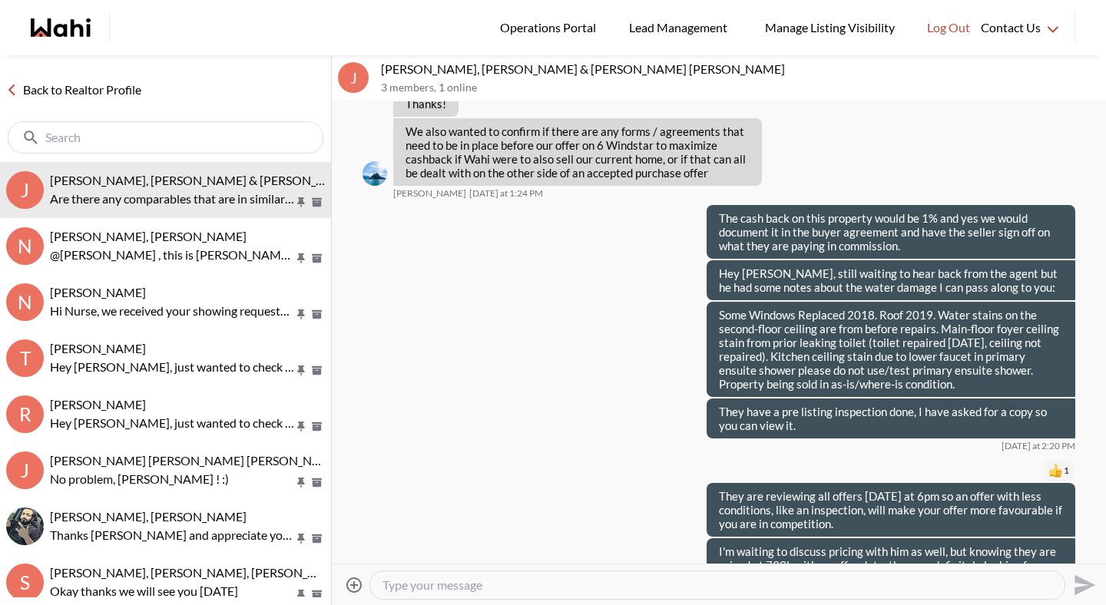
scroll to position [1182, 0]
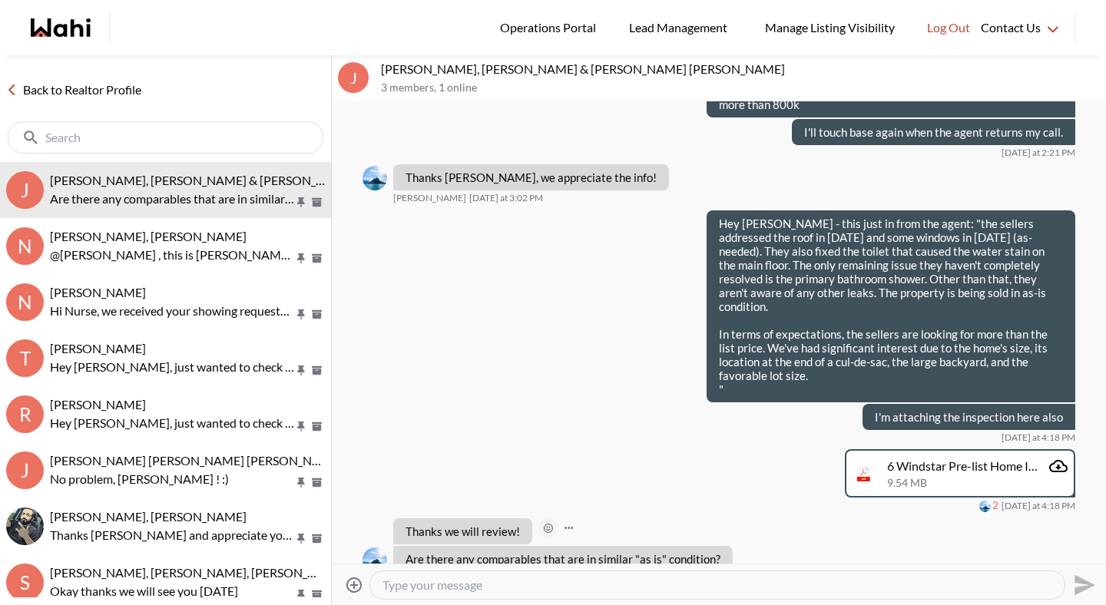
click at [543, 519] on button "Open Reaction Selector" at bounding box center [549, 529] width 20 height 20
click at [619, 467] on button "Select Reaction: Heart" at bounding box center [627, 468] width 31 height 31
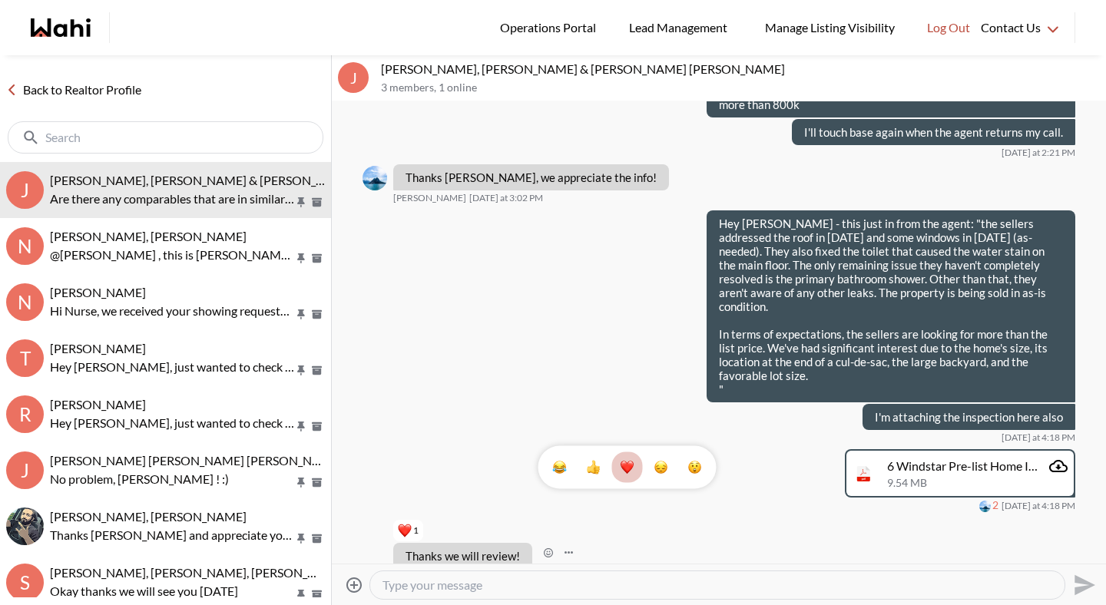
click at [512, 590] on textarea "Type your message" at bounding box center [718, 585] width 670 height 15
click at [489, 589] on textarea "Type your message" at bounding box center [718, 585] width 670 height 15
click at [436, 572] on div at bounding box center [717, 586] width 695 height 28
click at [436, 578] on textarea "Type your message" at bounding box center [718, 585] width 670 height 15
click at [109, 88] on link "Back to Realtor Profile" at bounding box center [74, 90] width 148 height 20
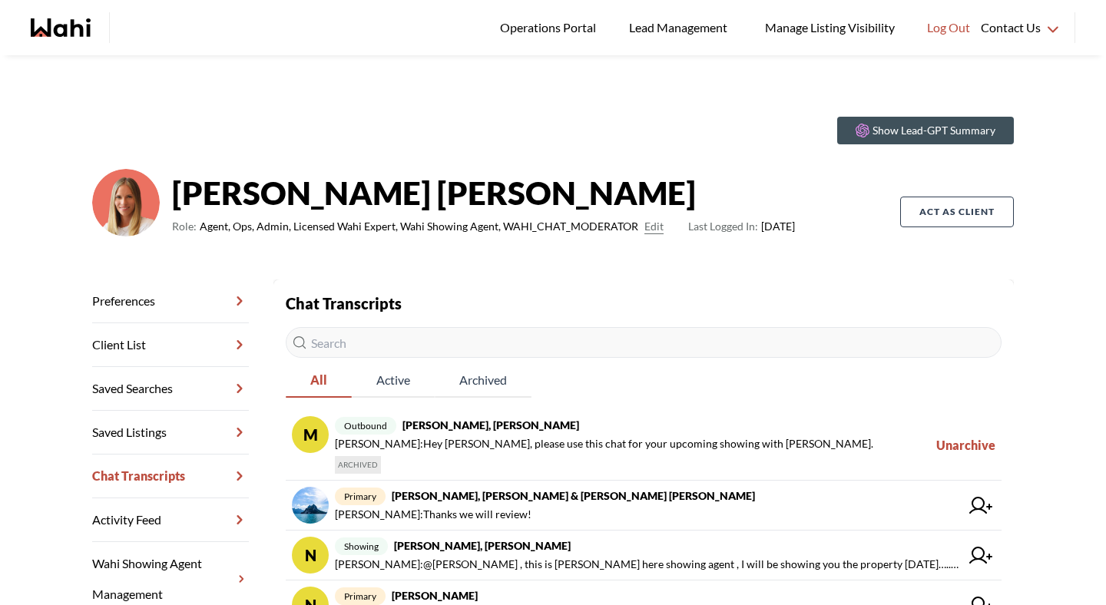
click at [413, 422] on strong "Josh Hortaleza, Michelle" at bounding box center [491, 425] width 177 height 13
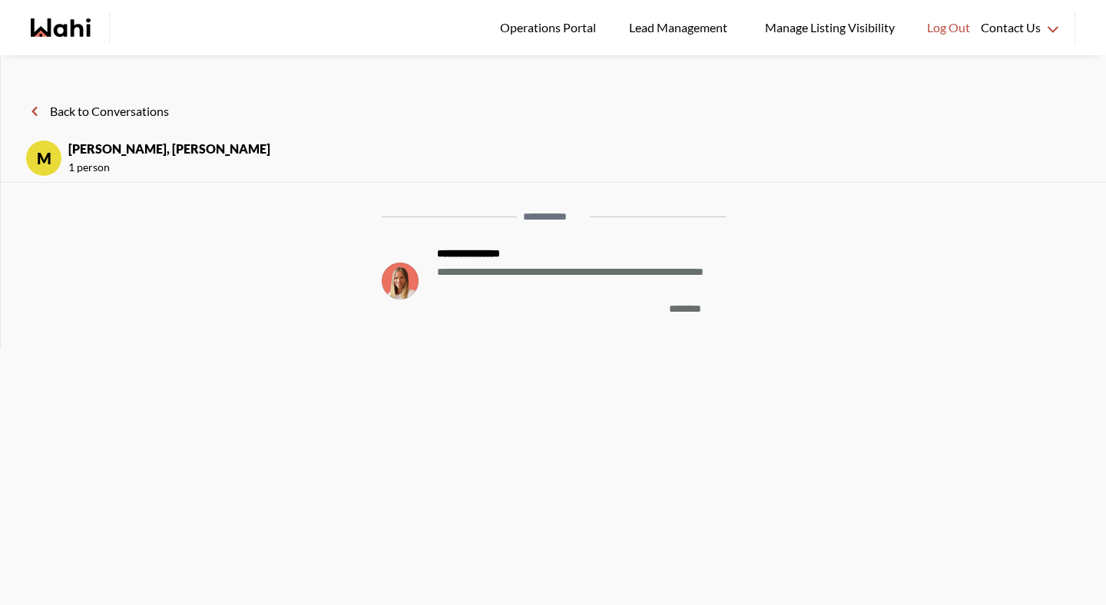
click at [80, 108] on button "Back to Conversations" at bounding box center [97, 111] width 144 height 20
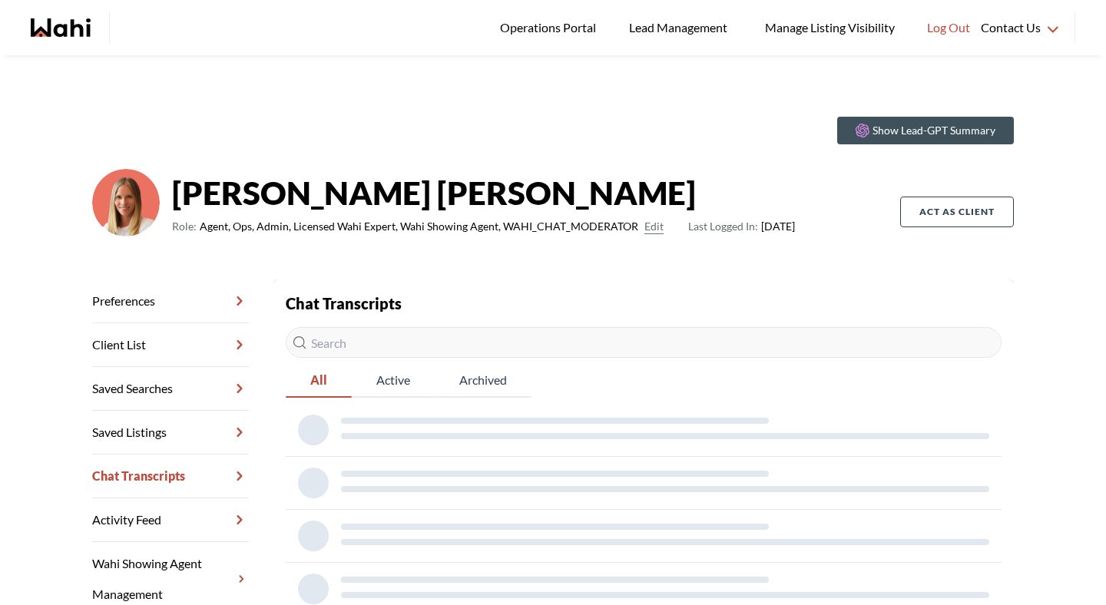
scroll to position [83, 0]
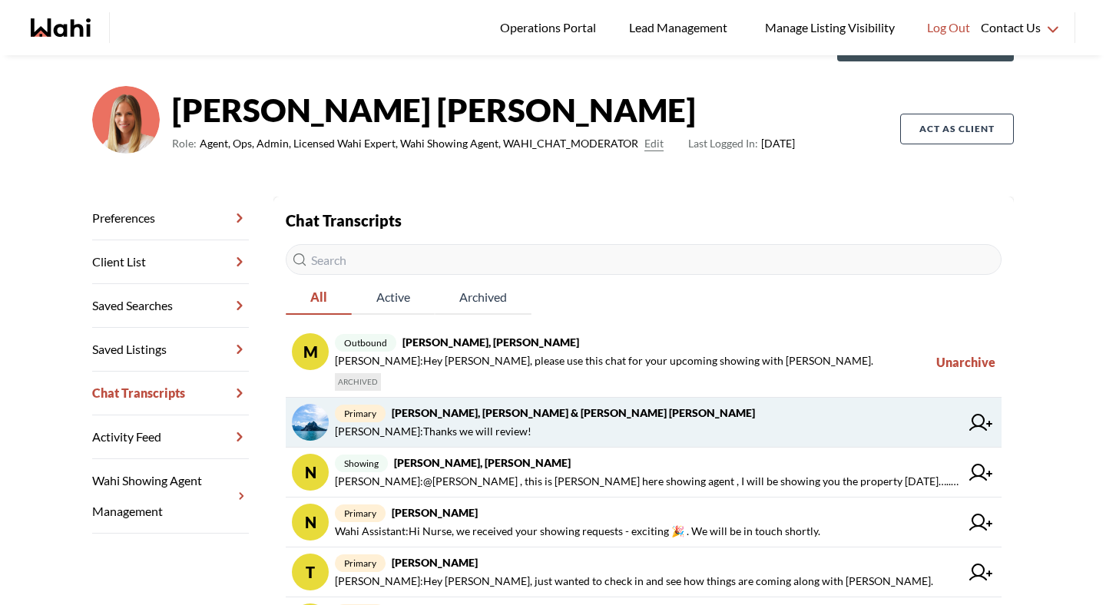
click at [454, 418] on strong "Jason Brown, Jason & Lauryn Vaz-Brown, Michelle" at bounding box center [573, 412] width 363 height 13
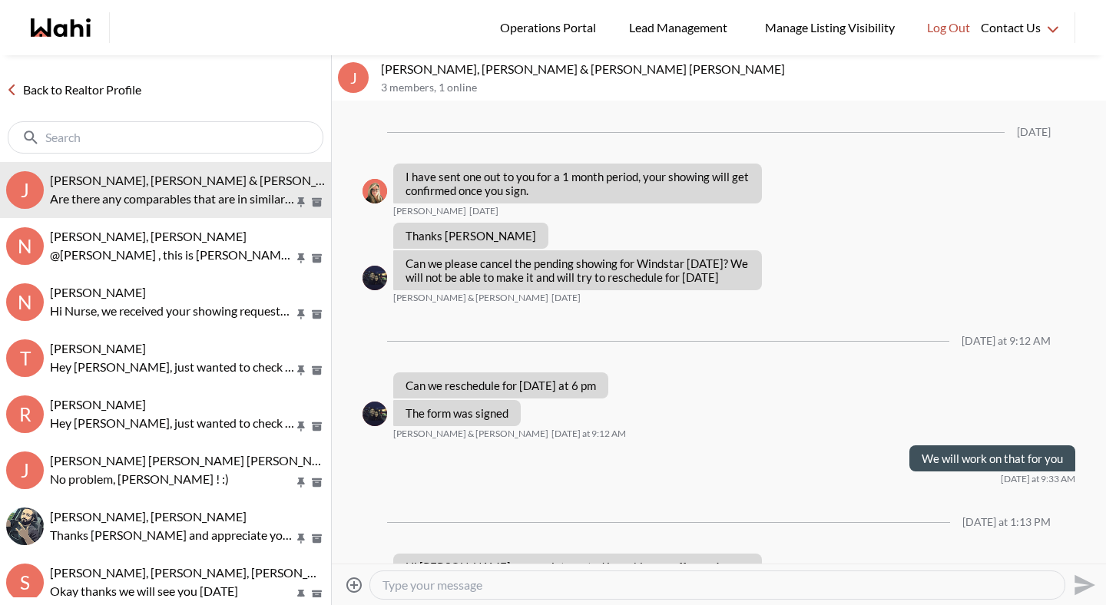
scroll to position [1206, 0]
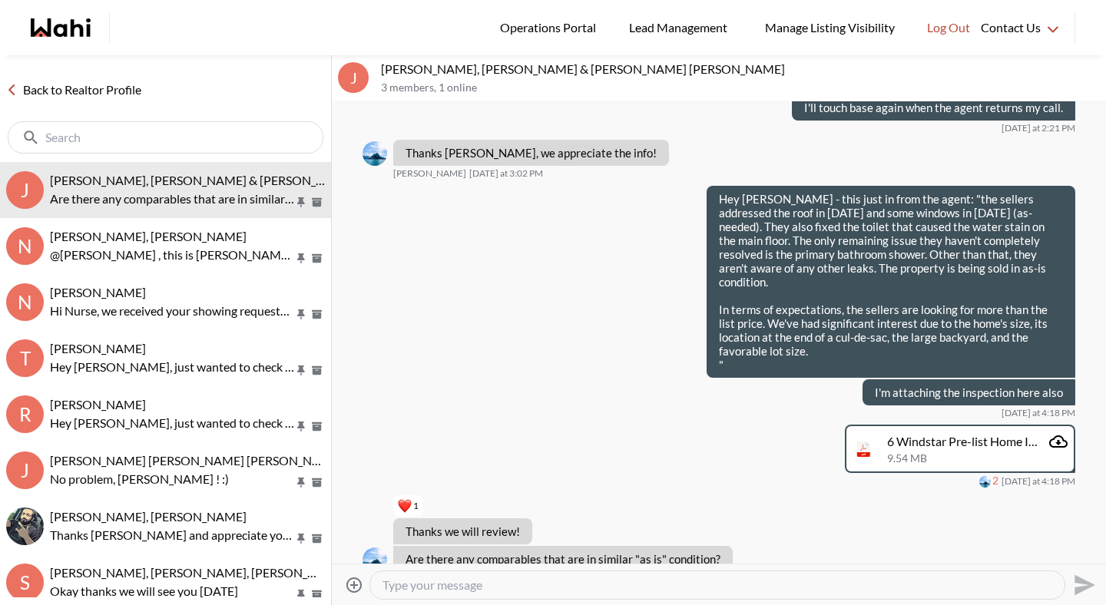
click at [443, 584] on textarea "Type your message" at bounding box center [718, 585] width 670 height 15
type textarea "This home is similar in size but was definitely in better condition with updates"
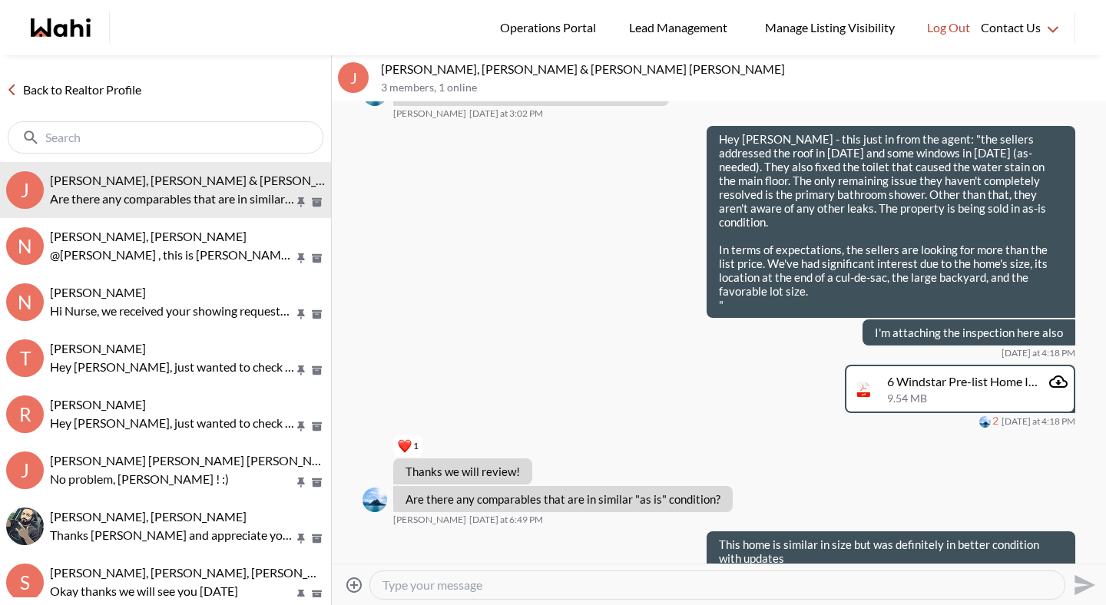
paste textarea "https://wahi.com/ca/en/real-estate/on/hamilton/city-of-hamilton/gurnett/33-casw…"
type textarea "https://wahi.com/ca/en/real-estate/on/hamilton/city-of-hamilton/gurnett/33-casw…"
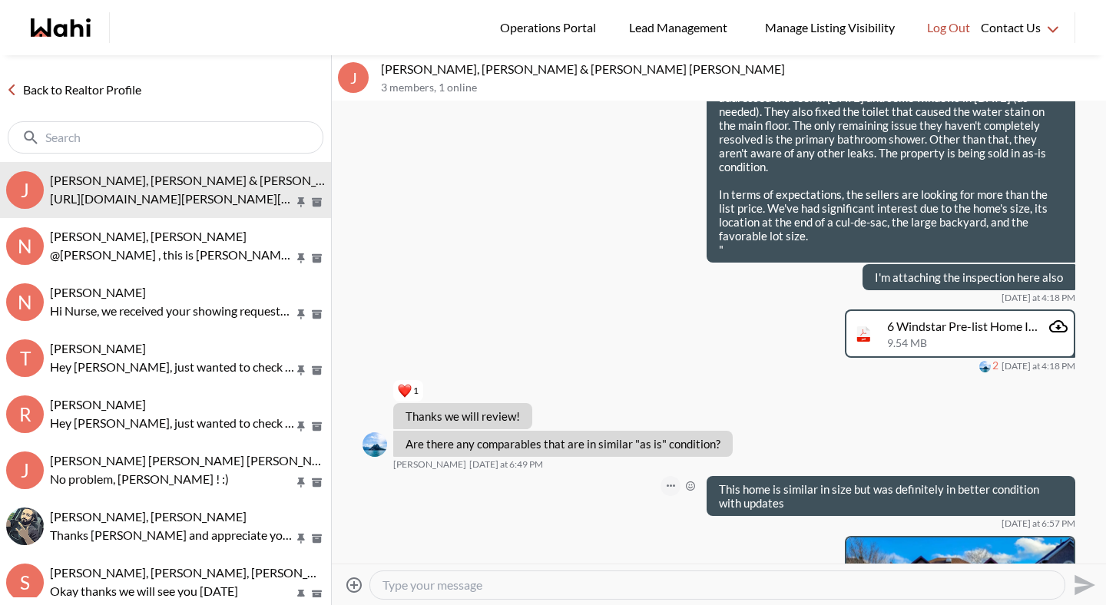
click at [672, 485] on icon "Open Message Actions Menu" at bounding box center [671, 486] width 8 height 3
click at [626, 413] on button "Edit Message" at bounding box center [619, 408] width 123 height 28
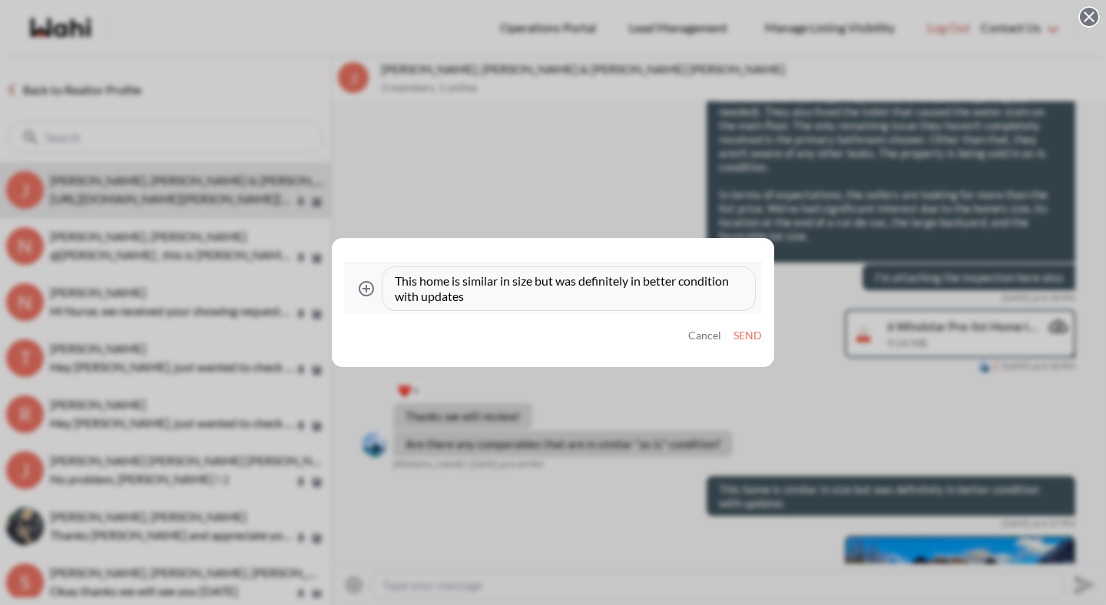
click at [538, 281] on textarea "This home is similar in size but was definitely in better condition with updates" at bounding box center [569, 289] width 348 height 31
type textarea "This home is similar in size and location but was definitely in better conditio…"
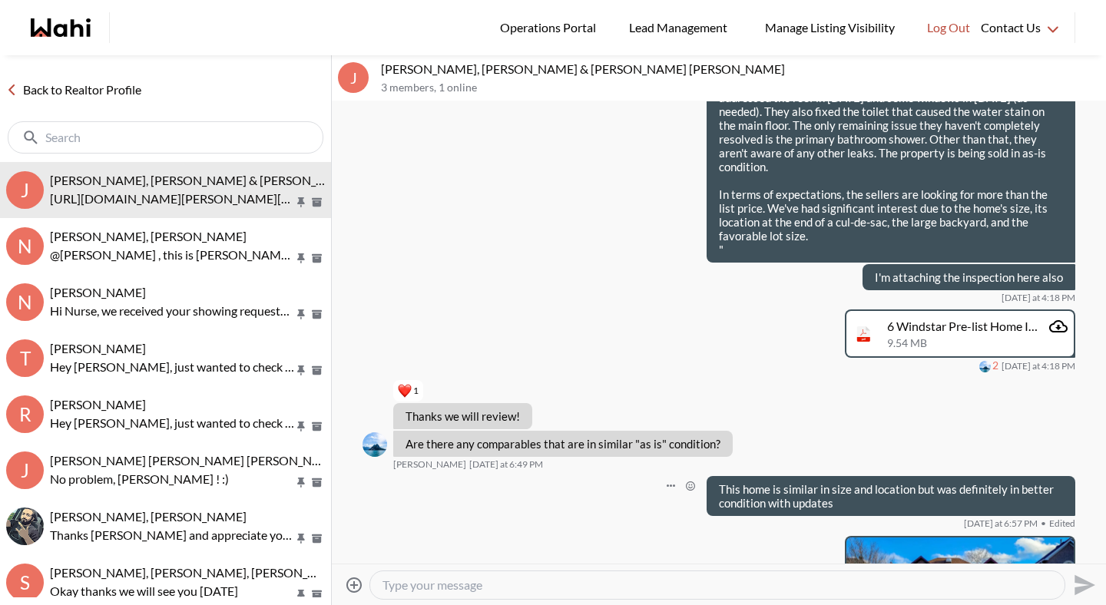
click at [425, 595] on div at bounding box center [717, 586] width 695 height 28
click at [429, 589] on textarea "Type your message" at bounding box center [718, 585] width 670 height 15
type textarea "Same with this one, size and location similar but more updated"
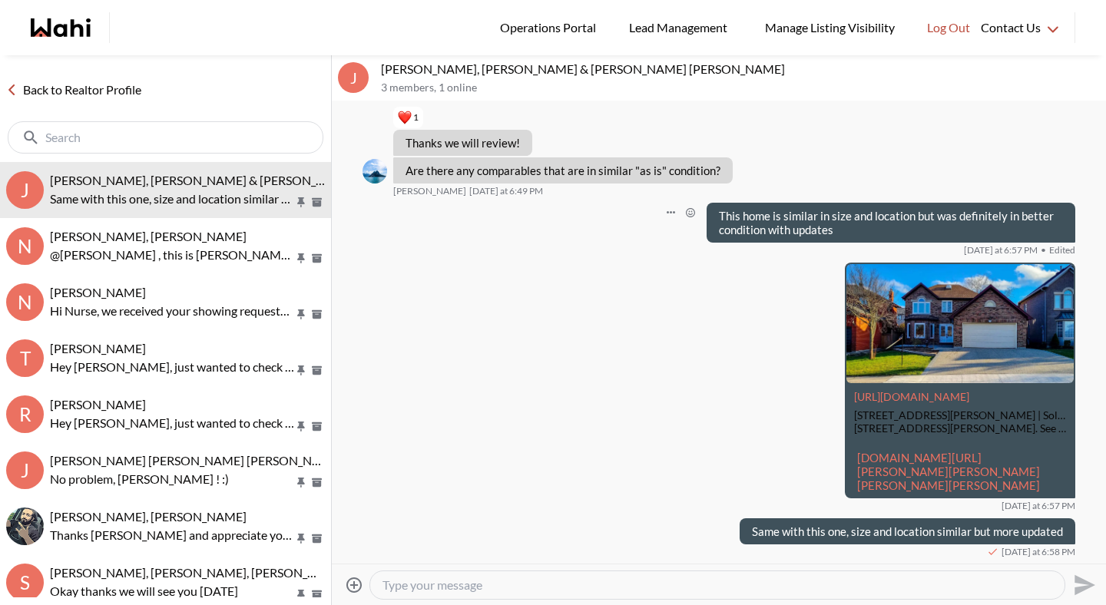
paste textarea "https://wahi.com/ca/en/real-estate/on/hamilton/city-of-hamilton/gurnett/795-upp…"
type textarea "https://wahi.com/ca/en/real-estate/on/hamilton/city-of-hamilton/gurnett/795-upp…"
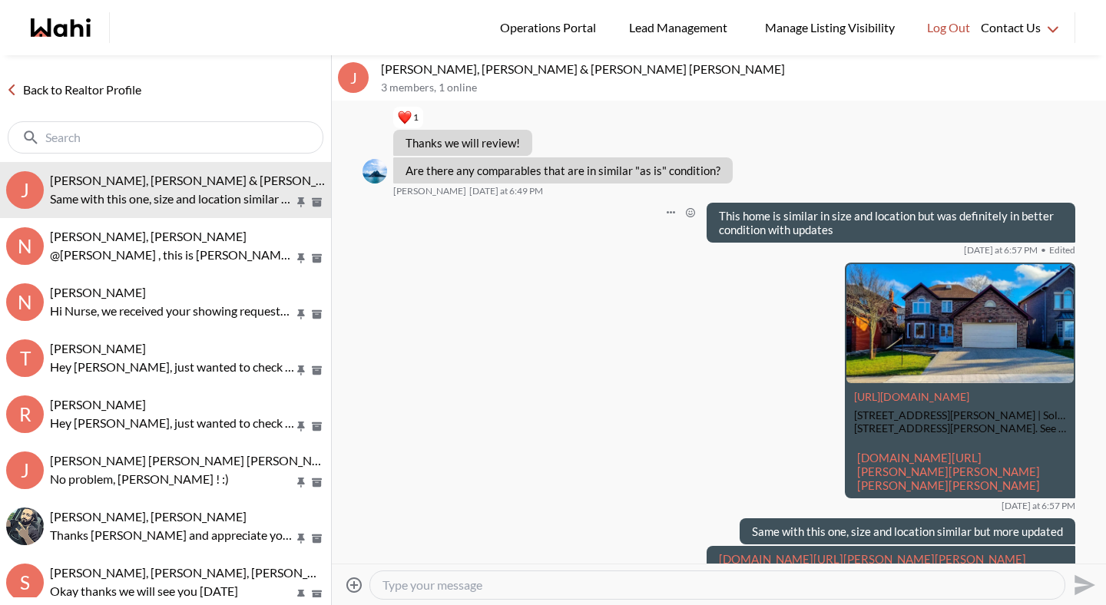
scroll to position [1650, 0]
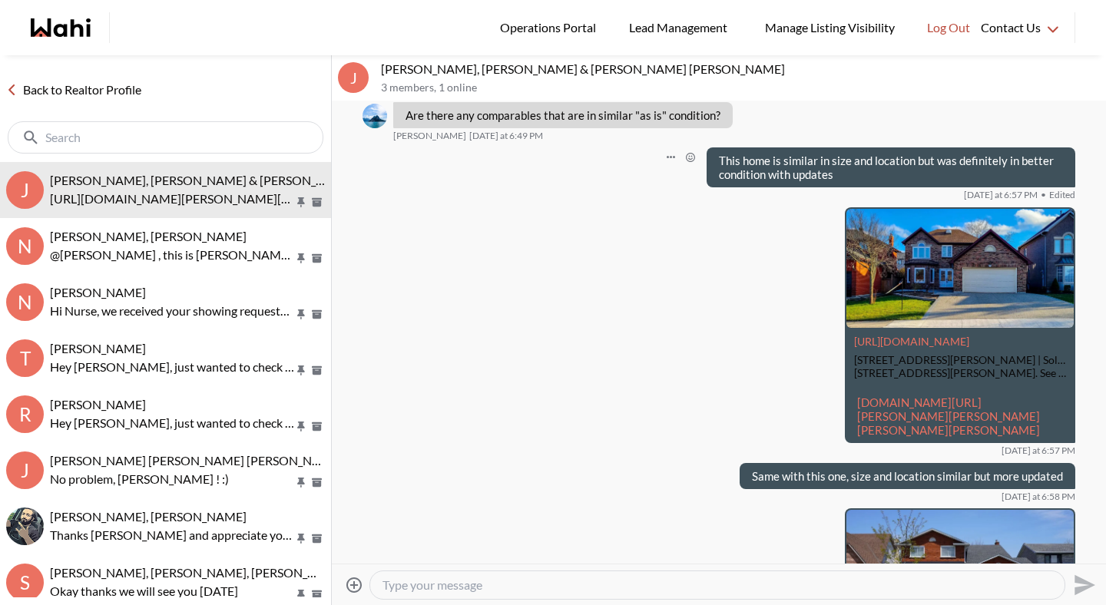
click at [539, 588] on textarea "Type your message" at bounding box center [718, 585] width 670 height 15
paste textarea "e"
paste textarea "https://wahi.com/links/BCkZ-xR3Oaf7qtgEZCuef"
click at [946, 595] on div "Homes in the area selling more in the high 700's and low 800's are smaller in s…" at bounding box center [717, 586] width 695 height 28
click at [953, 585] on textarea "Homes in the area selling more in the high 700's and low 800's are smaller in s…" at bounding box center [718, 585] width 670 height 15
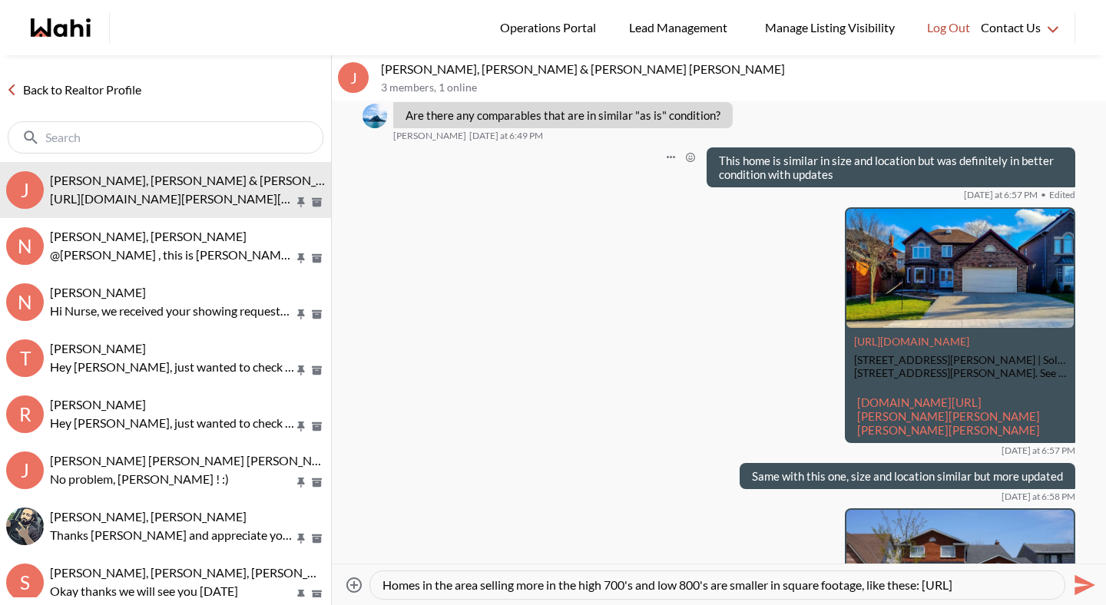
paste textarea "https://wahi.com/links/BCkZ-xR3Oaf7qtgEZCuef"
type textarea "Homes in the area selling more in the high 700's and low 800's are smaller in s…"
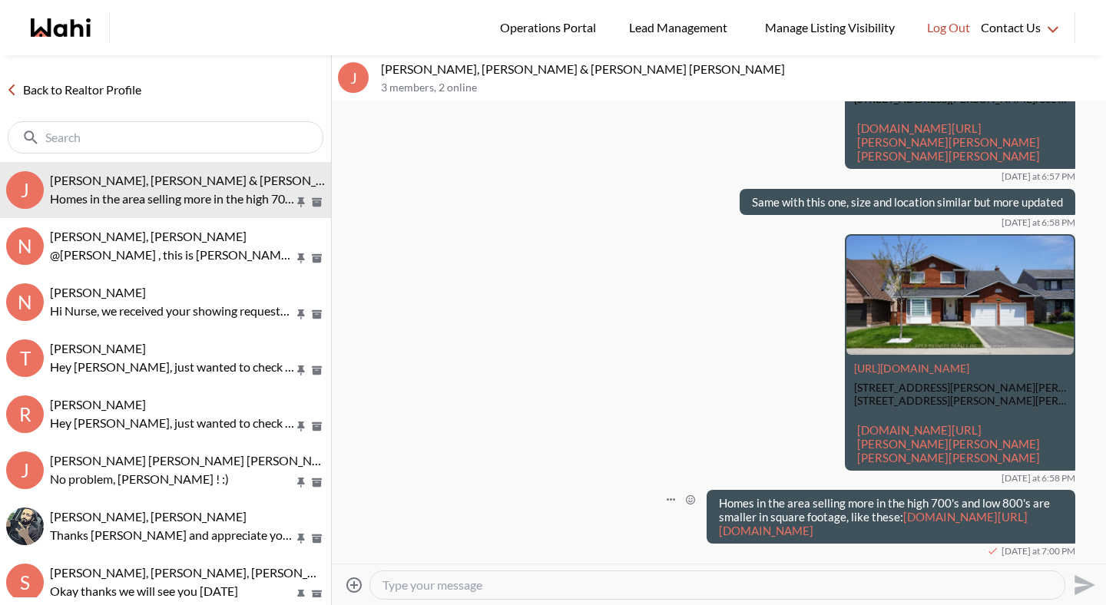
click at [940, 520] on link "wahi.com/links/BCkZ-xR3Oaf7qtgEZCuefhttps://wahi.com/links/BCkZ-xR3Oaf7qtgEZCuef" at bounding box center [873, 524] width 309 height 28
click at [665, 490] on button "Open Message Actions Menu" at bounding box center [671, 500] width 20 height 20
click at [645, 443] on button "Edit Message" at bounding box center [619, 436] width 123 height 28
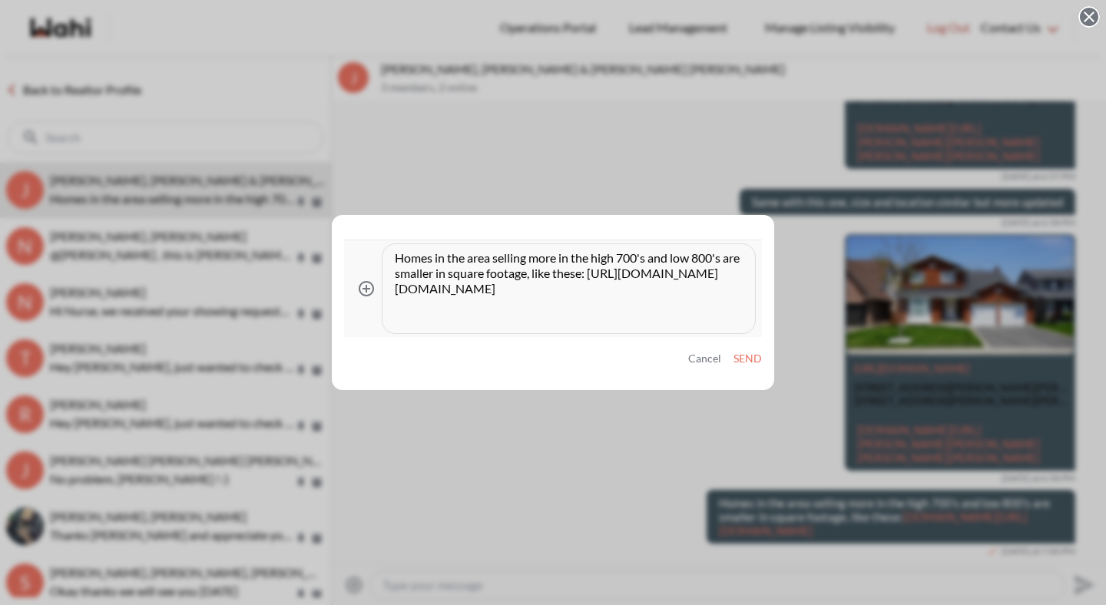
drag, startPoint x: 536, startPoint y: 331, endPoint x: 408, endPoint y: 282, distance: 136.7
click at [408, 282] on div "Homes in the area selling more in the high 700's and low 800's are smaller in s…" at bounding box center [569, 288] width 373 height 89
drag, startPoint x: 506, startPoint y: 323, endPoint x: 383, endPoint y: 288, distance: 128.6
click at [383, 288] on div "Homes in the area selling more in the high 700's and low 800's are smaller in s…" at bounding box center [569, 288] width 373 height 89
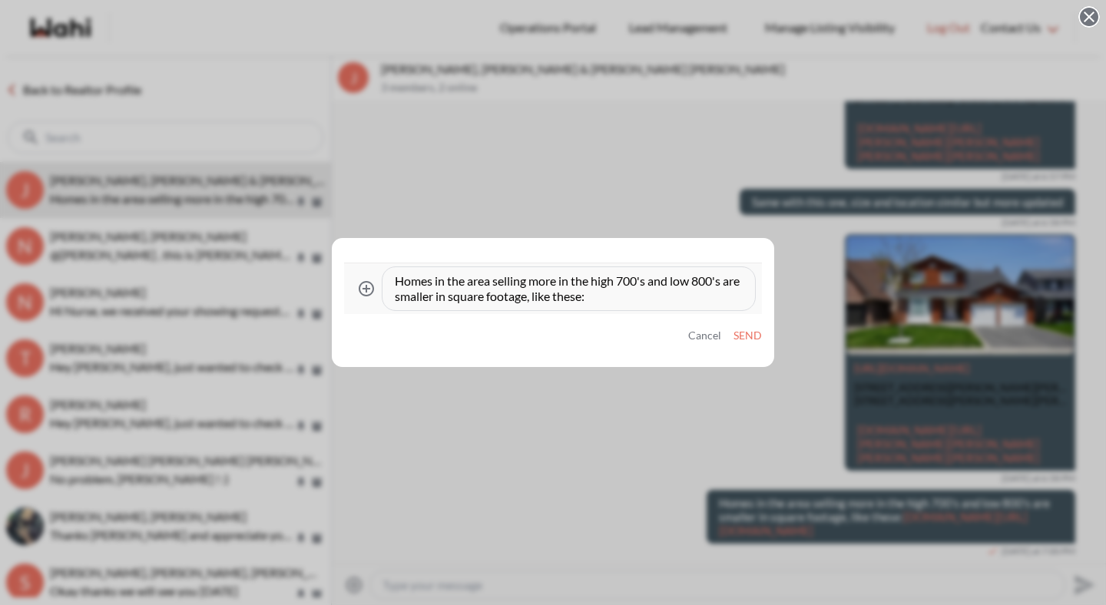
type textarea "Homes in the area selling more in the high 700's and low 800's are smaller in s…"
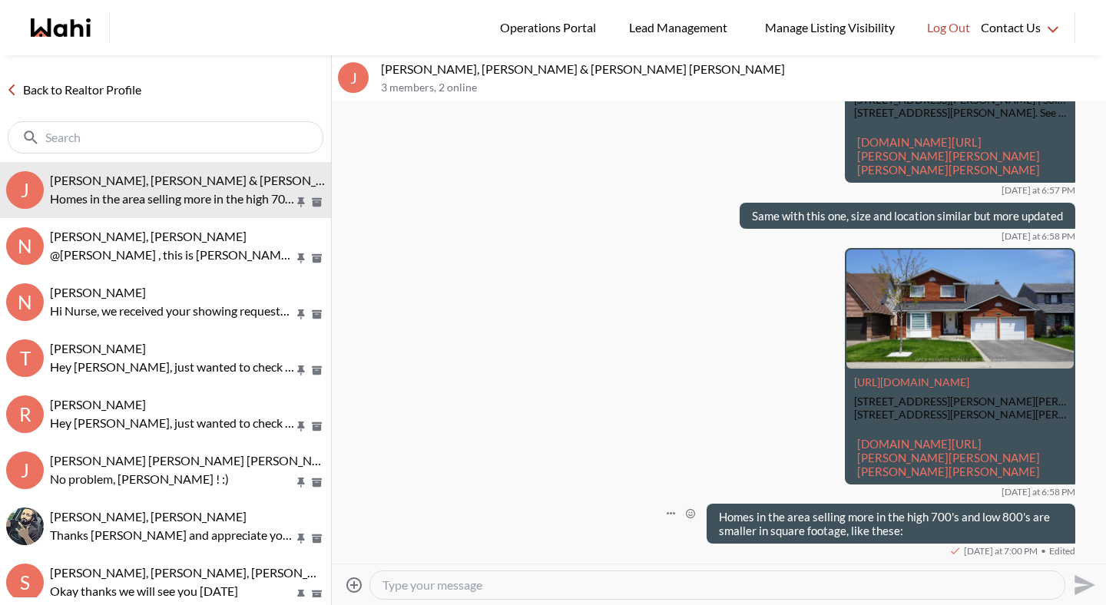
scroll to position [1925, 0]
click at [619, 585] on textarea "Type your message" at bounding box center [718, 585] width 670 height 15
paste textarea "https://wahi.com/ca/en/real-estate/on/hamilton/city-of-hamilton/gurnett/29-guil…"
type textarea "https://wahi.com/ca/en/real-estate/on/hamilton/city-of-hamilton/gurnett/29-guil…"
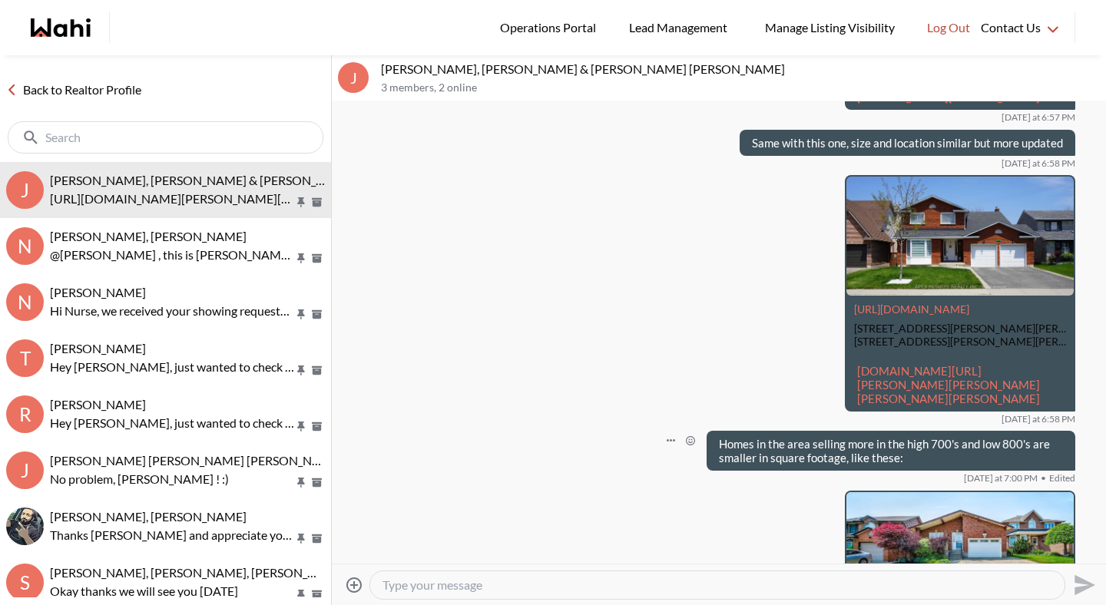
click at [709, 582] on textarea "Type your message" at bounding box center [718, 585] width 670 height 15
paste textarea "https://wahi.com/ca/en/real-estate/on/hamilton/city-of-hamilton/gurnett/173-nap…"
type textarea "https://wahi.com/ca/en/real-estate/on/hamilton/city-of-hamilton/gurnett/173-nap…"
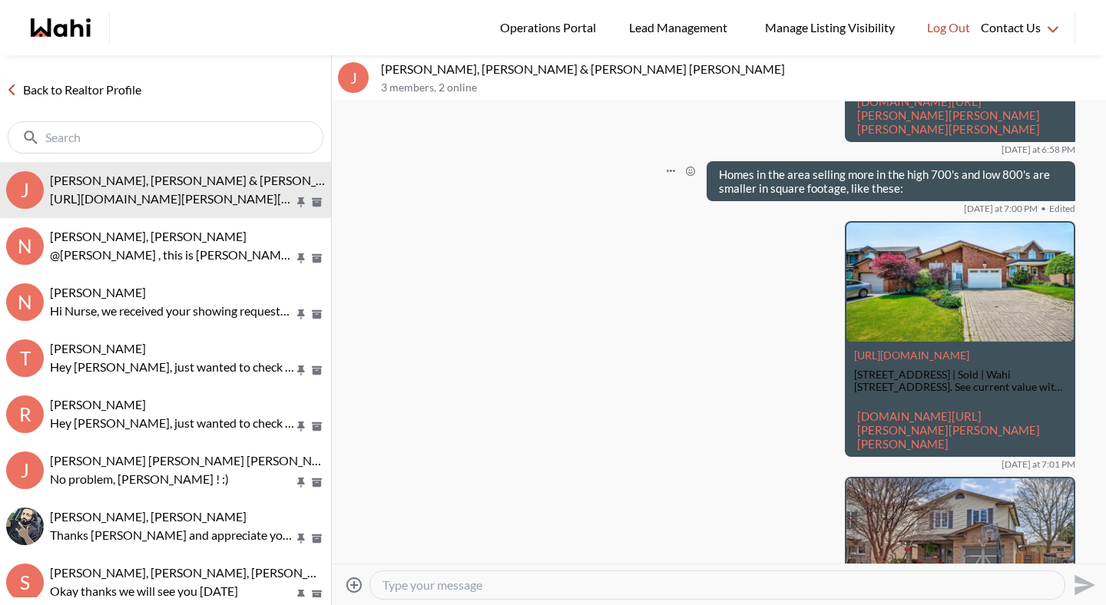
click at [665, 582] on textarea "Type your message" at bounding box center [718, 585] width 670 height 15
paste textarea "https://wahi.com/ca/en/real-estate/on/hamilton/city-of-hamilton/gurnett/76-fire…"
type textarea "https://wahi.com/ca/en/real-estate/on/hamilton/city-of-hamilton/gurnett/76-fire…"
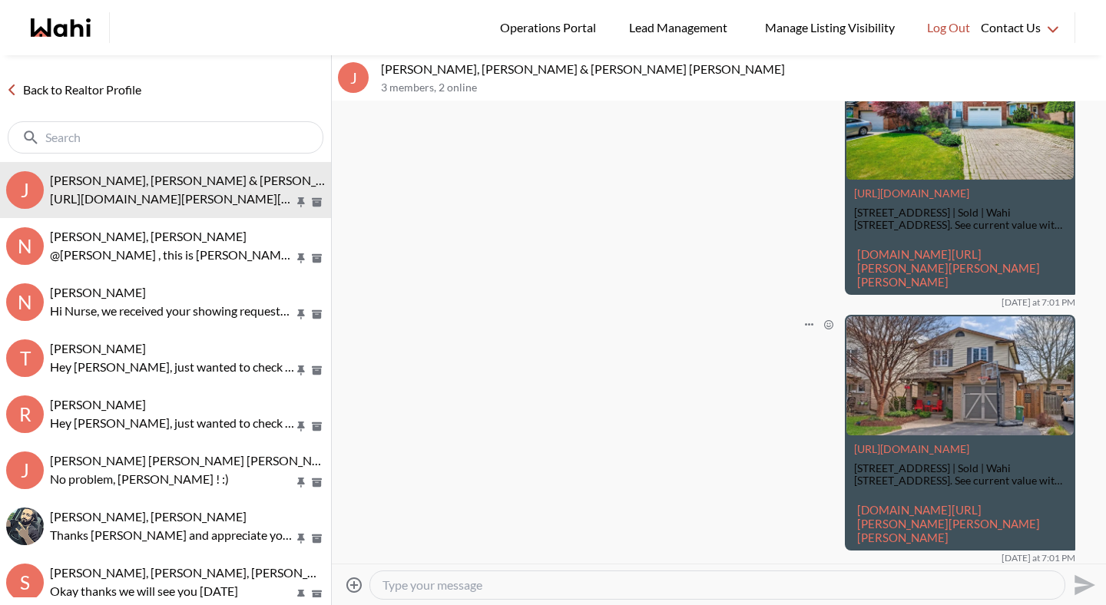
scroll to position [2386, 0]
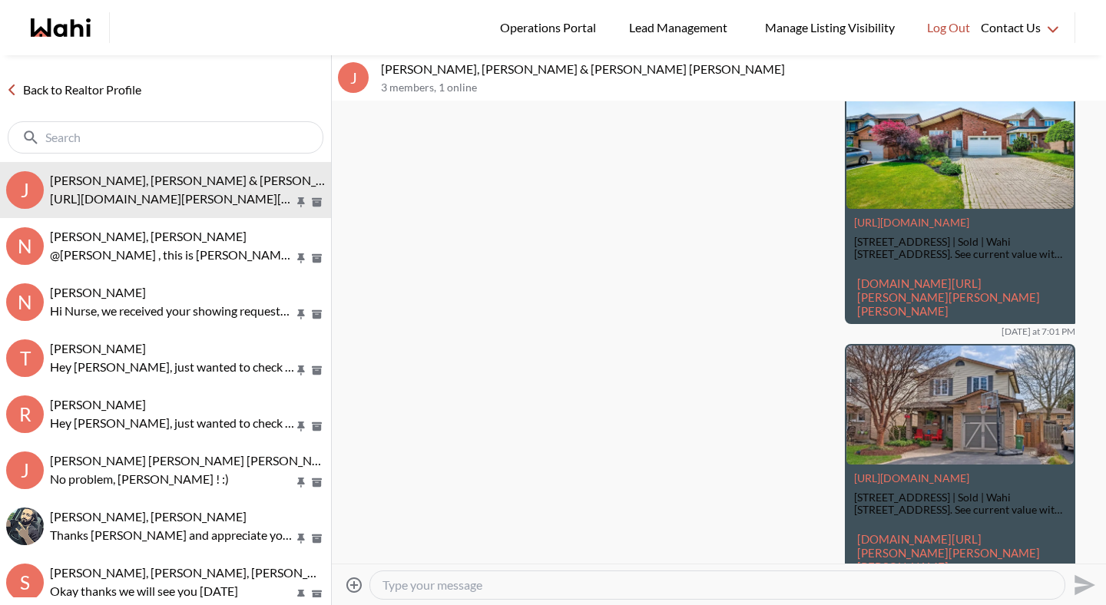
click at [591, 585] on textarea "Type your message" at bounding box center [718, 585] width 670 height 15
paste textarea "https://wahi.com/ca/en/real-estate/on/hamilton/city-of-hamilton/gurnett/76-megn…"
type textarea "https://wahi.com/ca/en/real-estate/on/hamilton/city-of-hamilton/gurnett/76-megn…"
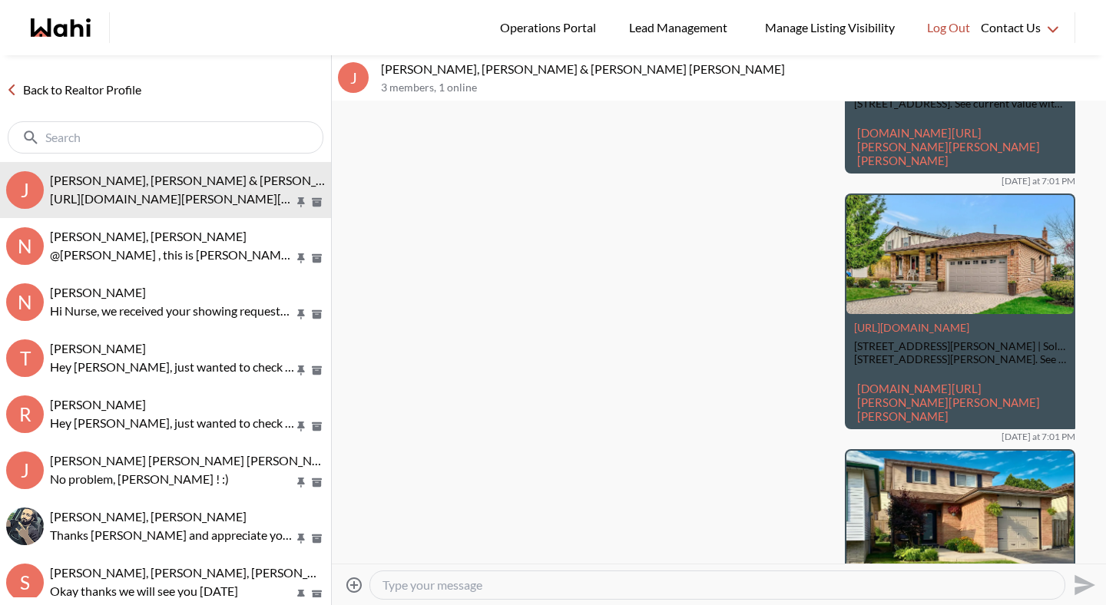
click at [108, 91] on link "Back to Realtor Profile" at bounding box center [74, 90] width 148 height 20
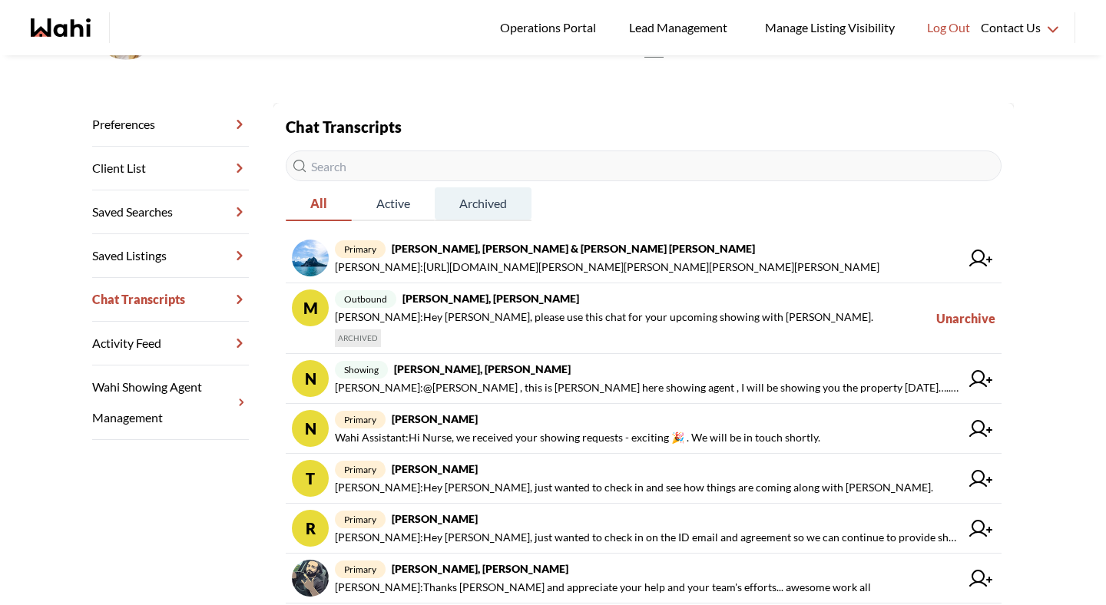
scroll to position [194, 0]
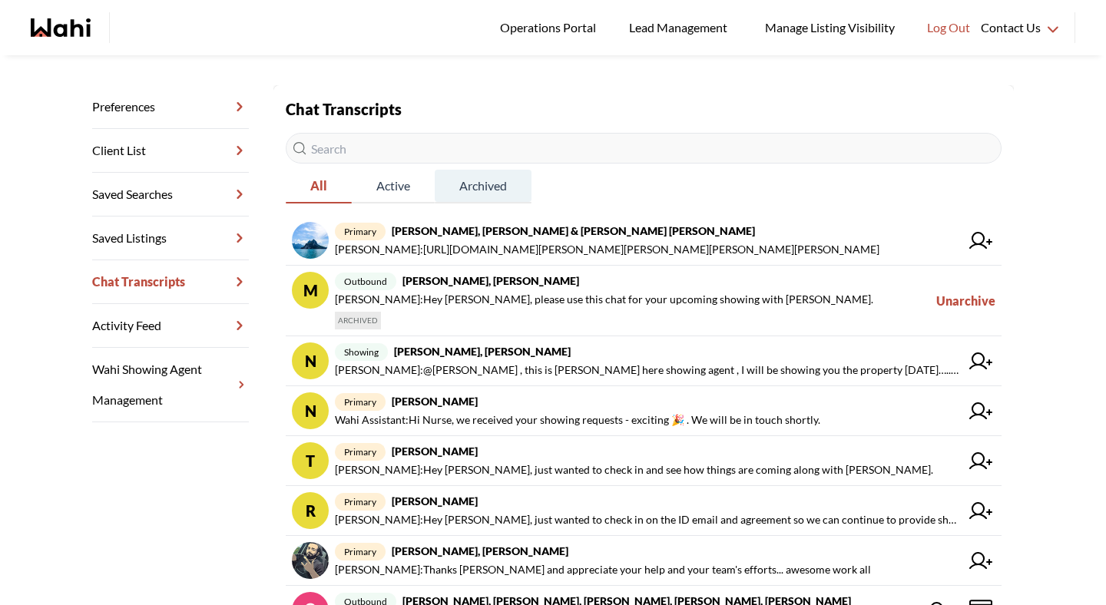
click at [532, 392] on link "N primary Nurse Noelz, Michelle Wahi Assistant : Hi Nurse, we received your sho…" at bounding box center [644, 411] width 716 height 50
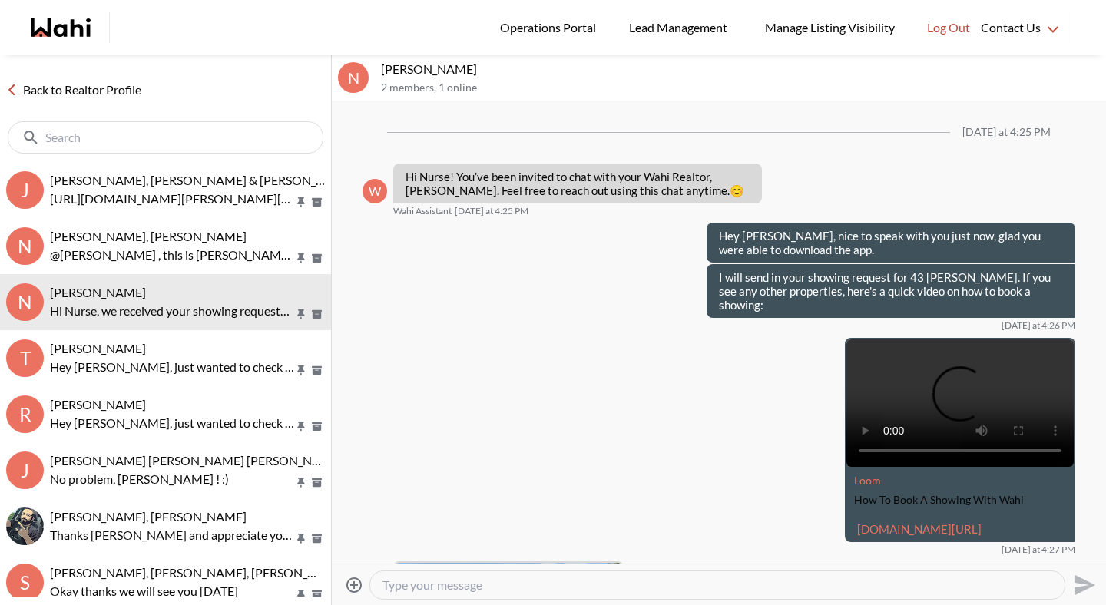
scroll to position [424, 0]
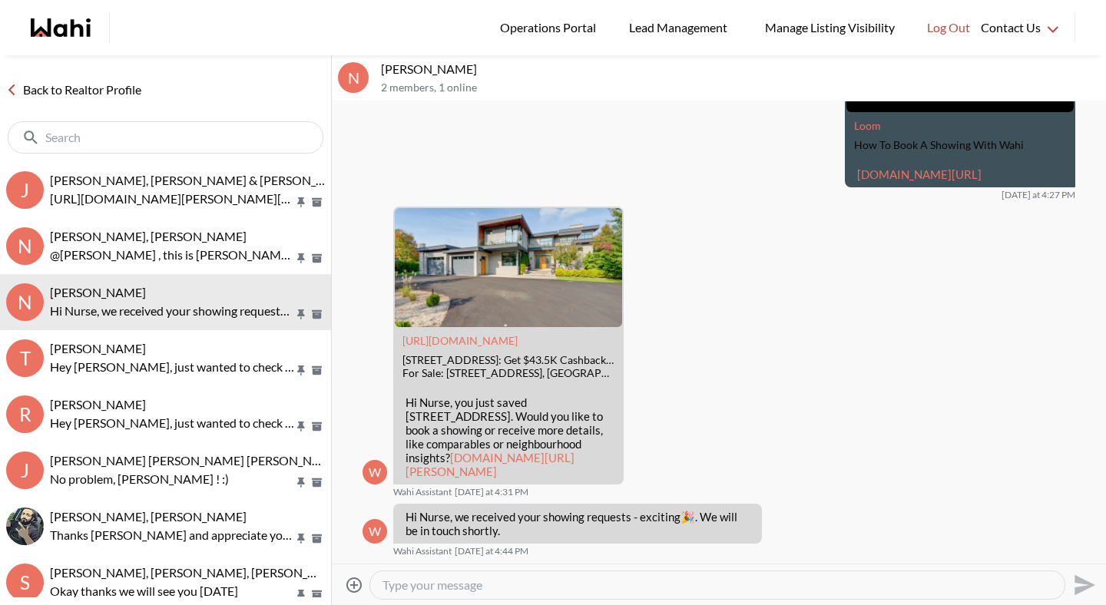
click at [426, 589] on textarea "Type your message" at bounding box center [718, 585] width 670 height 15
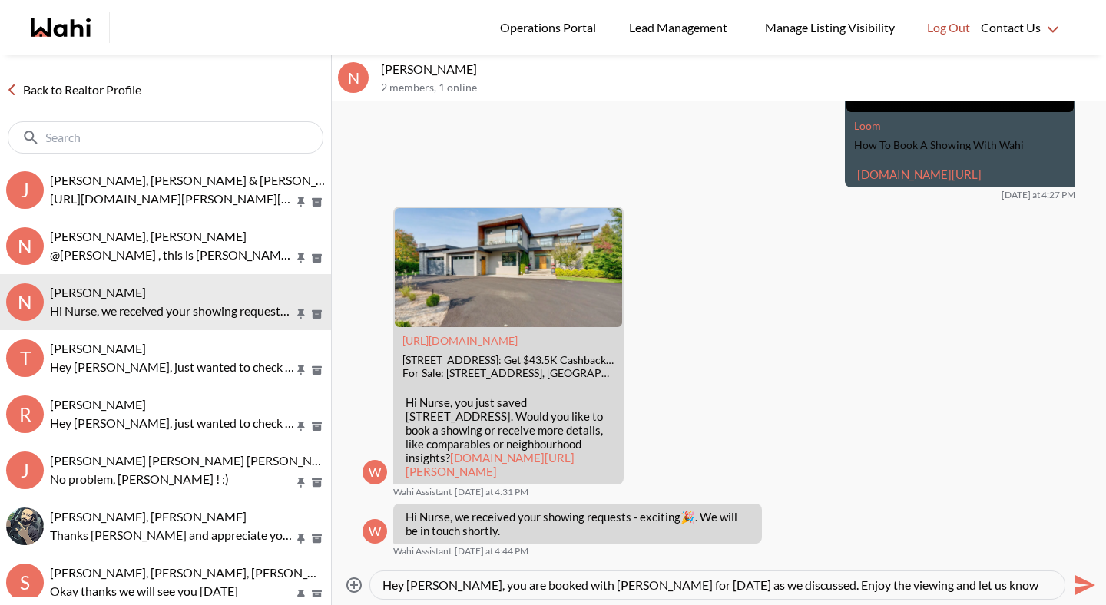
scroll to position [15, 0]
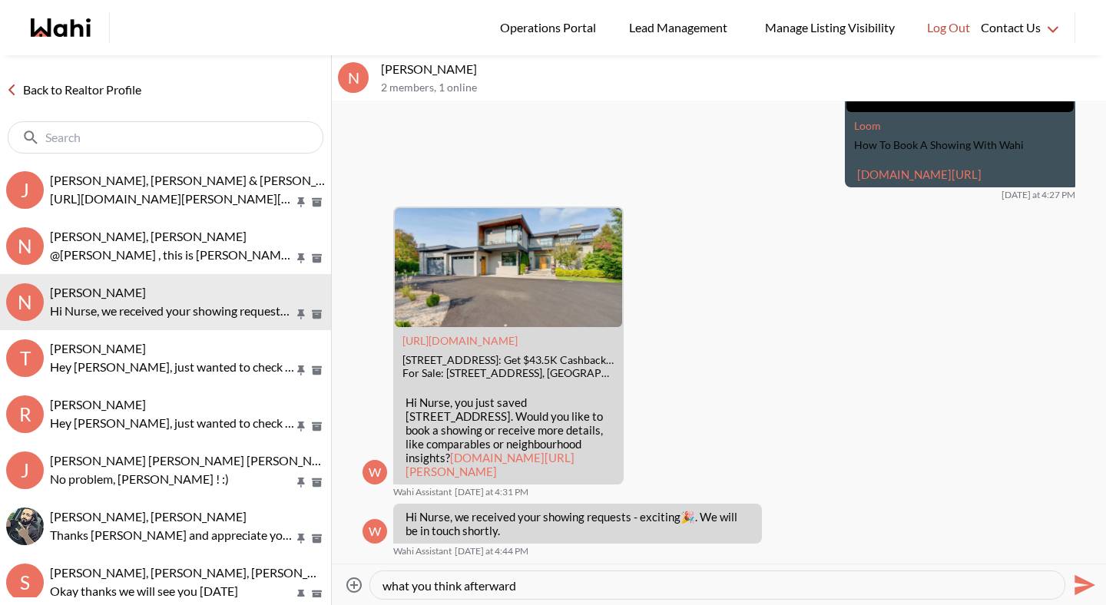
type textarea "Hey Noella, you are booked with Paul for tomorrow as we discussed. Enjoy the vi…"
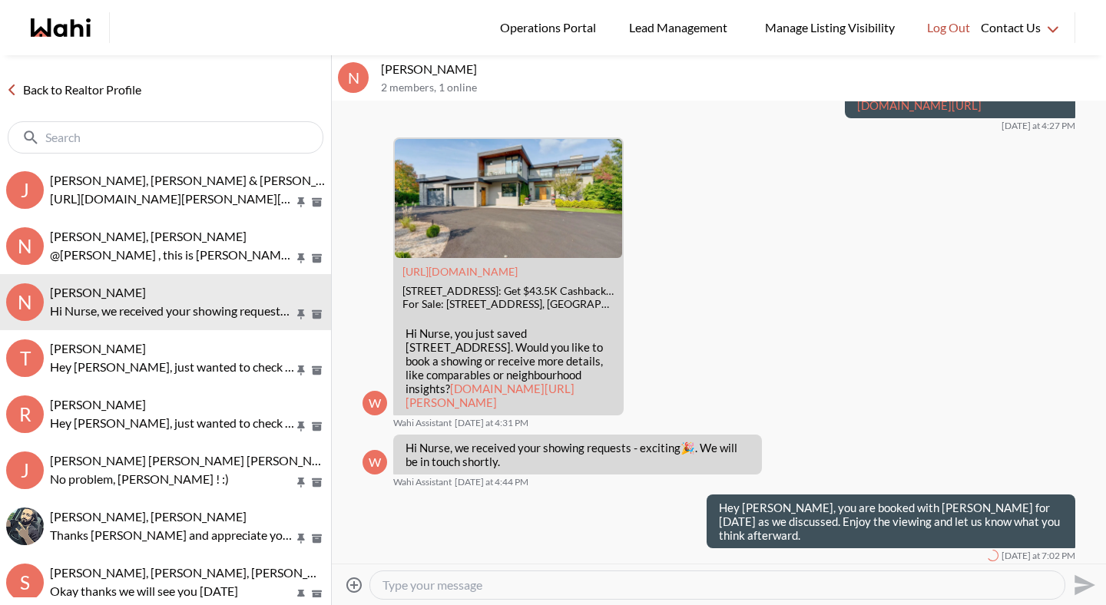
scroll to position [0, 0]
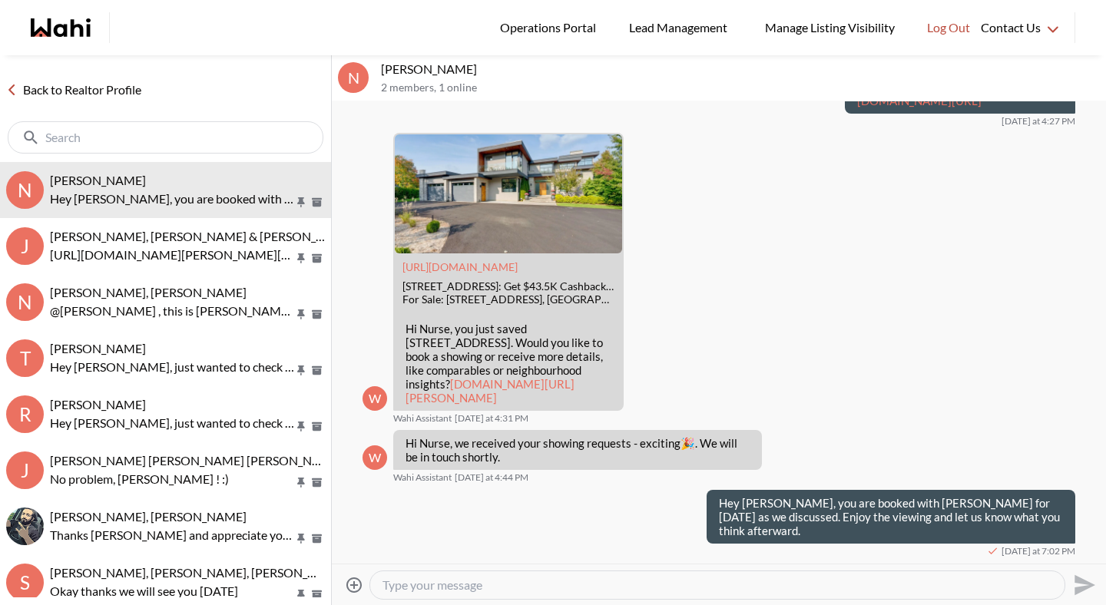
click at [125, 95] on link "Back to Realtor Profile" at bounding box center [74, 90] width 148 height 20
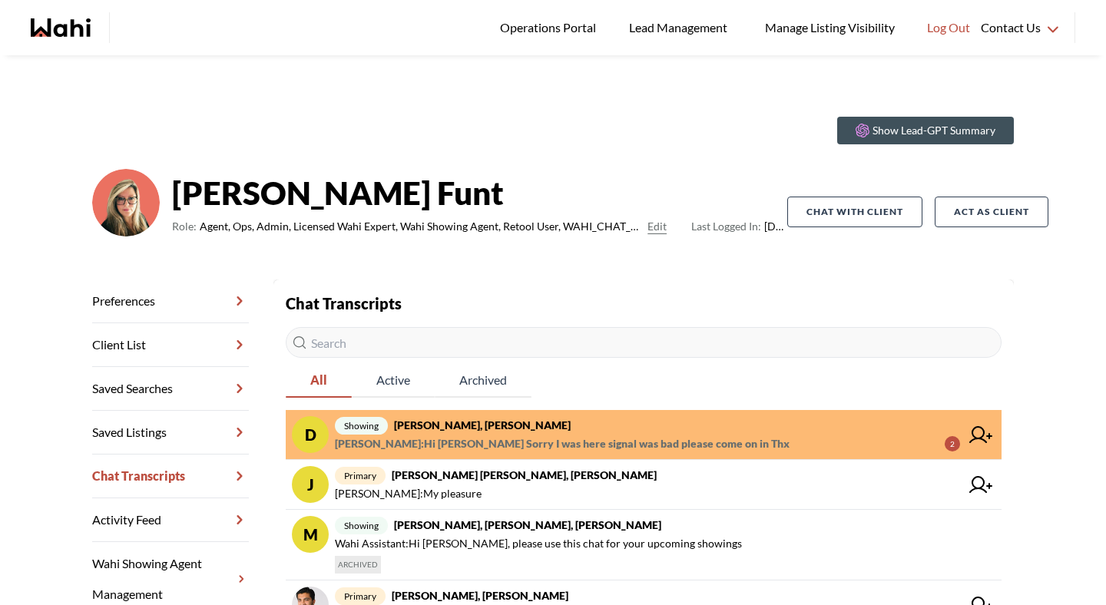
click at [465, 425] on strong "David Rodriguez, Paul, Barbara" at bounding box center [482, 425] width 177 height 13
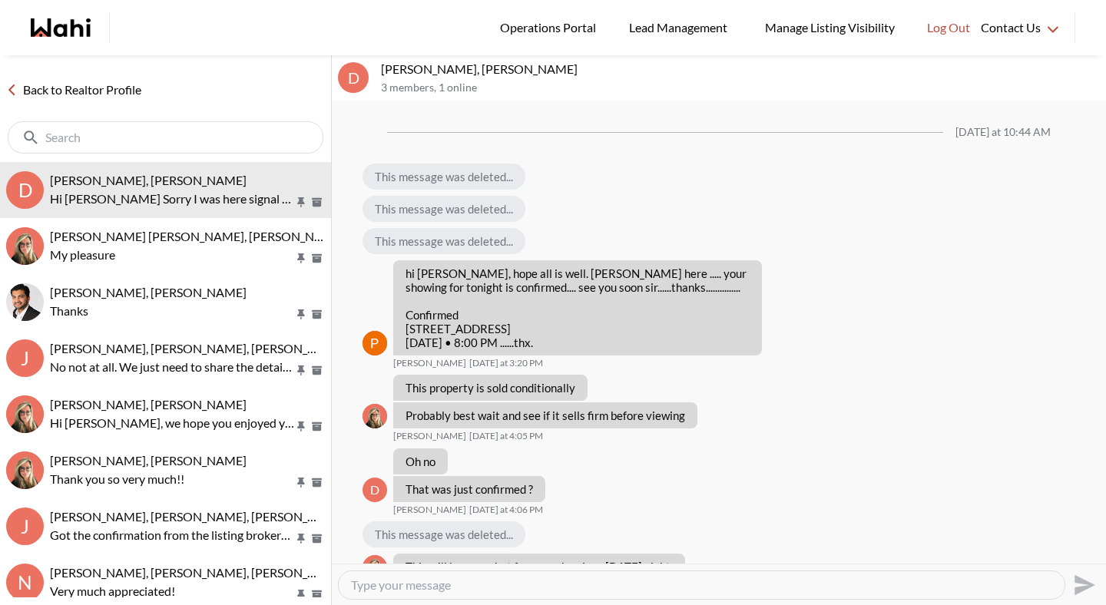
scroll to position [834, 0]
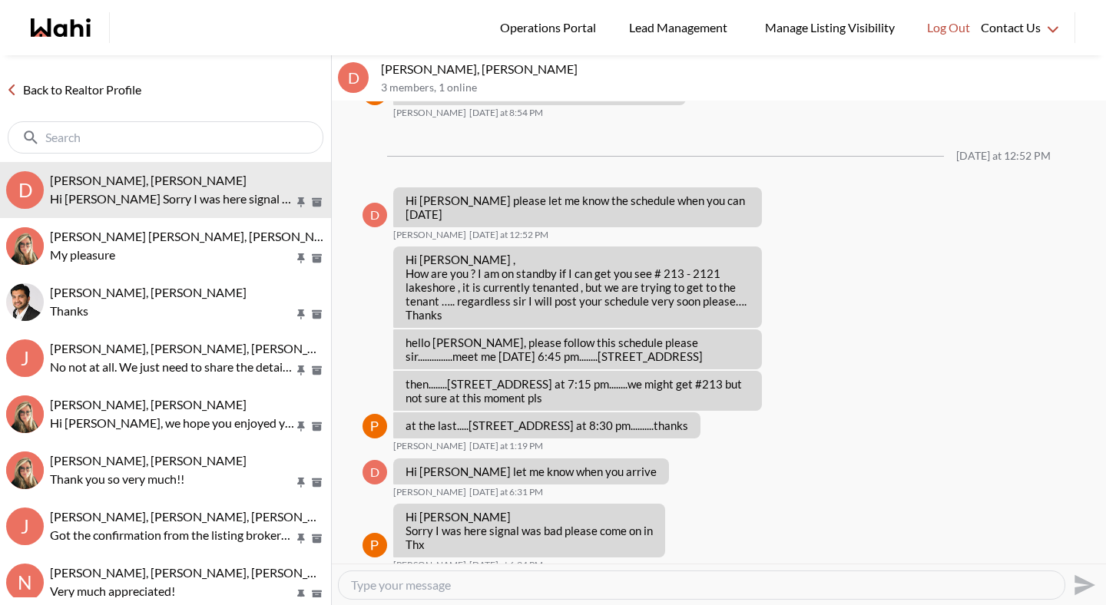
click at [117, 85] on link "Back to Realtor Profile" at bounding box center [74, 90] width 148 height 20
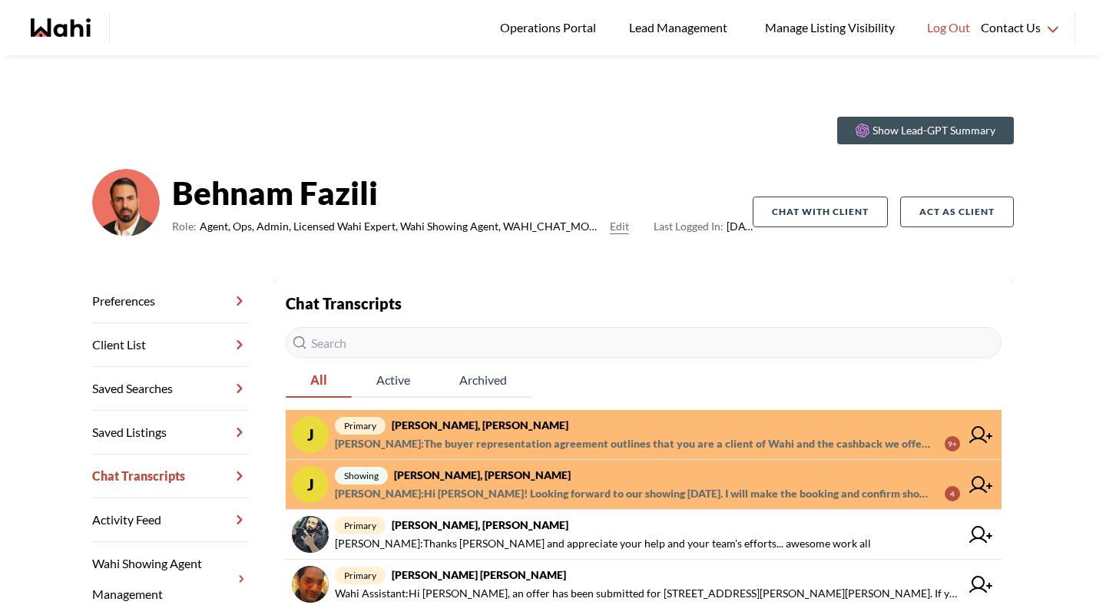
click at [489, 419] on strong "[PERSON_NAME], [PERSON_NAME]" at bounding box center [480, 425] width 177 height 13
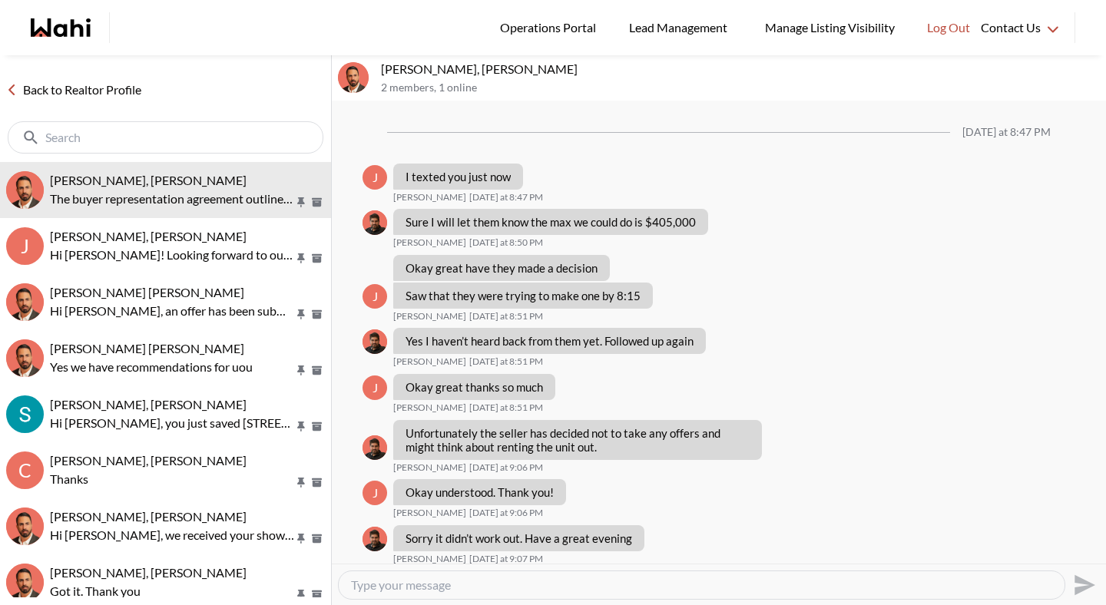
scroll to position [1344, 0]
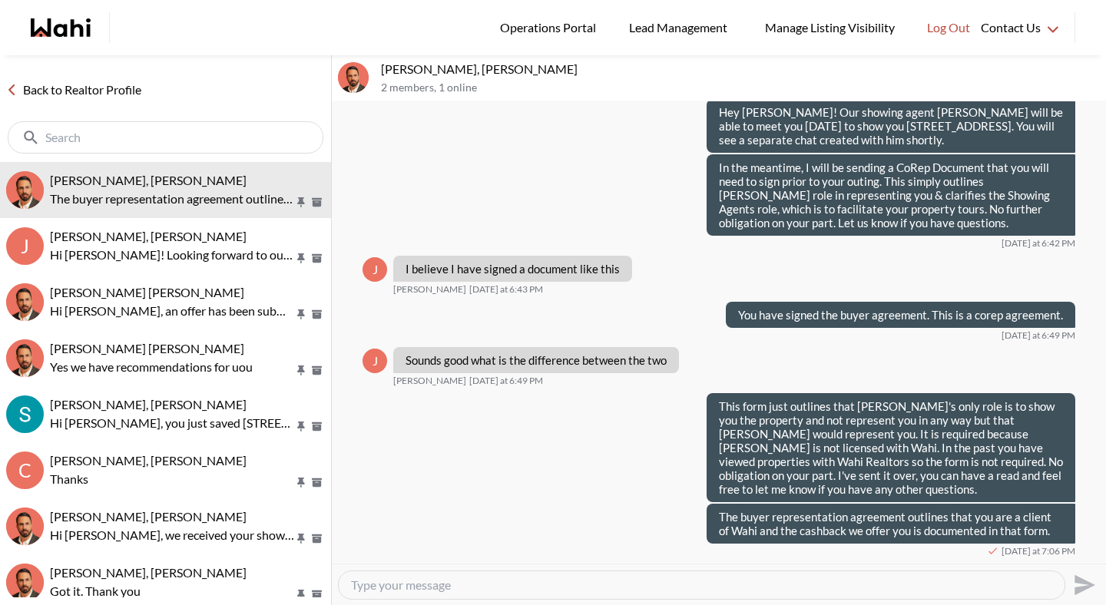
click at [118, 91] on link "Back to Realtor Profile" at bounding box center [74, 90] width 148 height 20
